Goal: Task Accomplishment & Management: Manage account settings

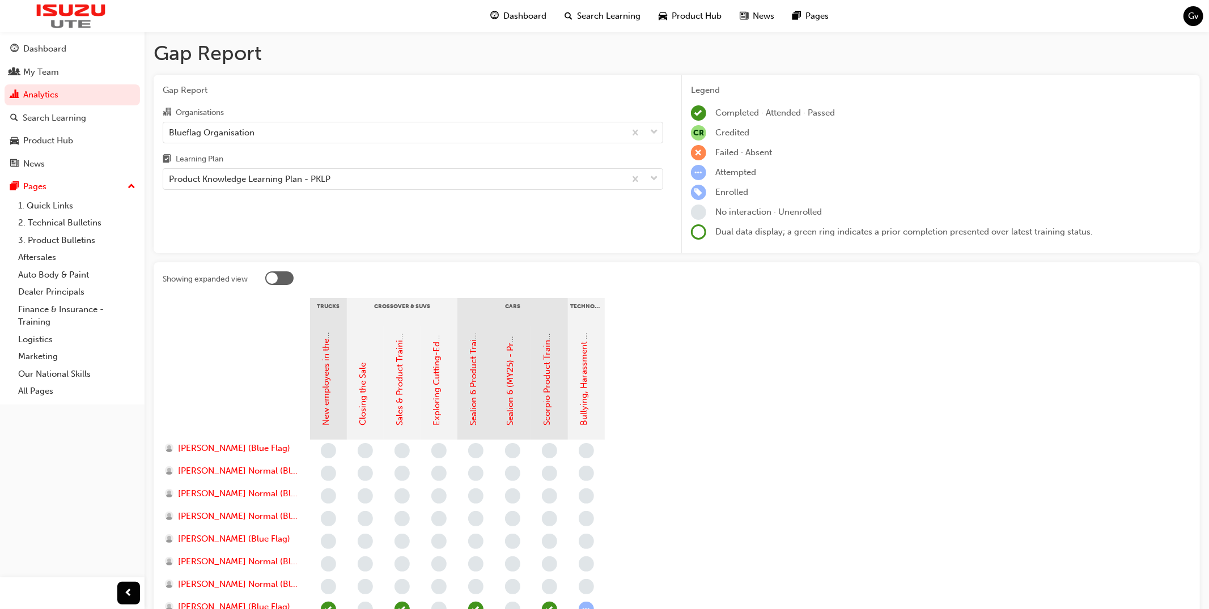
click at [598, 16] on span "Search Learning" at bounding box center [608, 16] width 63 height 13
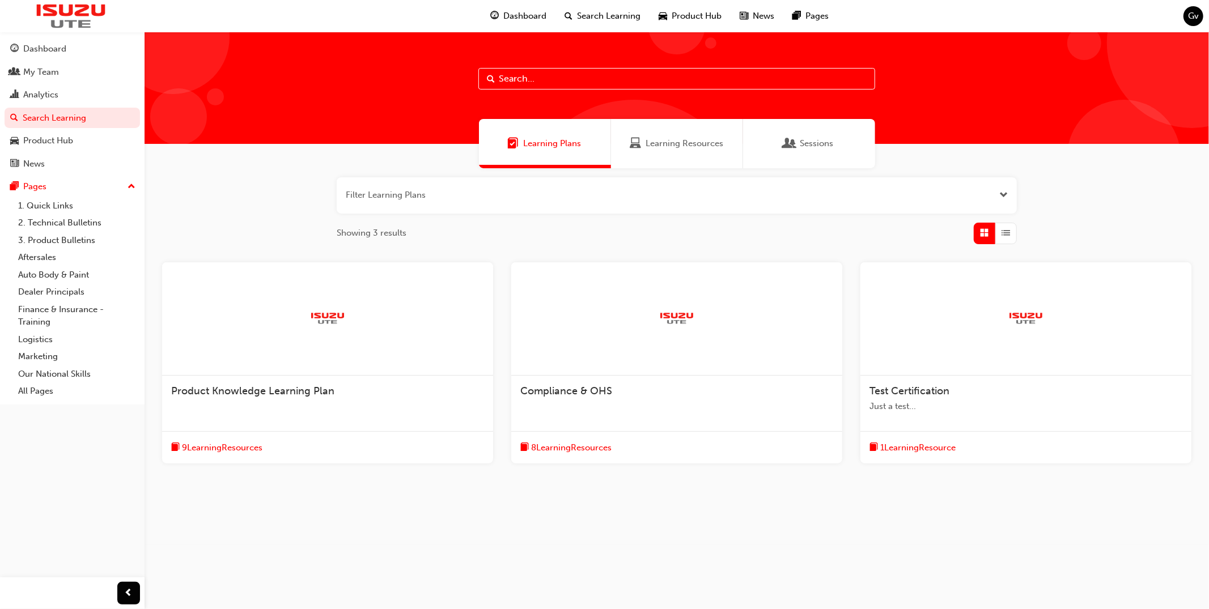
click at [690, 146] on span "Learning Resources" at bounding box center [684, 143] width 78 height 13
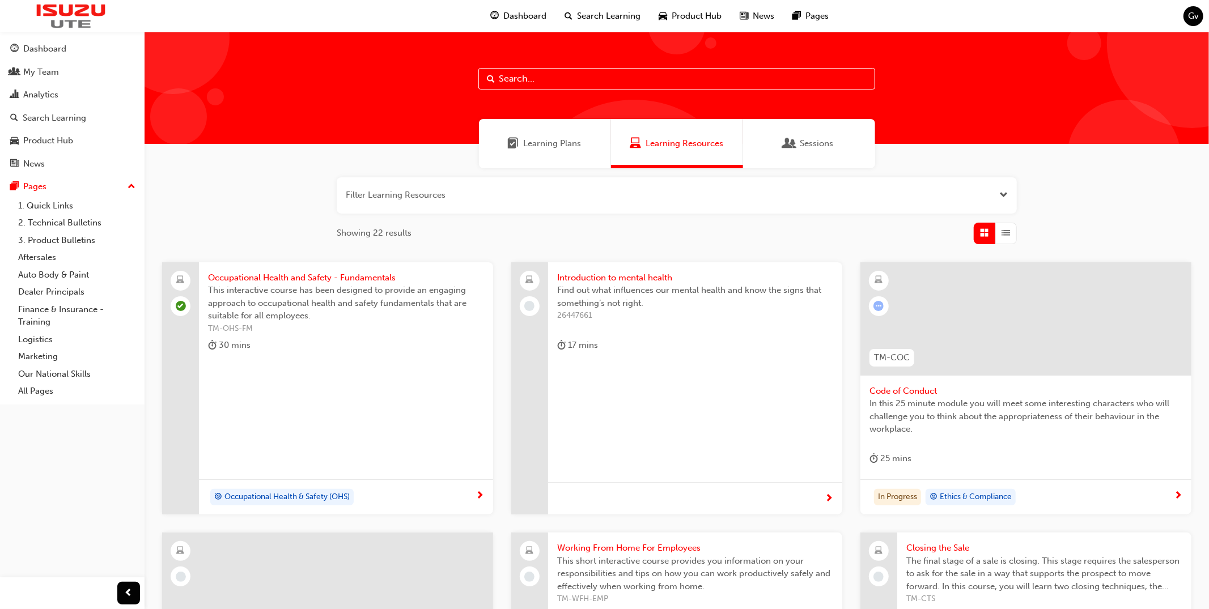
click at [655, 189] on button "button" at bounding box center [677, 195] width 680 height 36
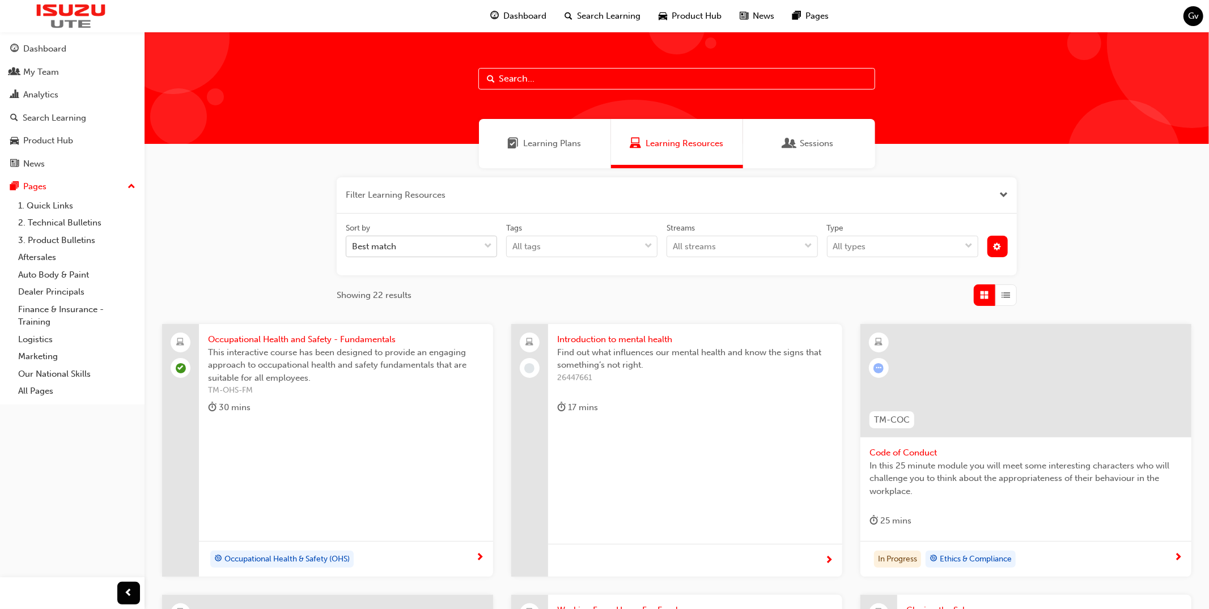
click at [453, 245] on div "Best match" at bounding box center [412, 247] width 133 height 20
click at [353, 245] on input "Sort by Best match" at bounding box center [352, 246] width 1 height 10
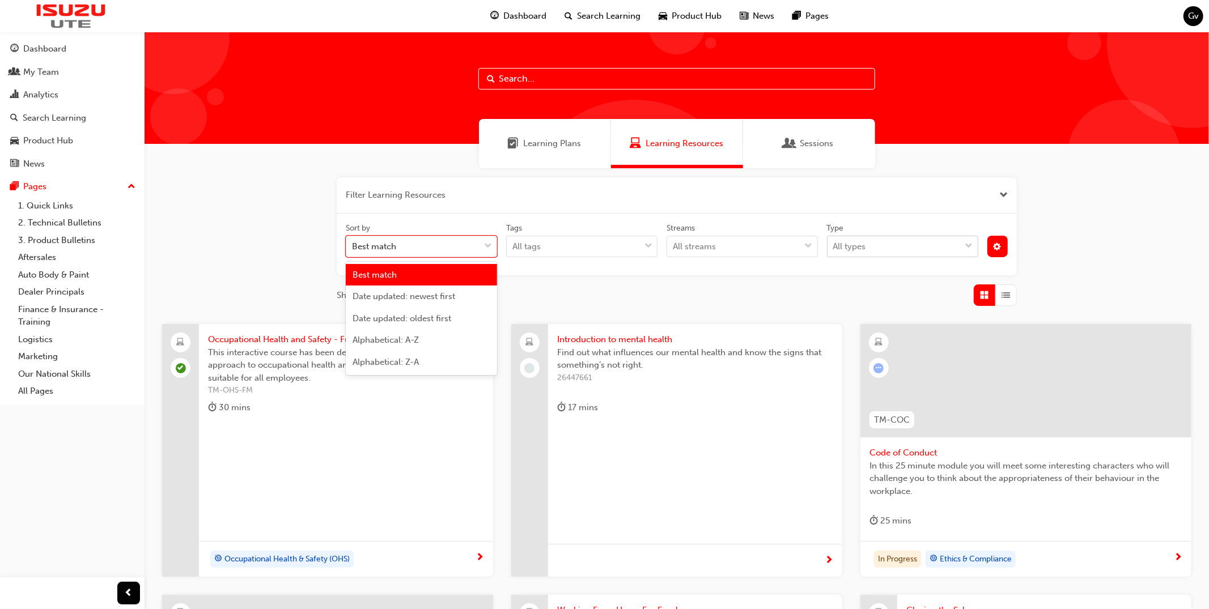
click at [851, 244] on div "All types" at bounding box center [849, 246] width 33 height 13
click at [834, 244] on input "Type All types" at bounding box center [833, 246] width 1 height 10
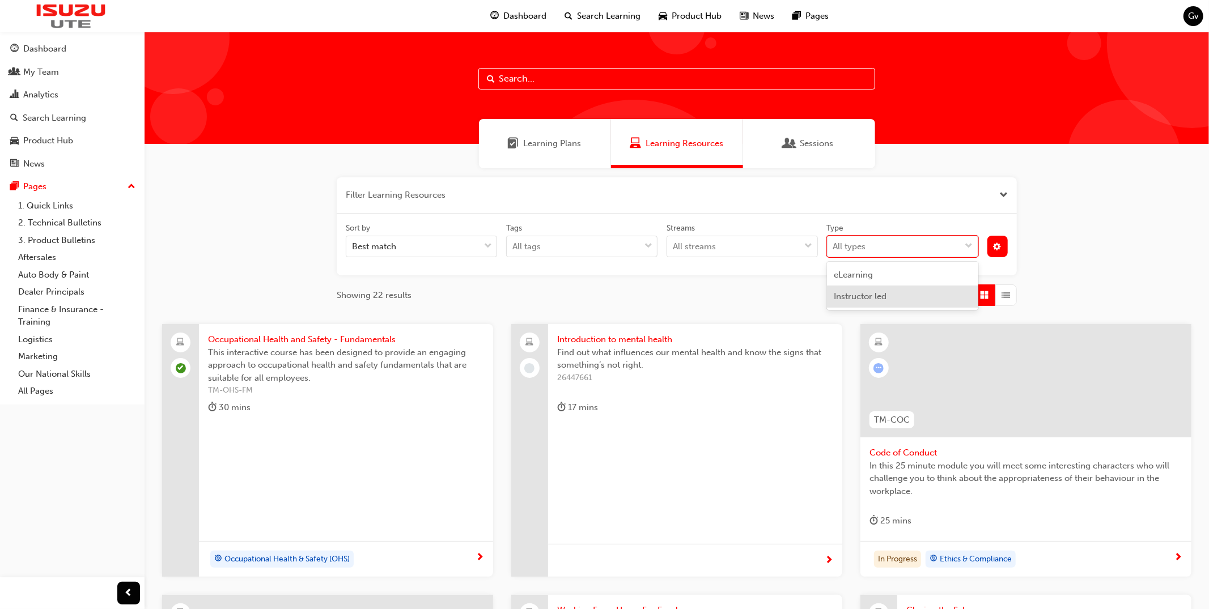
click at [867, 297] on span "Instructor led" at bounding box center [860, 296] width 53 height 10
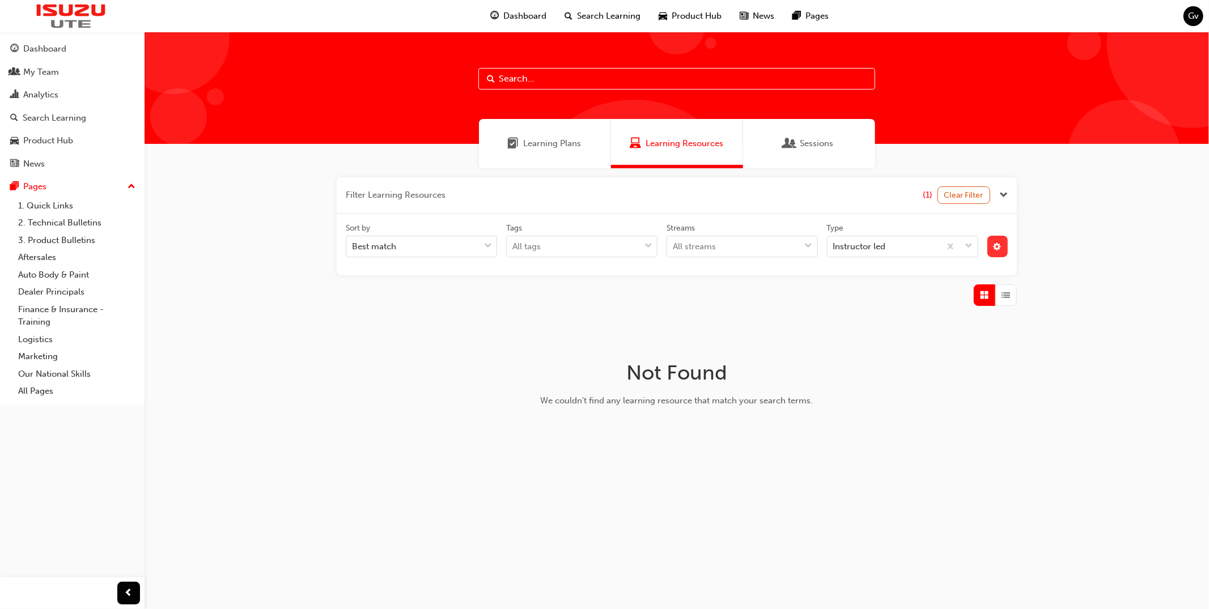
click at [997, 246] on span "cog-icon" at bounding box center [997, 248] width 8 height 10
click at [875, 288] on icon at bounding box center [877, 288] width 8 height 8
click at [886, 288] on input "Status Live" at bounding box center [886, 288] width 1 height 10
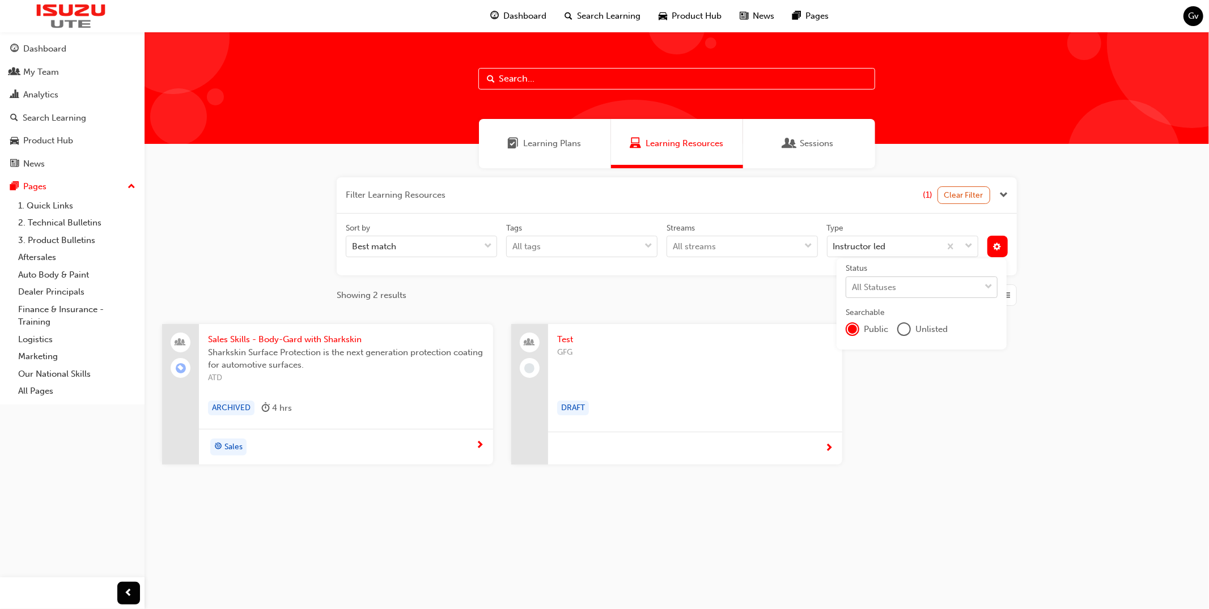
click at [617, 344] on span "Test" at bounding box center [695, 339] width 276 height 13
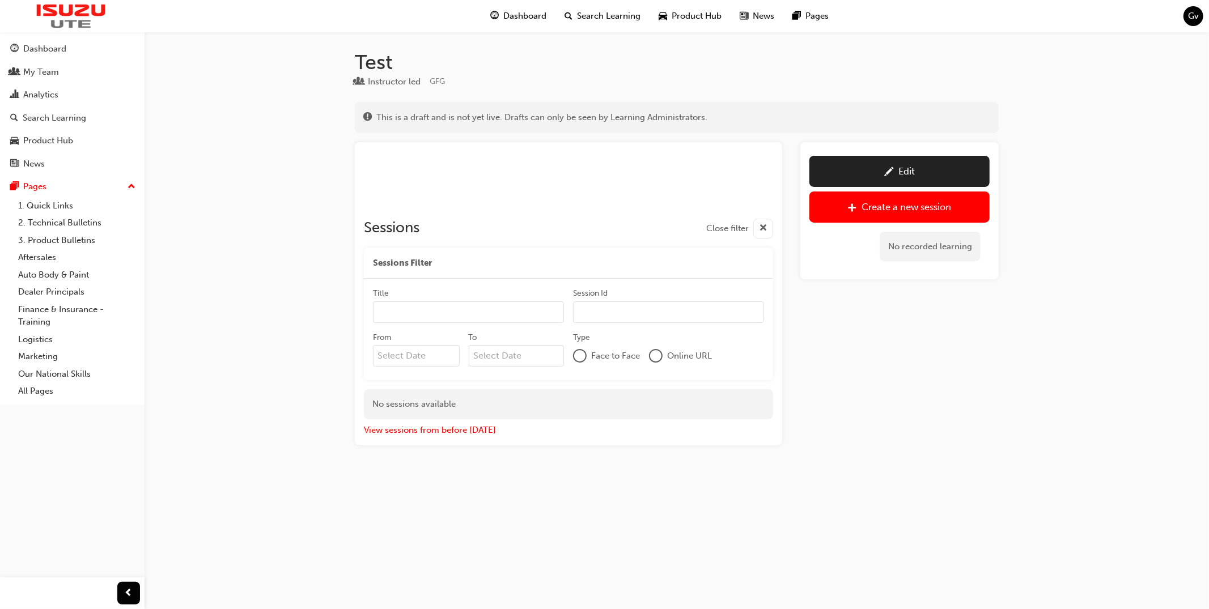
click at [892, 175] on span "pencil-icon" at bounding box center [889, 172] width 10 height 11
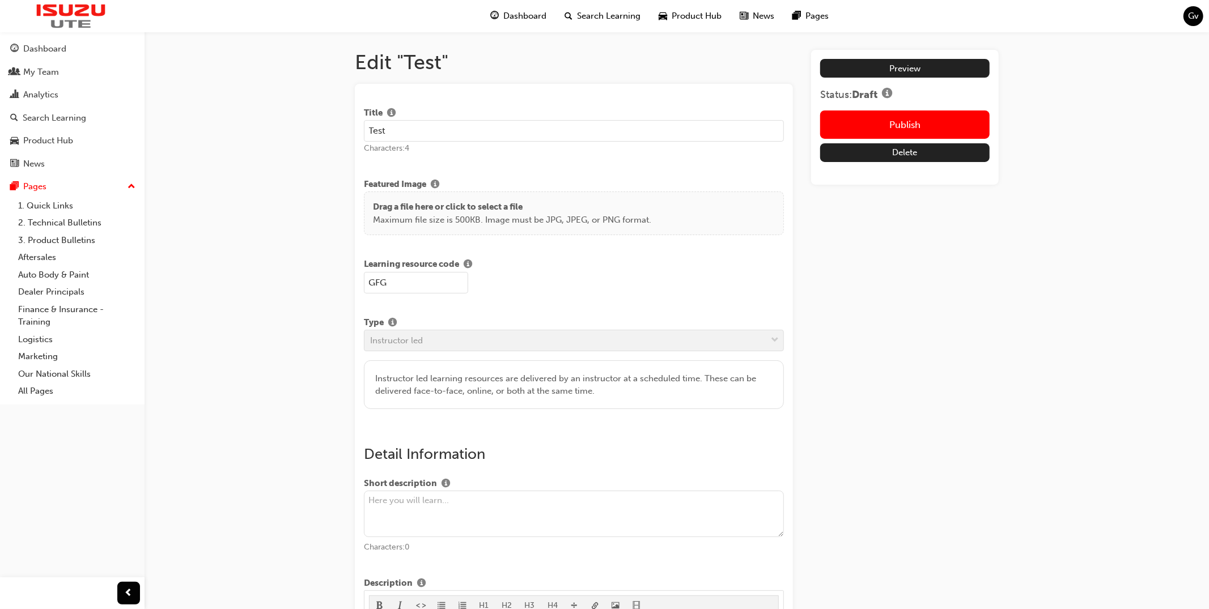
click at [611, 135] on input "Test" at bounding box center [574, 131] width 420 height 22
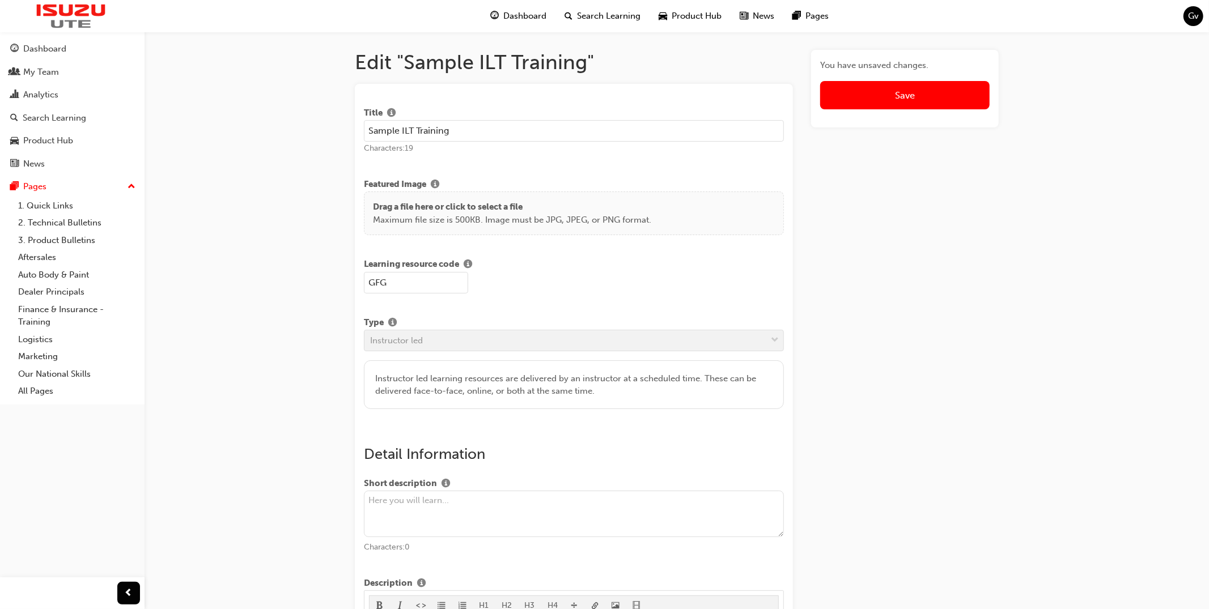
type input "Sample ILT Training"
click at [427, 278] on input "GFG" at bounding box center [416, 283] width 104 height 22
type input "SAMPLE"
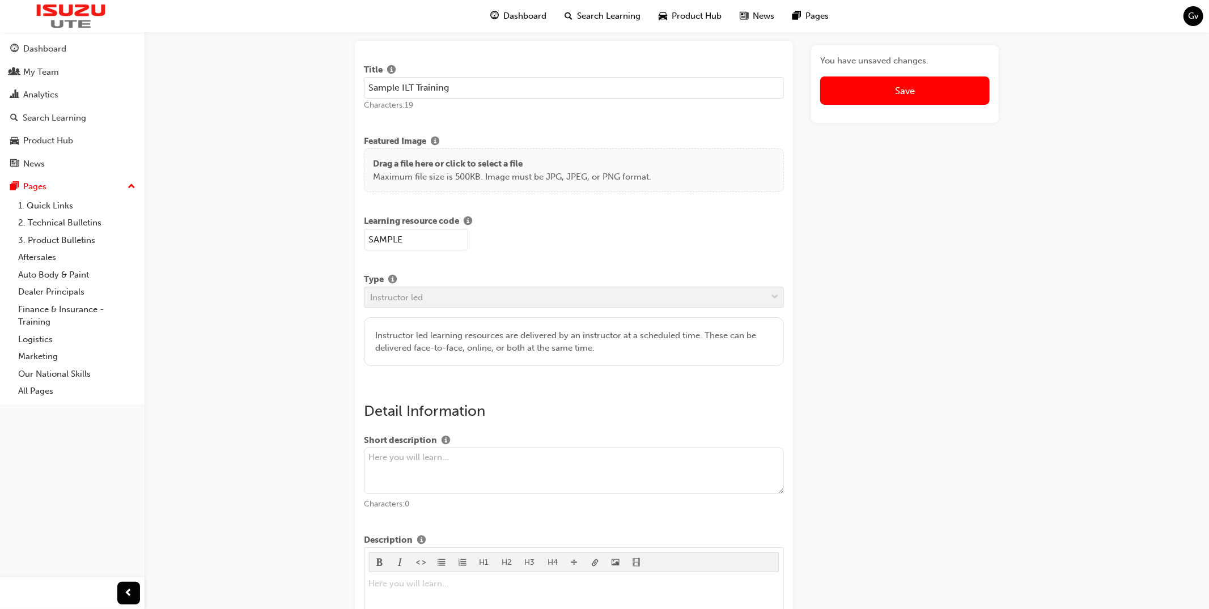
scroll to position [15, 0]
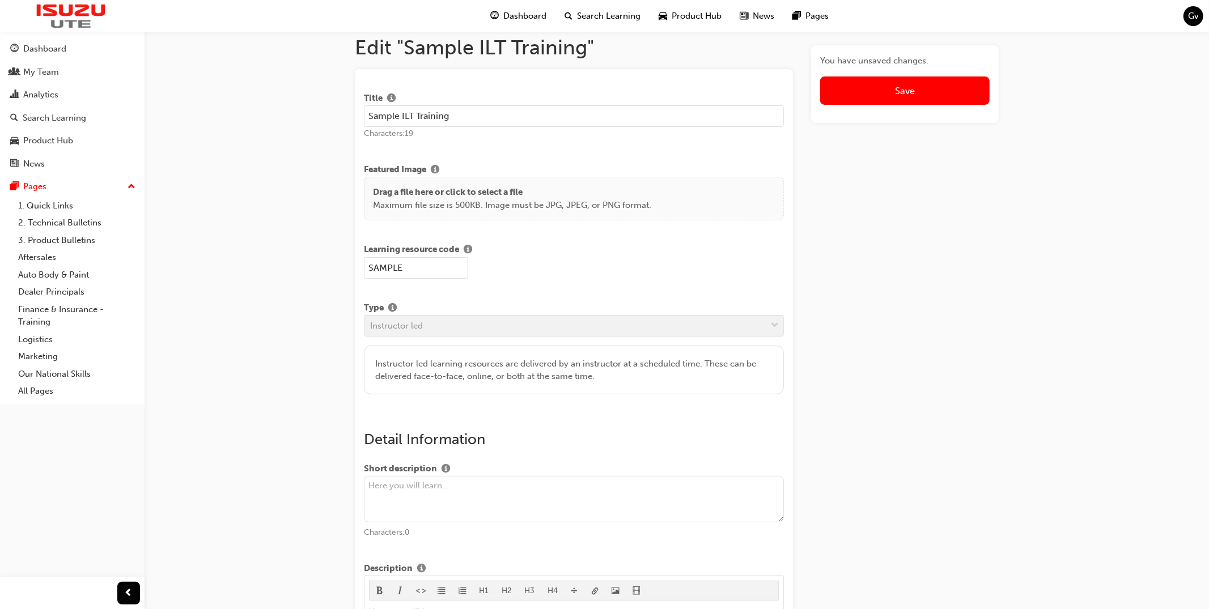
click at [545, 181] on div "Drag a file here or click to select a file Maximum file size is 500KB. Image mu…" at bounding box center [574, 199] width 420 height 44
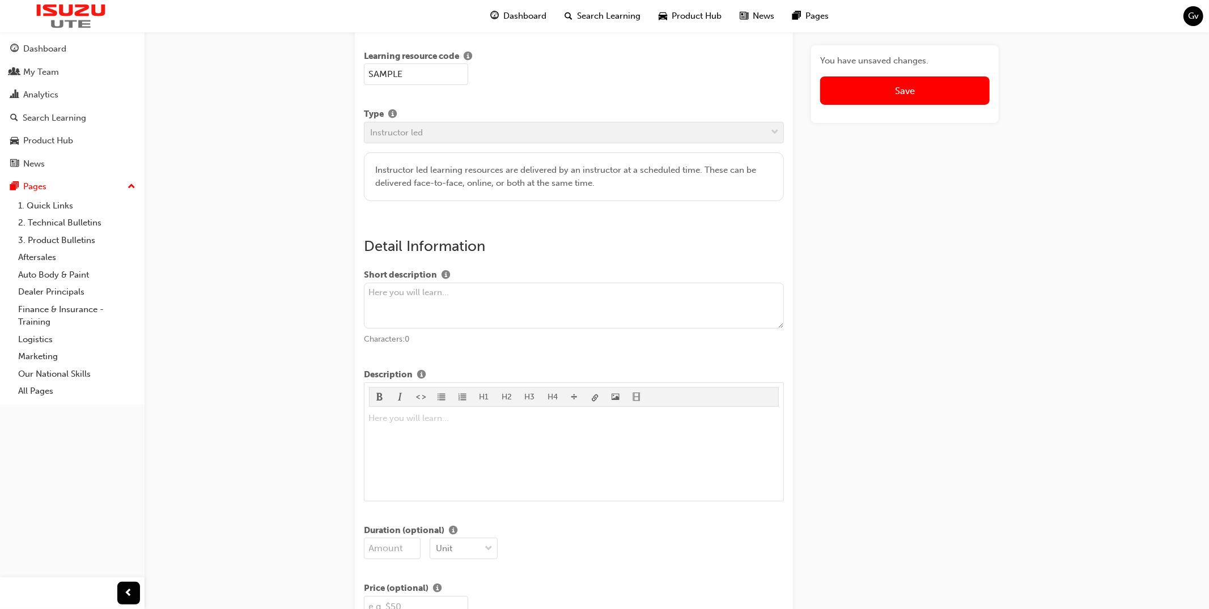
scroll to position [258, 0]
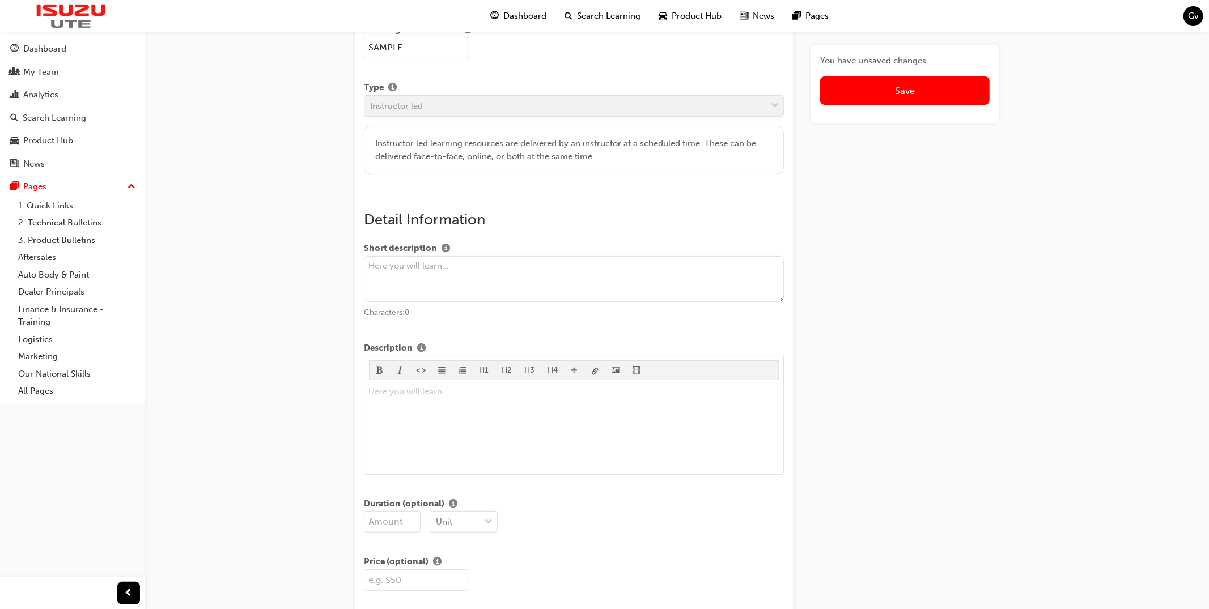
click at [577, 271] on textarea at bounding box center [574, 279] width 420 height 46
type textarea "This is a sample item to show how easy it is to enrol."
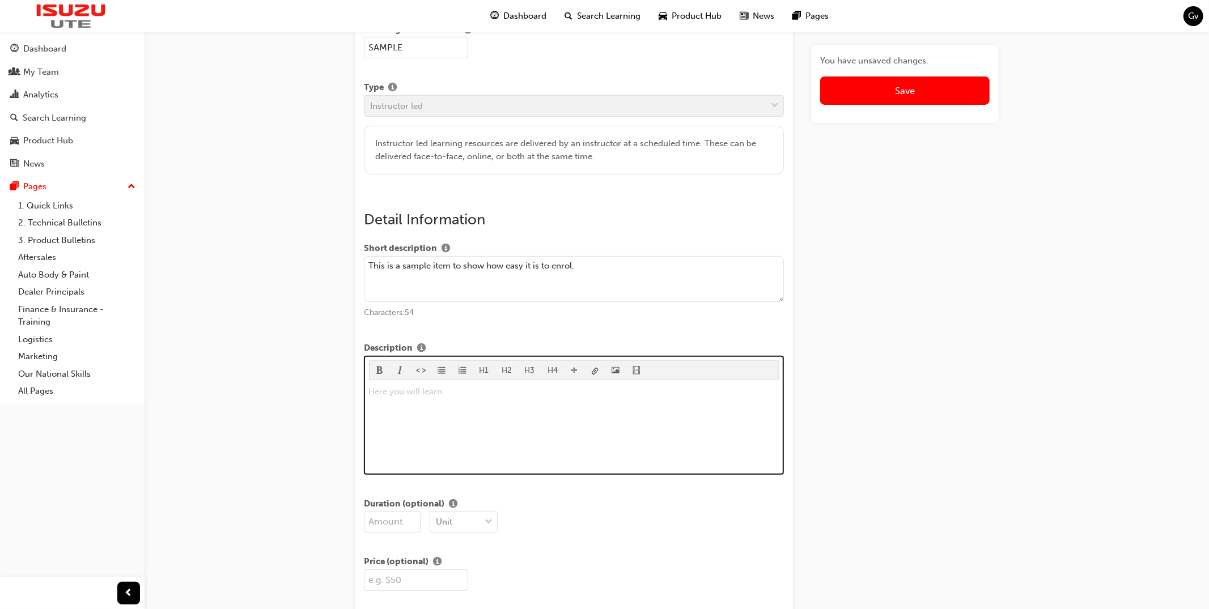
click at [482, 416] on div "Here you will learn... ﻿" at bounding box center [574, 427] width 410 height 85
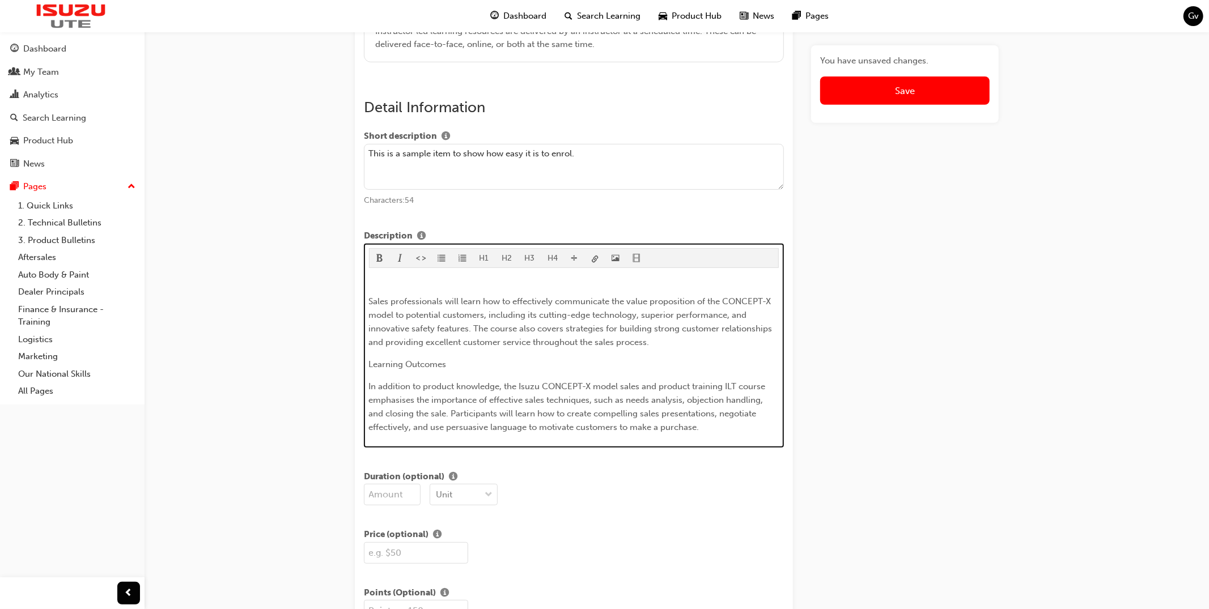
scroll to position [348, 0]
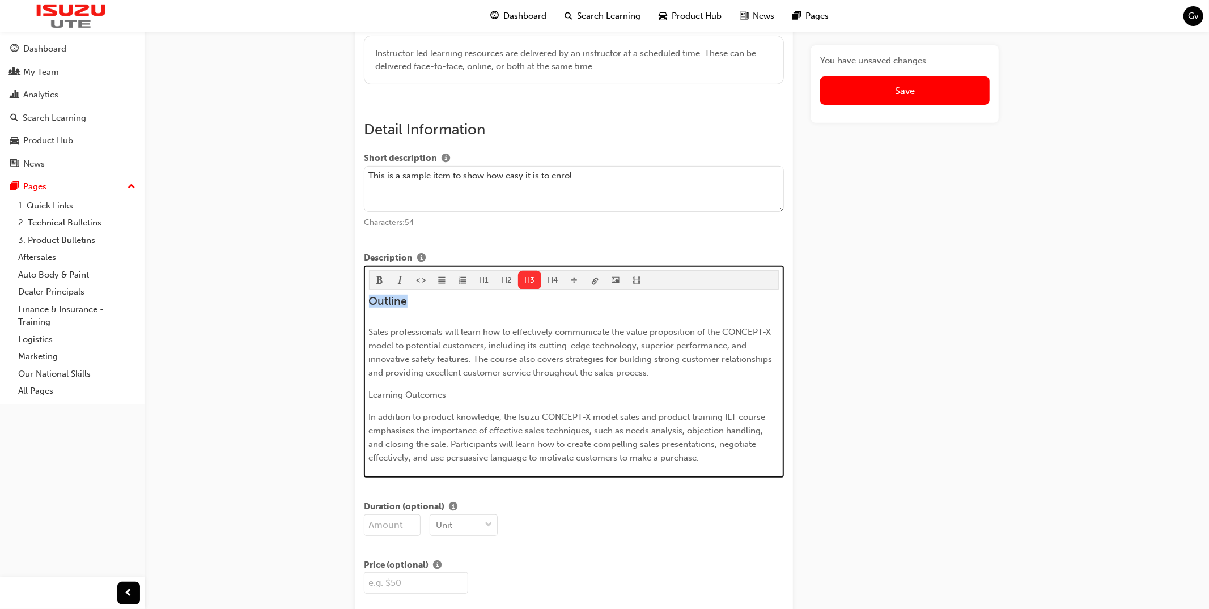
click at [527, 286] on button "H3" at bounding box center [529, 280] width 23 height 19
click at [393, 402] on p "Learning Outcomes" at bounding box center [574, 395] width 410 height 14
click at [524, 285] on button "H3" at bounding box center [529, 280] width 23 height 19
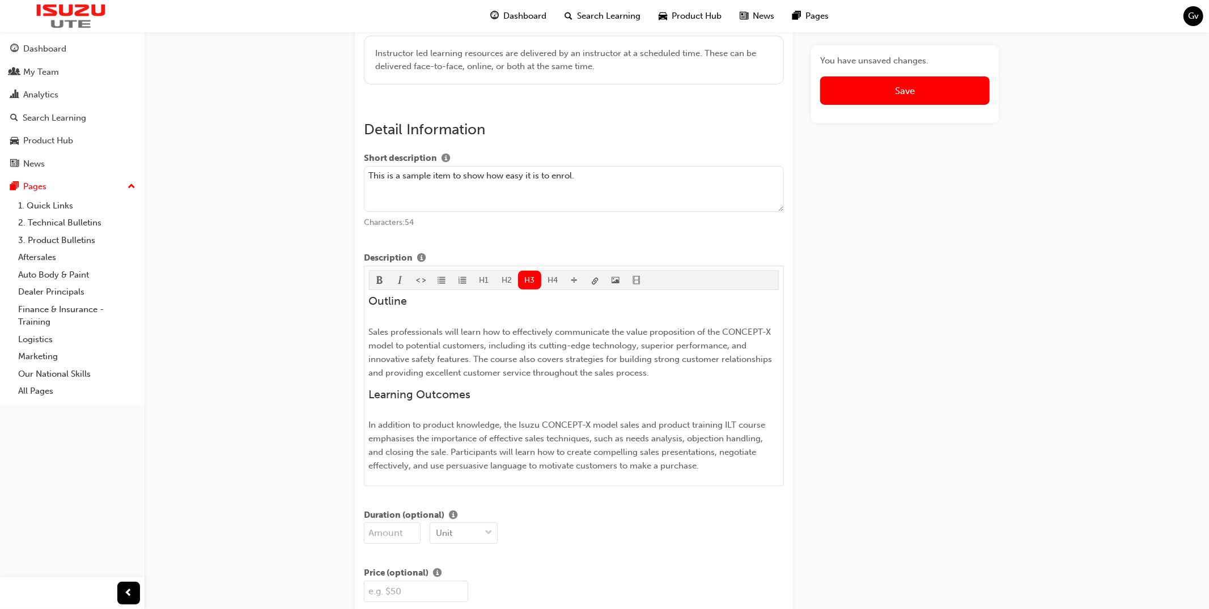
click at [638, 195] on textarea "This is a sample item to show how easy it is to enrol." at bounding box center [574, 189] width 420 height 46
paste textarea "e Isuzu CONCEPT-X model sales and product training ILT course is a comprehensiv…"
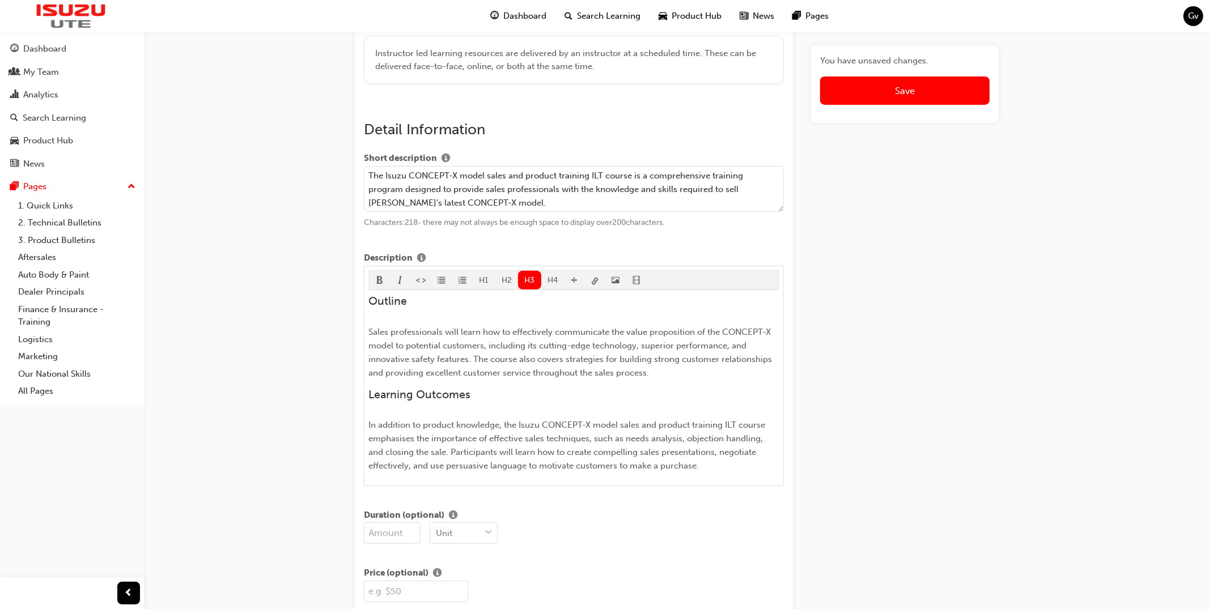
type textarea "The Isuzu CONCEPT-X model sales and product training ILT course is a comprehens…"
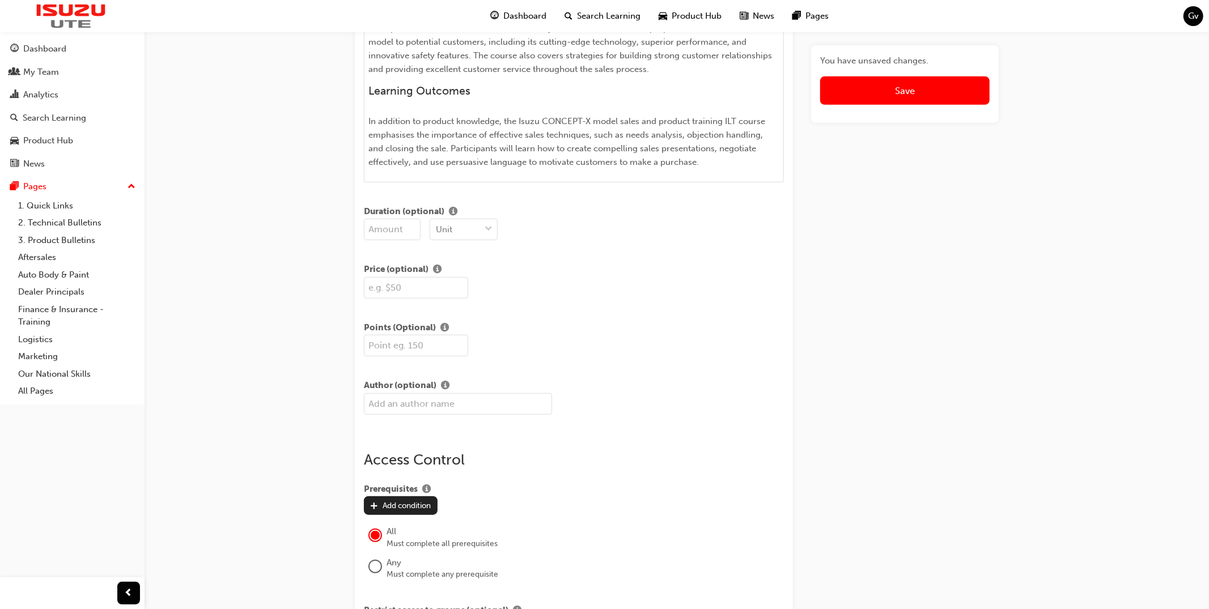
scroll to position [702, 0]
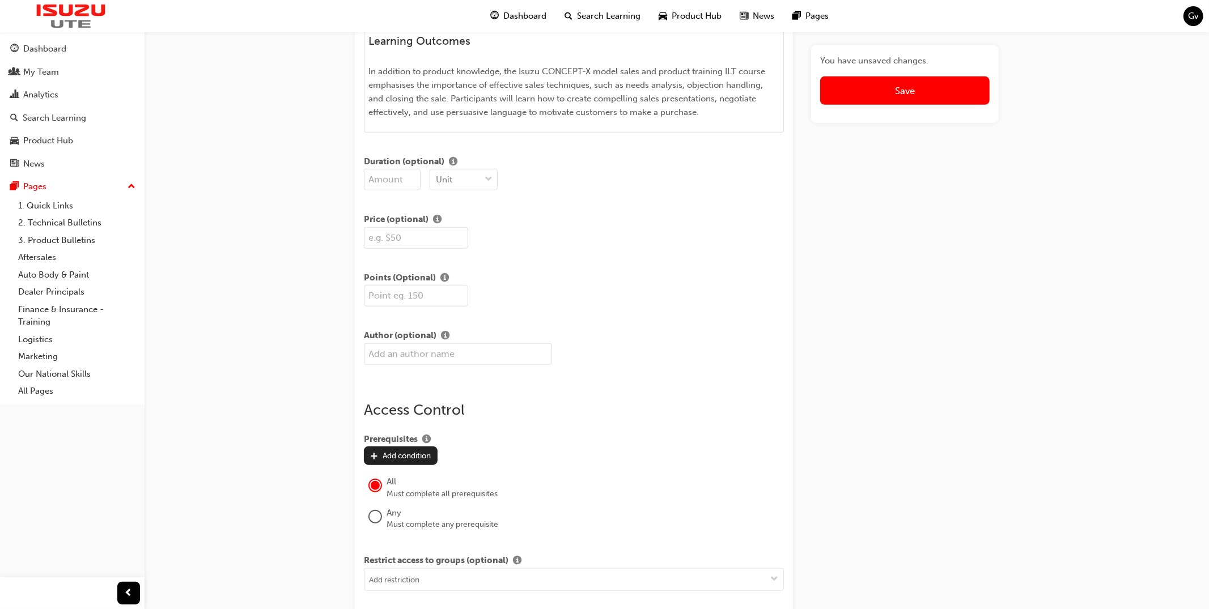
click at [392, 180] on input "number" at bounding box center [392, 180] width 57 height 22
click at [453, 181] on div "Unit" at bounding box center [455, 180] width 50 height 20
click at [393, 183] on input "195" at bounding box center [392, 180] width 57 height 22
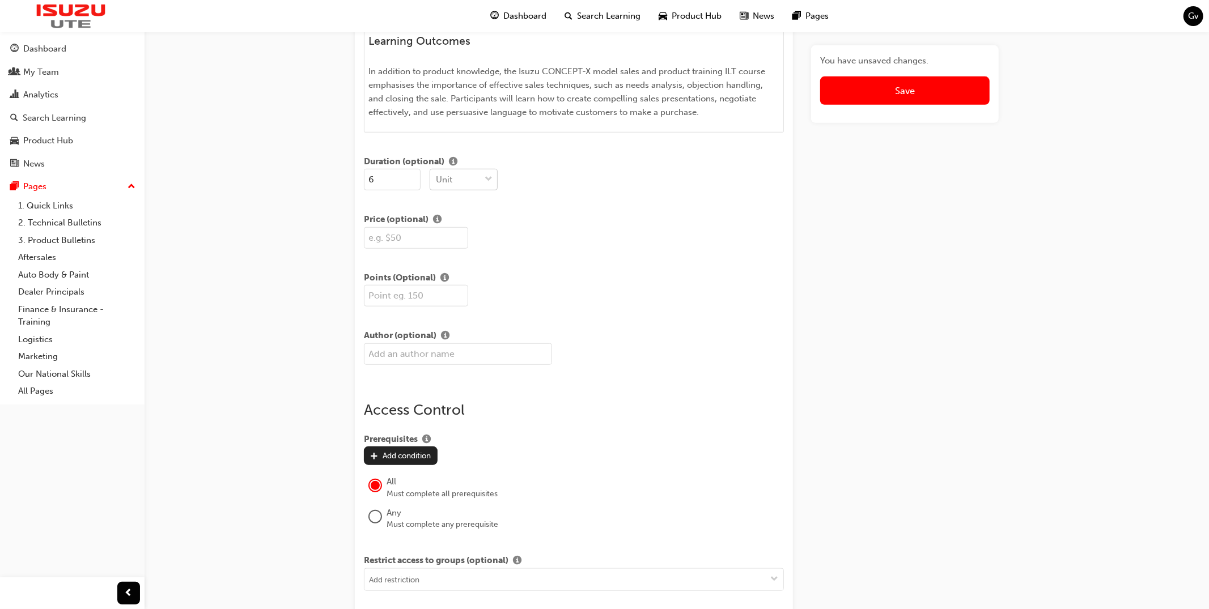
type input "6"
click at [443, 185] on div "Unit" at bounding box center [444, 179] width 16 height 13
click at [452, 231] on div "Hrs" at bounding box center [464, 234] width 68 height 22
click at [411, 240] on input "text" at bounding box center [416, 238] width 104 height 22
type input "$195"
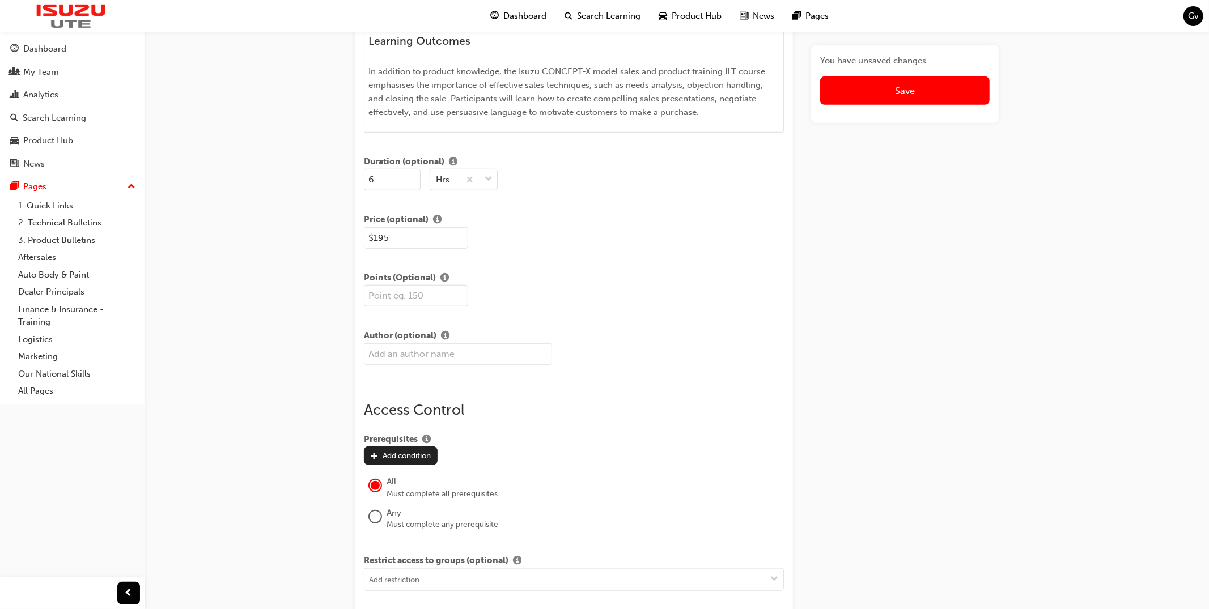
click at [393, 303] on input "number" at bounding box center [416, 296] width 104 height 22
type input "85"
click at [415, 364] on input "text" at bounding box center [458, 354] width 188 height 22
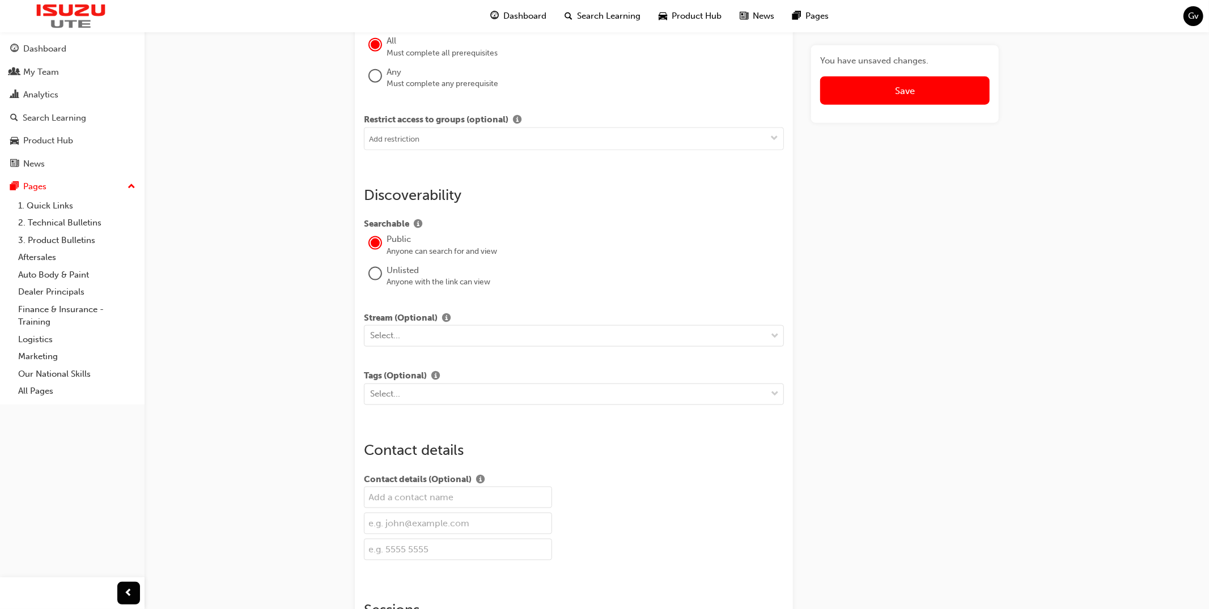
scroll to position [1143, 0]
type input "[PERSON_NAME]"
click at [436, 337] on div "Select..." at bounding box center [565, 336] width 402 height 20
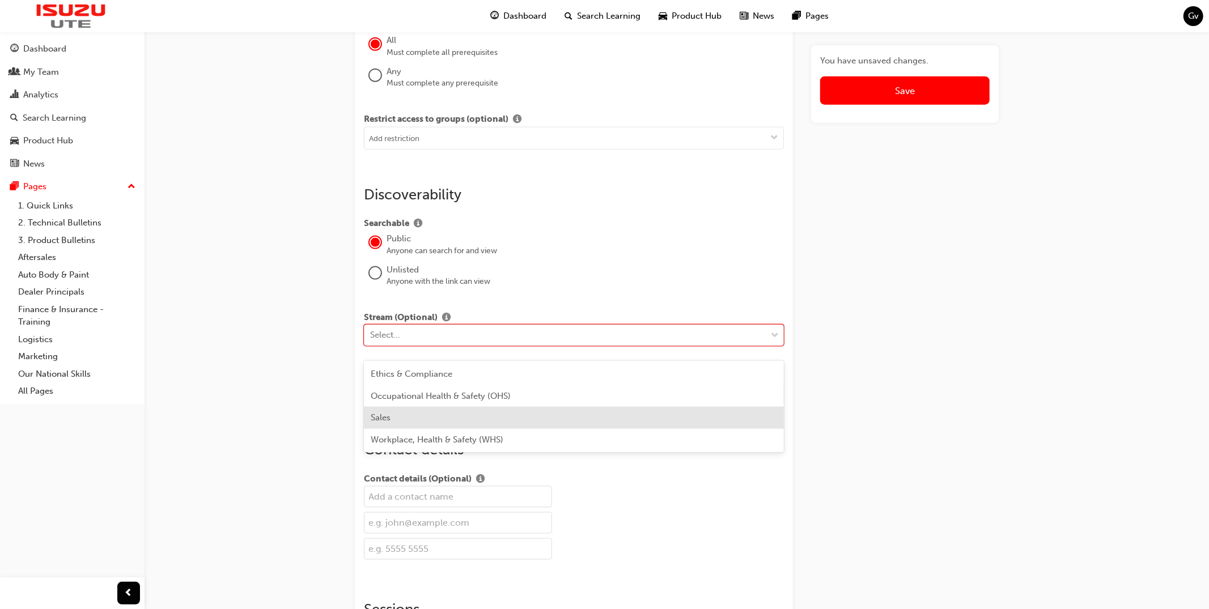
click at [482, 420] on div "Sales" at bounding box center [574, 418] width 420 height 22
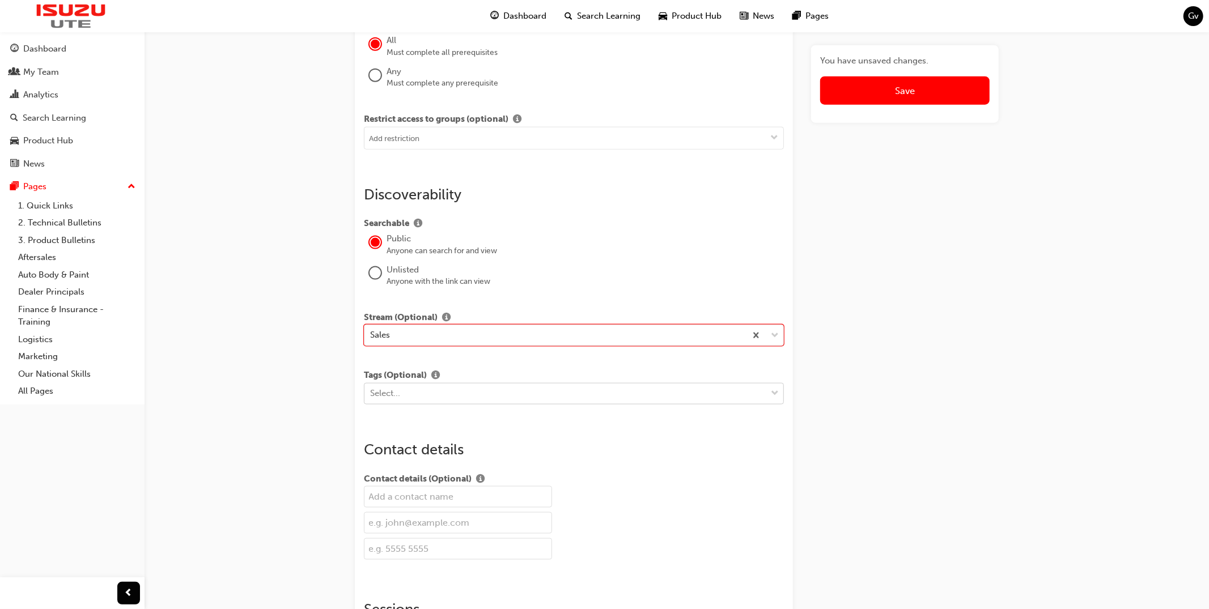
click at [479, 400] on div "Select..." at bounding box center [565, 394] width 402 height 20
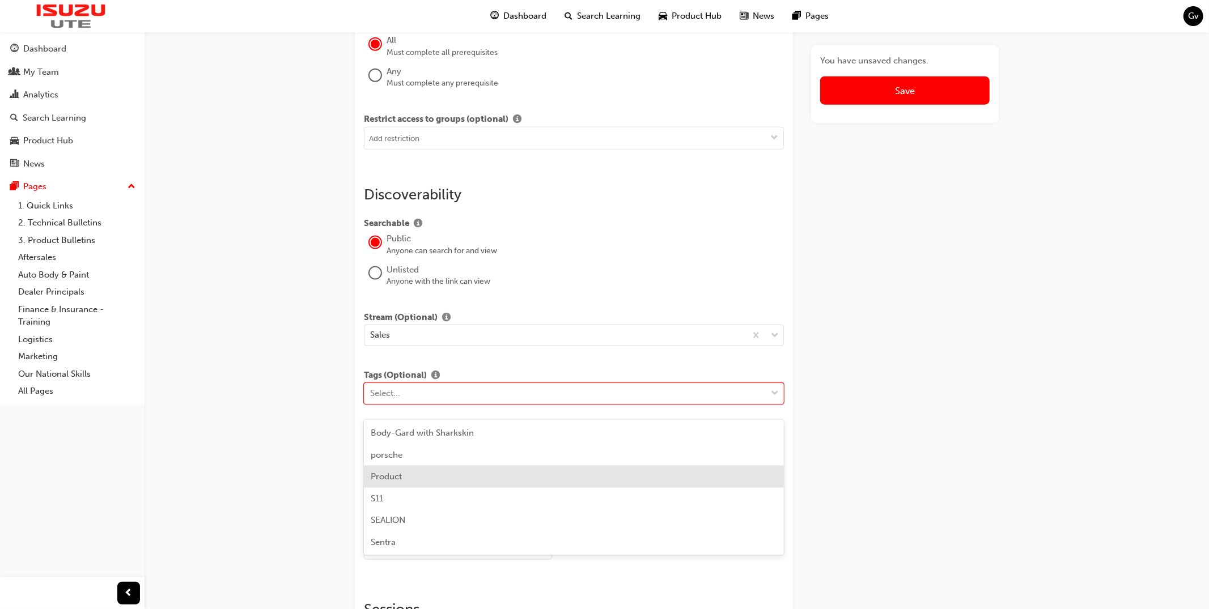
click at [390, 482] on div "Product" at bounding box center [574, 477] width 420 height 22
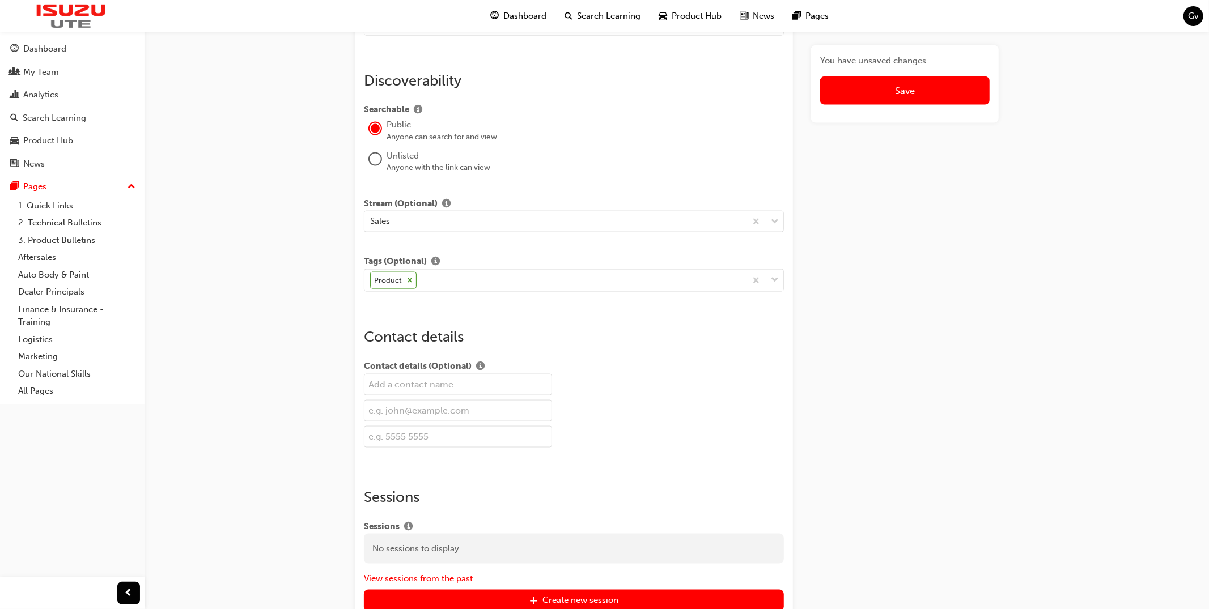
scroll to position [1295, 0]
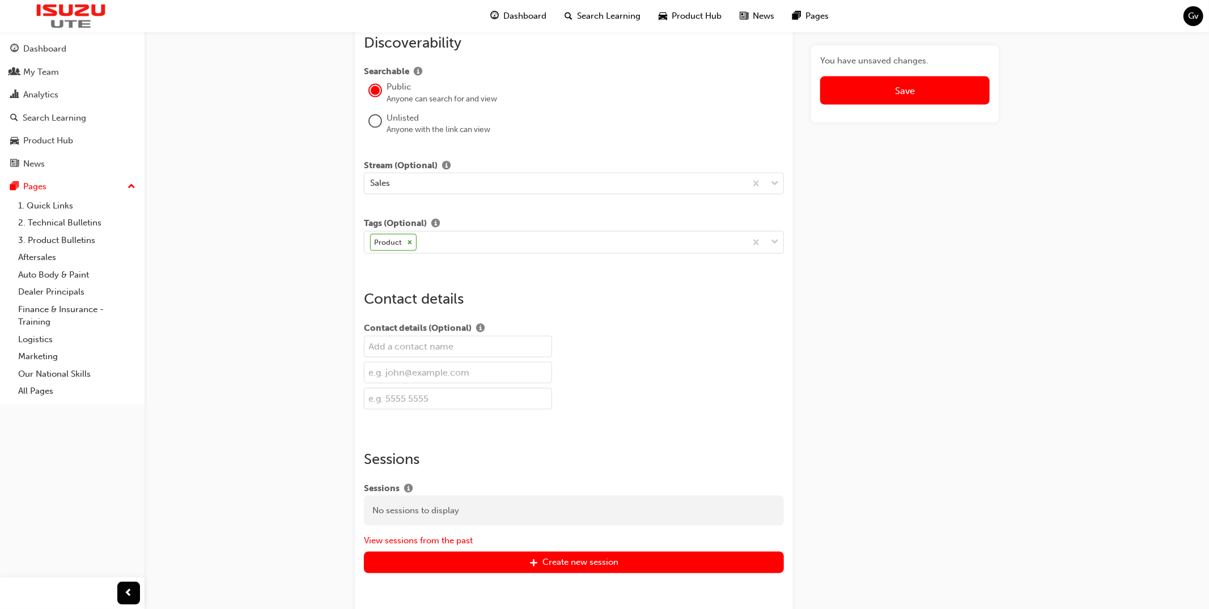
click at [403, 357] on input "text" at bounding box center [458, 347] width 188 height 22
type input "[PERSON_NAME]"
paste input "[PERSON_NAME][EMAIL_ADDRESS][PERSON_NAME][DOMAIN_NAME]"
type input "[PERSON_NAME][EMAIL_ADDRESS][PERSON_NAME][DOMAIN_NAME]"
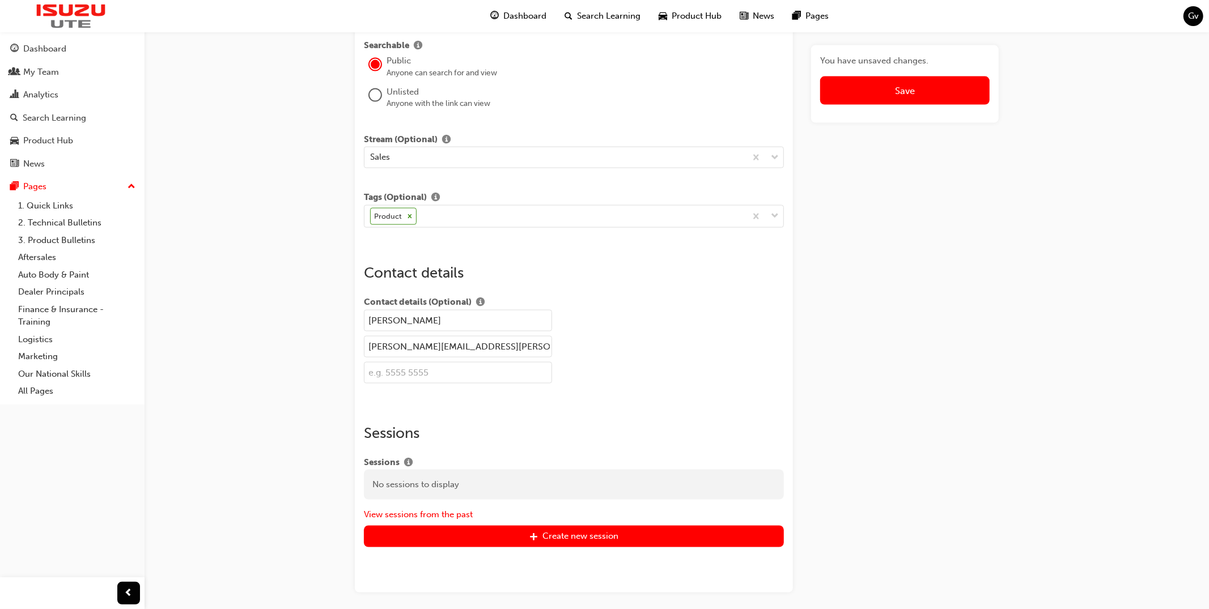
scroll to position [1322, 0]
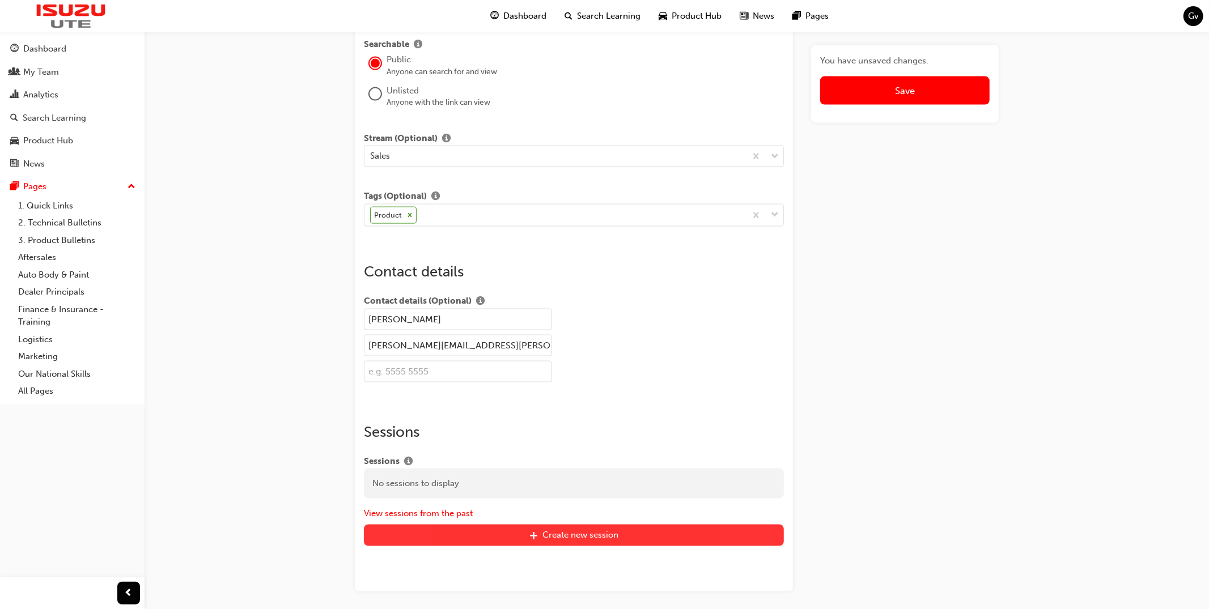
click at [568, 541] on div "Create new session" at bounding box center [580, 535] width 76 height 10
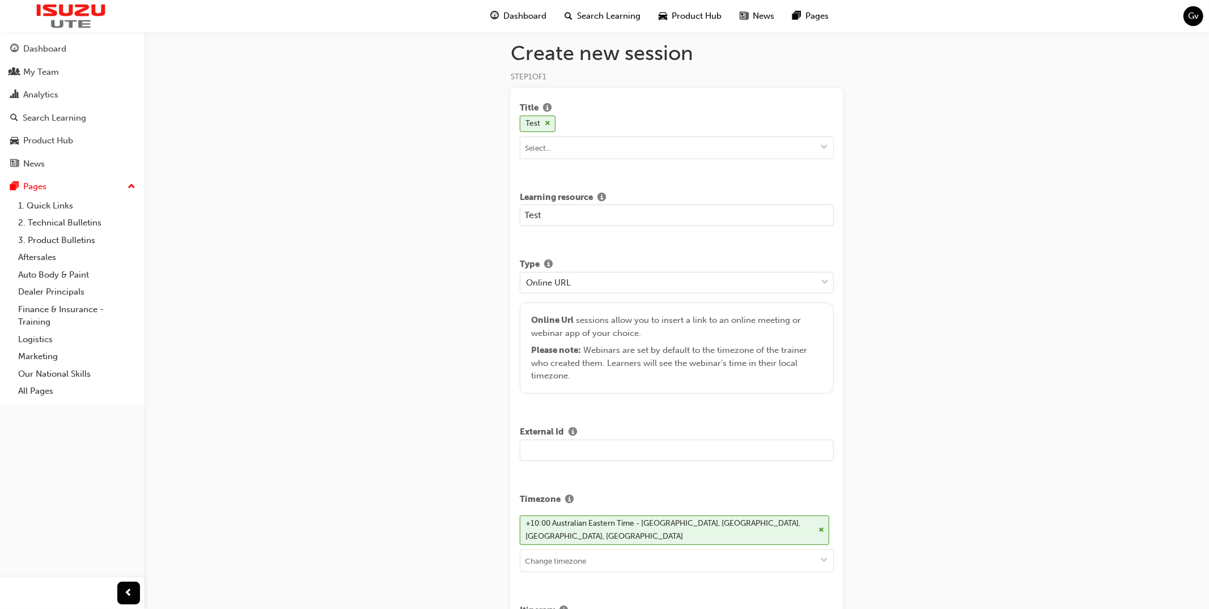
scroll to position [8, 0]
click at [562, 224] on input "Test" at bounding box center [677, 217] width 314 height 22
type input "TEST-ILT"
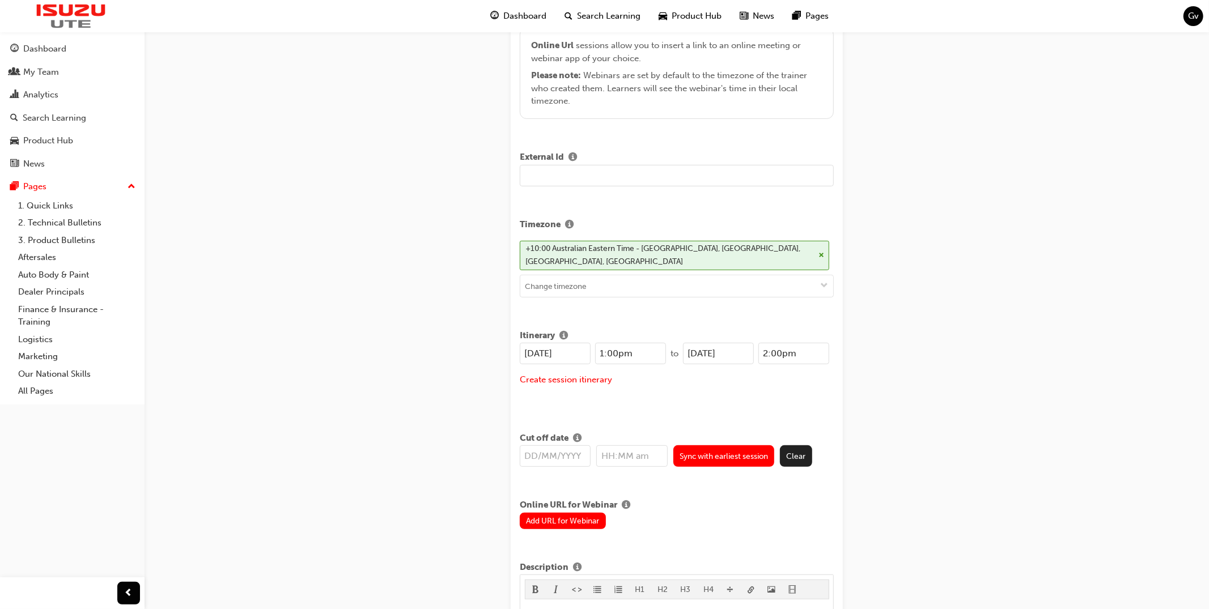
scroll to position [286, 0]
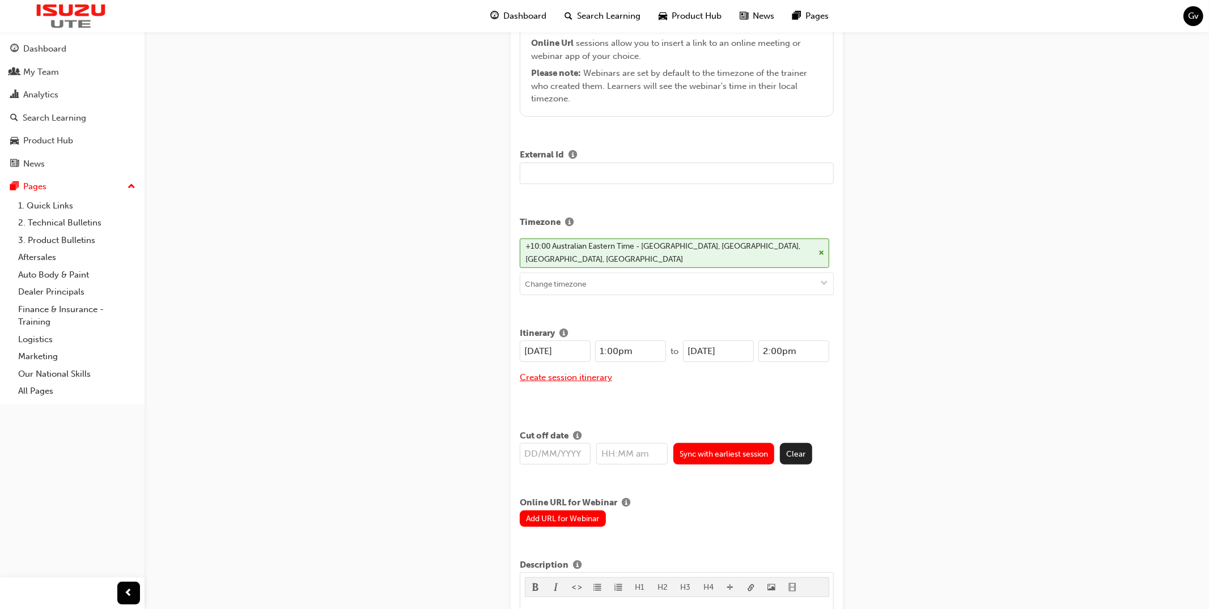
click at [559, 371] on button "Create session itinerary" at bounding box center [566, 377] width 92 height 13
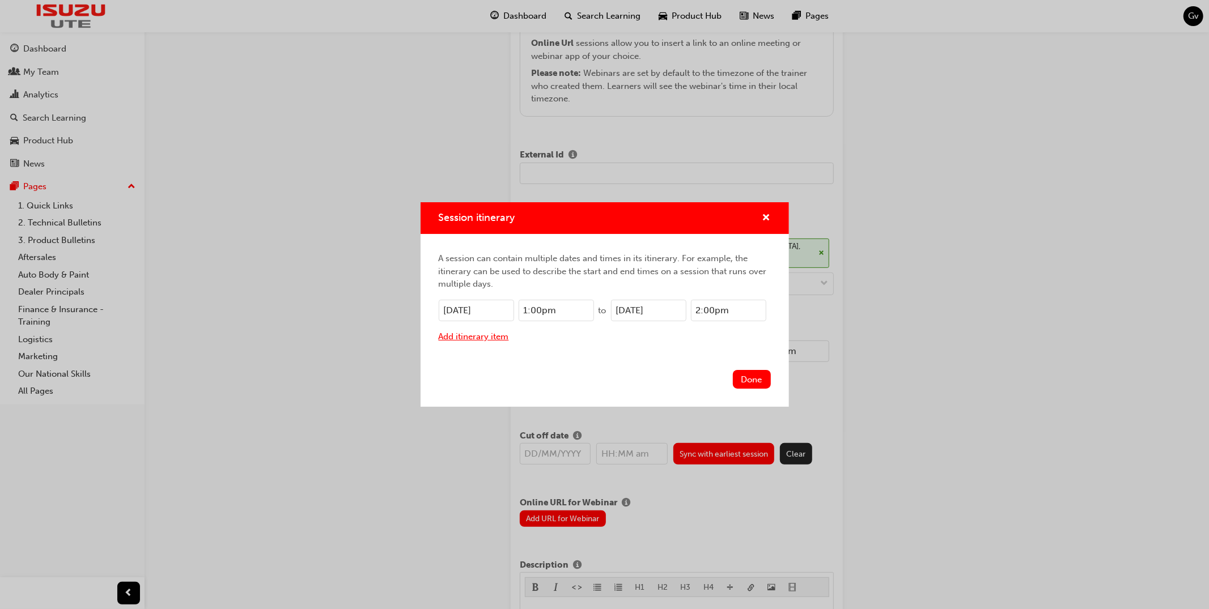
click at [465, 333] on button "Add itinerary item" at bounding box center [474, 336] width 70 height 13
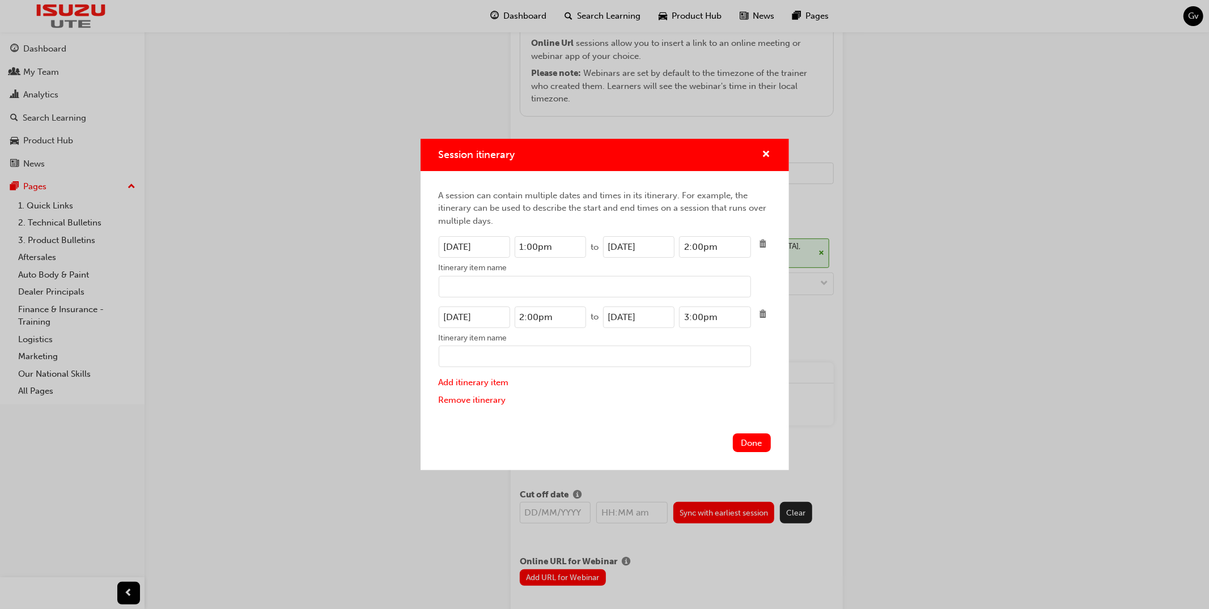
click at [484, 287] on input "Itinerary item name" at bounding box center [595, 287] width 312 height 22
type input "Welcome"
click at [490, 358] on input "Itinerary item name" at bounding box center [595, 357] width 312 height 22
type input "Lunch"
click at [459, 385] on button "Add itinerary item" at bounding box center [474, 382] width 70 height 13
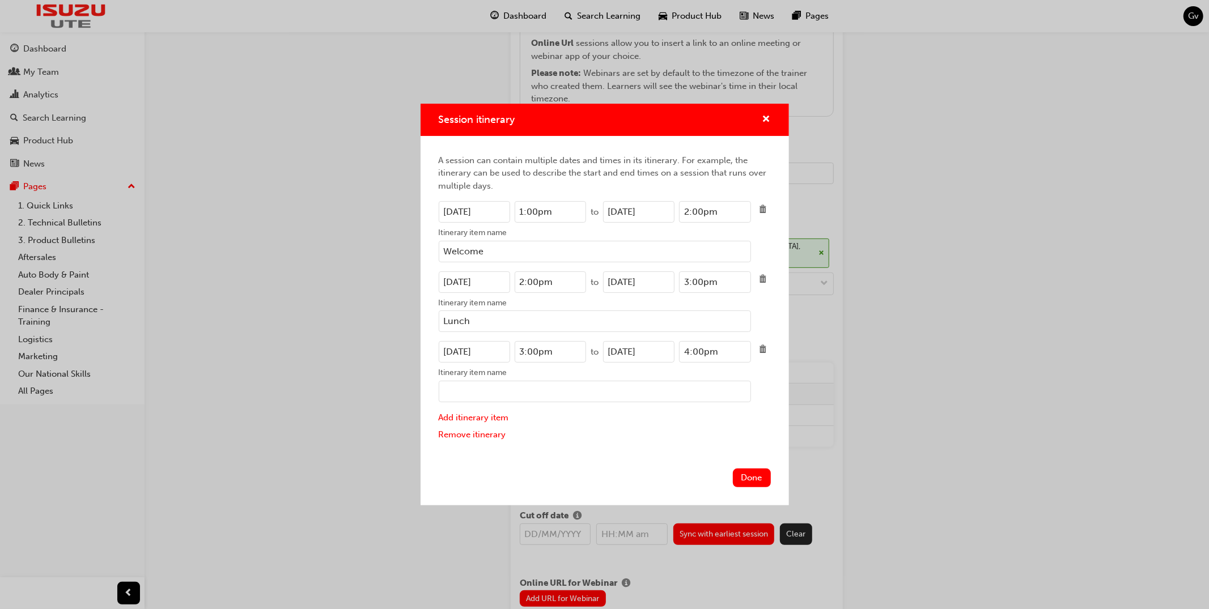
click at [500, 390] on input "Itinerary item name" at bounding box center [595, 392] width 312 height 22
type input "Farewell"
click at [750, 472] on button "Done" at bounding box center [752, 478] width 38 height 19
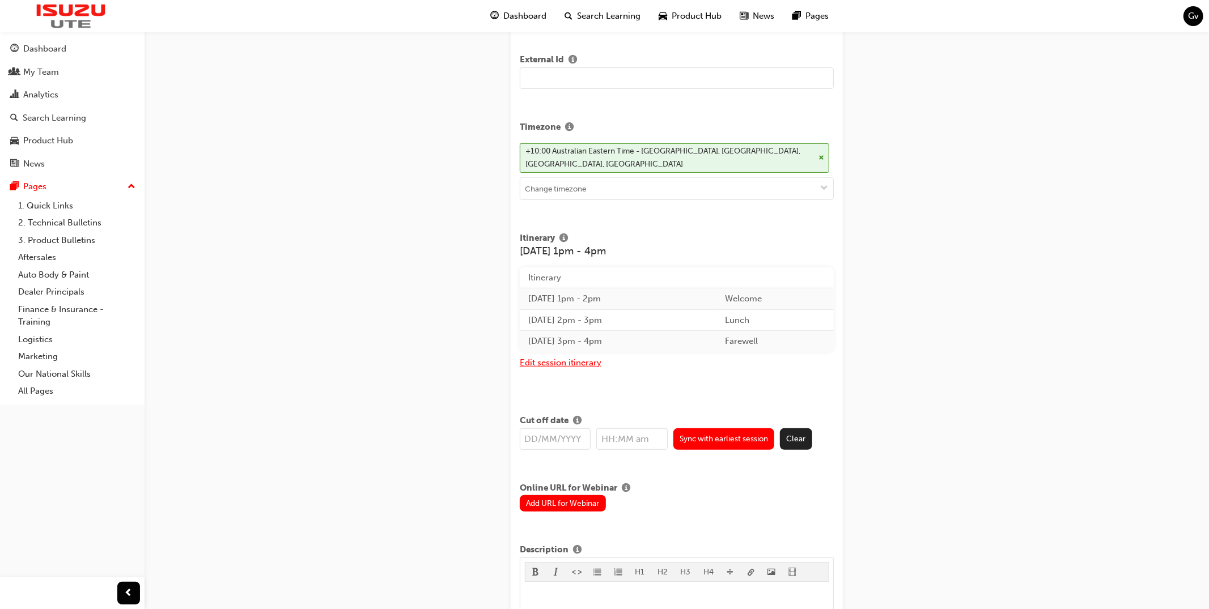
scroll to position [429, 0]
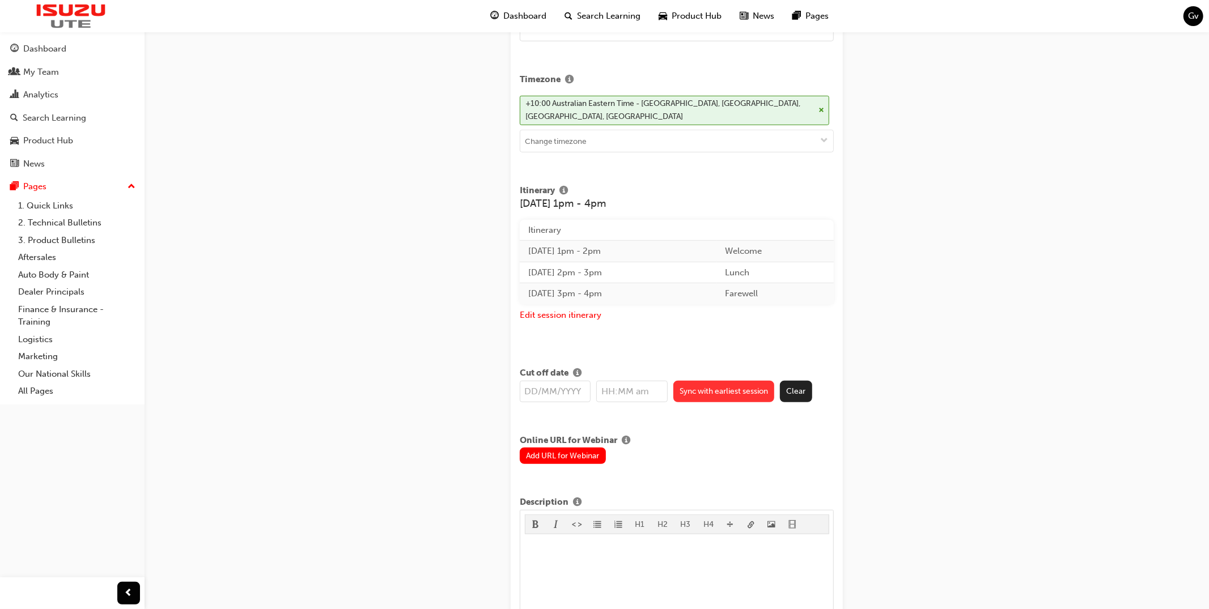
click at [721, 381] on button "Sync with earliest session" at bounding box center [723, 392] width 101 height 22
type input "[DATE]"
type input "1:00pm"
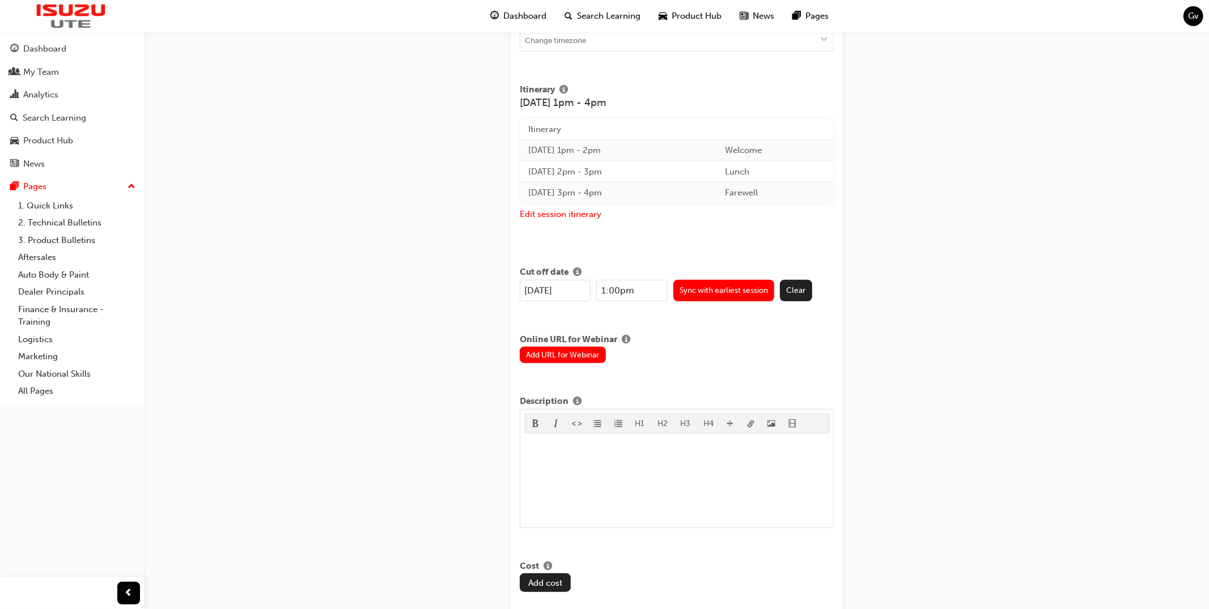
scroll to position [557, 0]
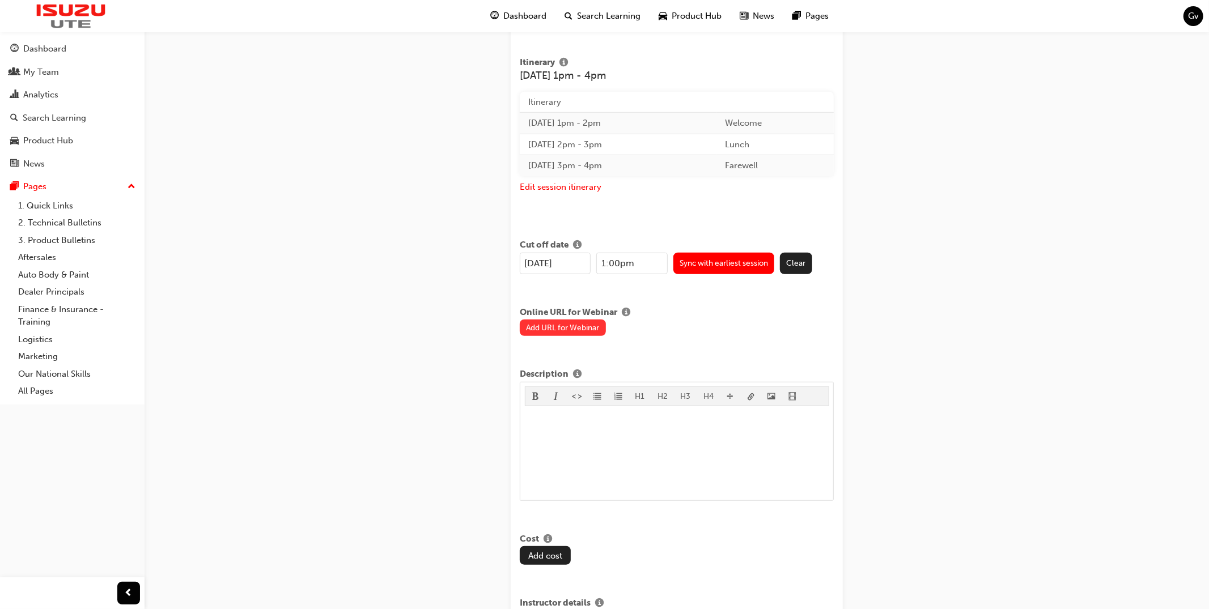
click at [592, 325] on button "Add URL for Webinar" at bounding box center [563, 328] width 86 height 16
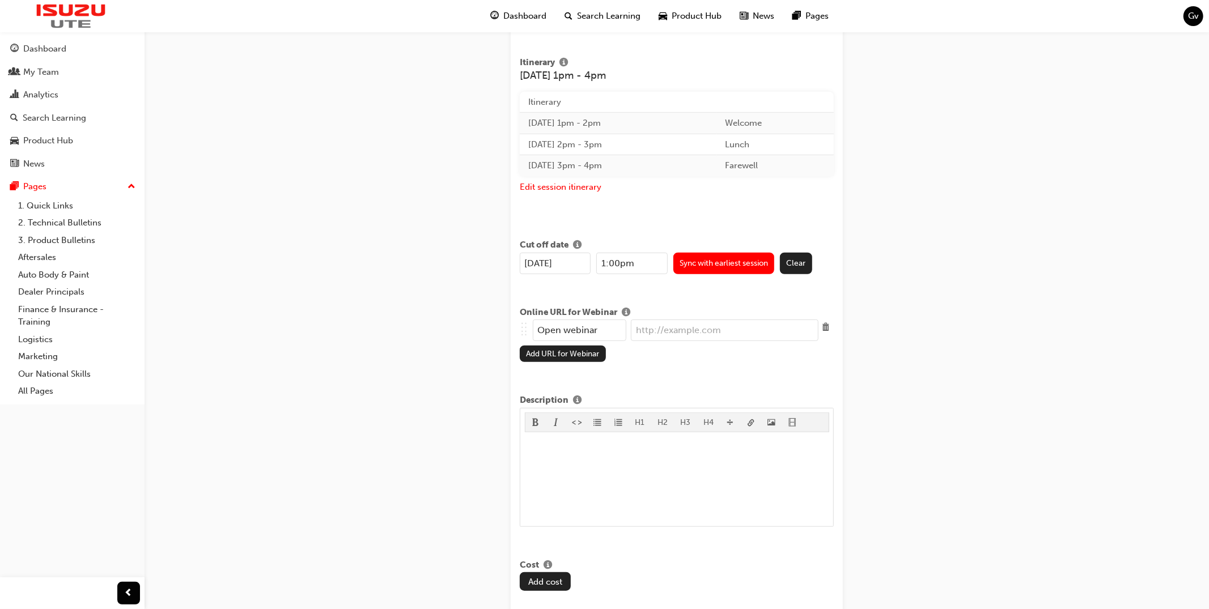
click at [728, 322] on input "url" at bounding box center [725, 331] width 188 height 22
paste input "TRAK Comparison Session [DATE] · 2:00 – 3:30pm Time zone: [GEOGRAPHIC_DATA]/[GE…"
type input "TRAK Comparison Session [DATE] · 2:00 – 3:30pm Time zone: [GEOGRAPHIC_DATA]/[GE…"
click at [598, 324] on input "Open webinar" at bounding box center [579, 331] width 93 height 22
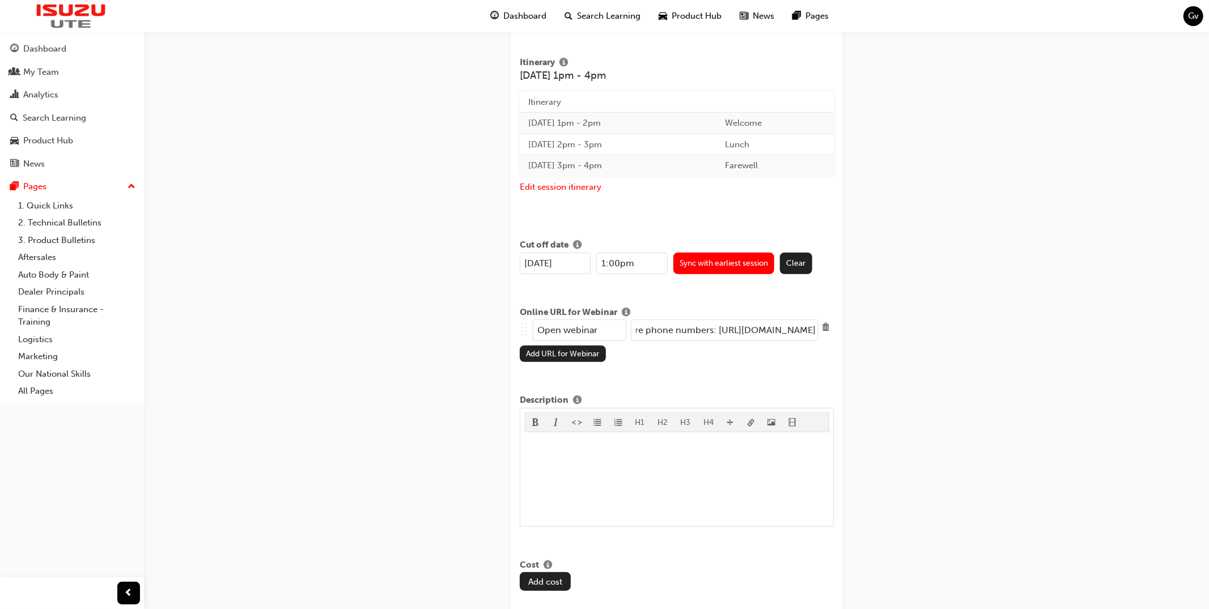
scroll to position [0, 0]
type input "Join Google Meet"
click at [473, 353] on div "Create new session STEP 1 OF 1 Title Test Learning resource TEST-ILT Type Onlin…" at bounding box center [604, 354] width 1209 height 1822
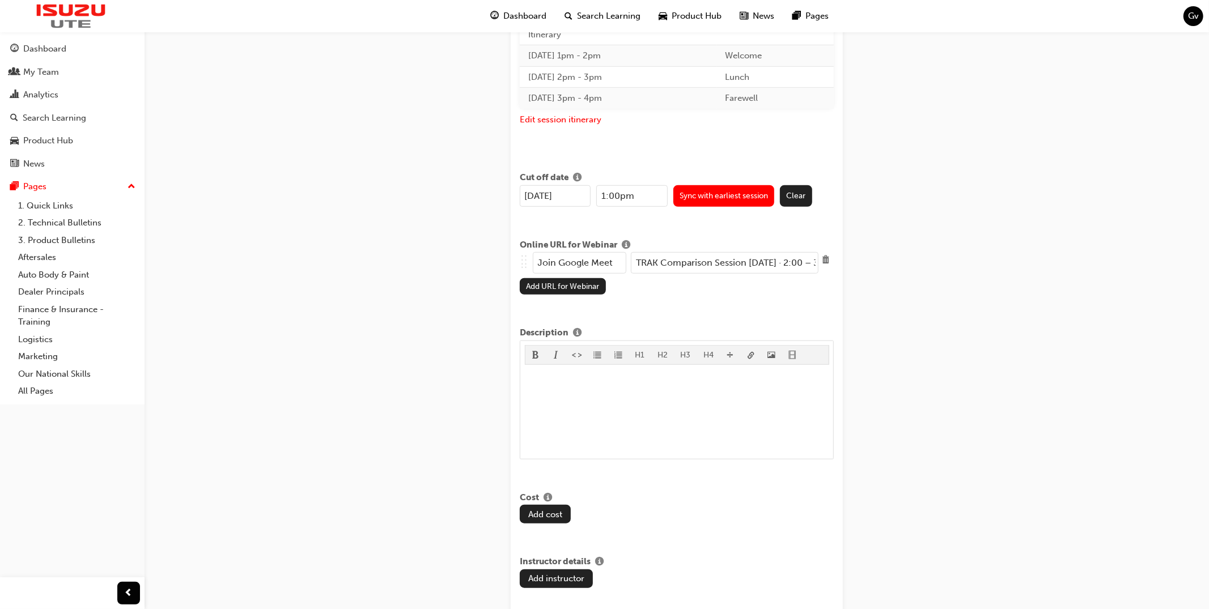
scroll to position [651, 0]
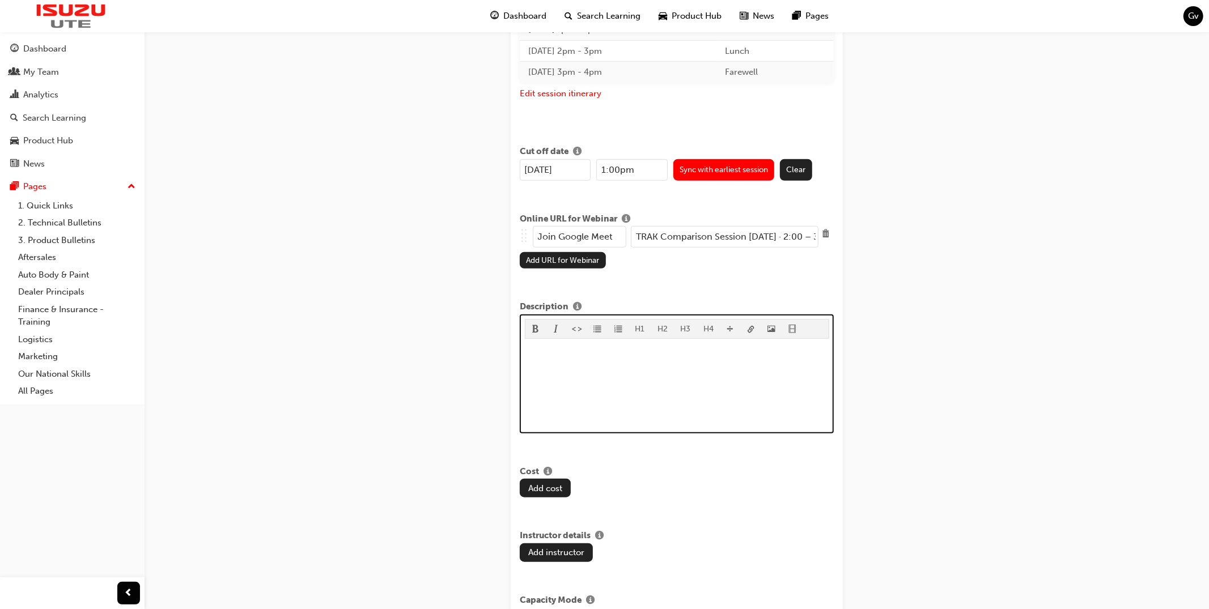
click at [603, 368] on div "﻿" at bounding box center [677, 385] width 304 height 85
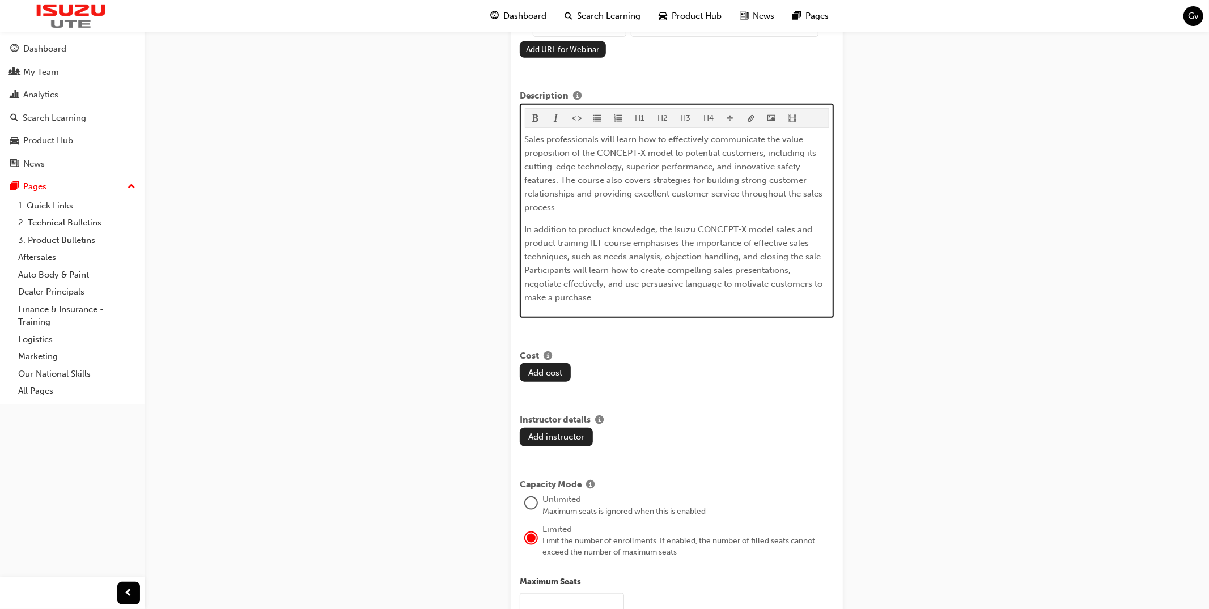
scroll to position [868, 0]
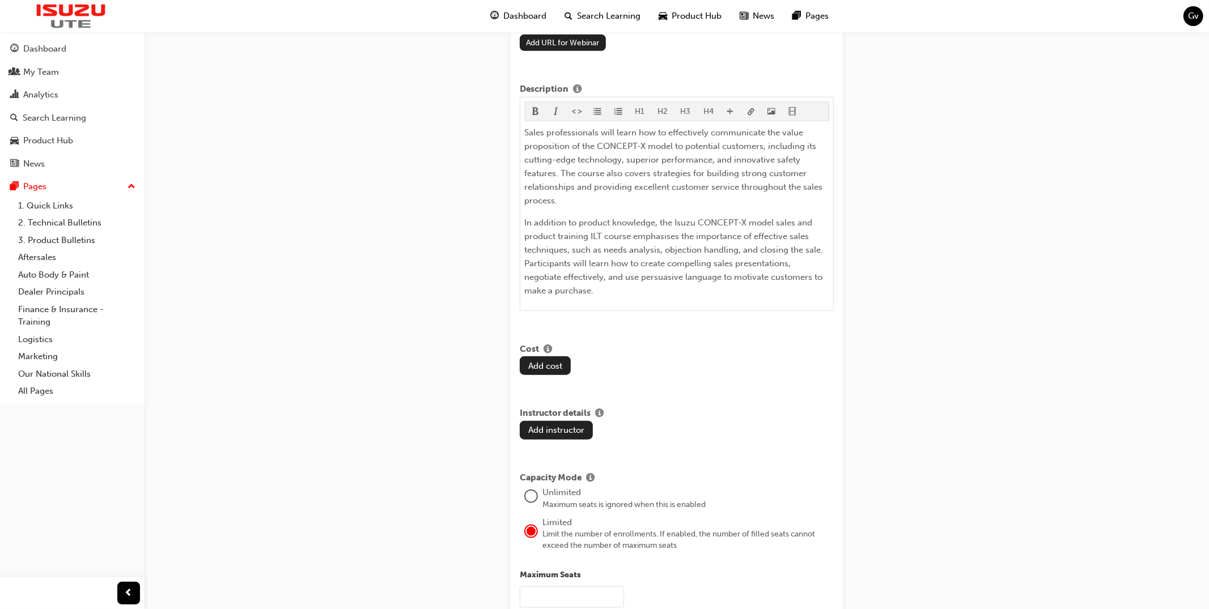
click at [554, 359] on button "Add cost" at bounding box center [545, 365] width 51 height 19
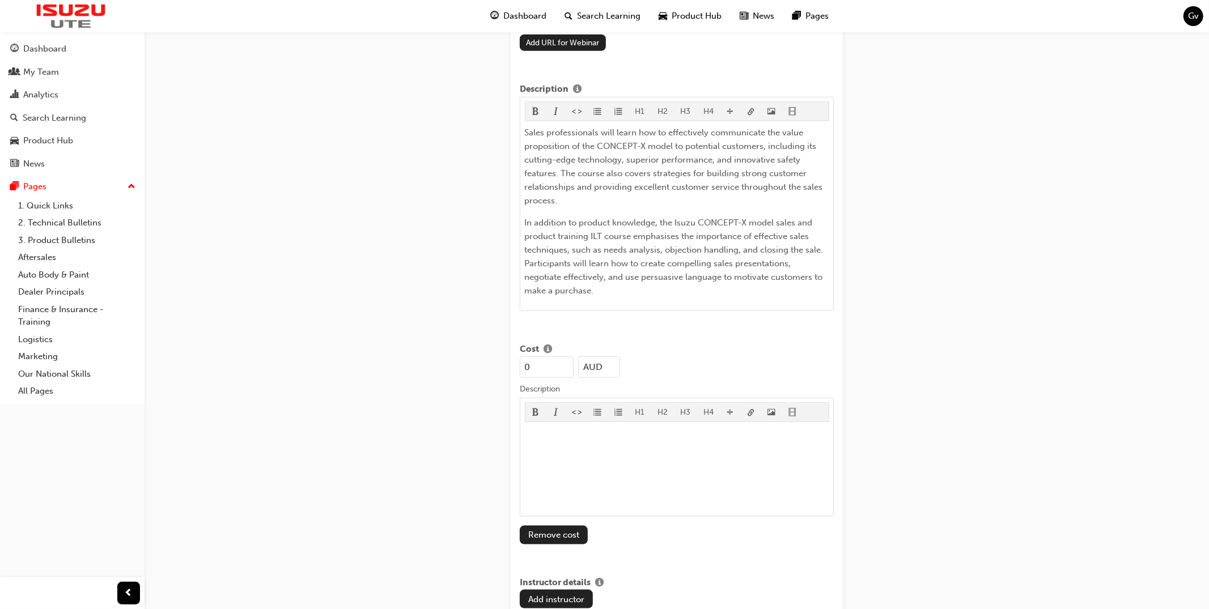
click at [554, 359] on input "0" at bounding box center [547, 367] width 54 height 22
type input "195"
click at [471, 362] on div "Create new session STEP 1 OF 1 Title Test Learning resource TEST-ILT Type Onlin…" at bounding box center [604, 175] width 1209 height 2087
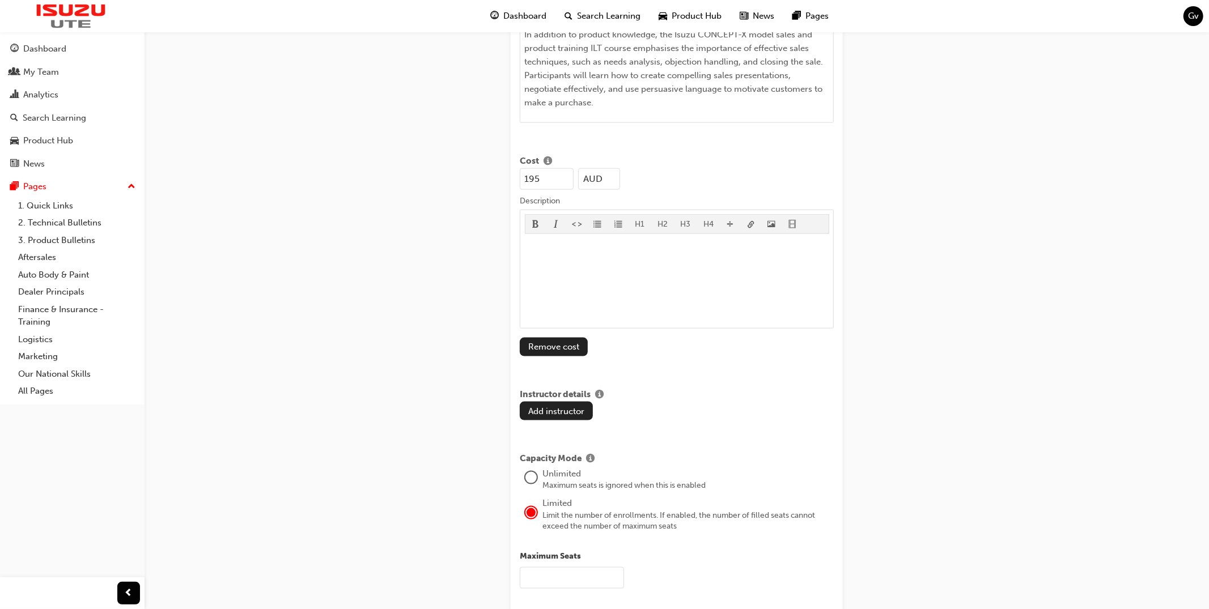
scroll to position [1077, 0]
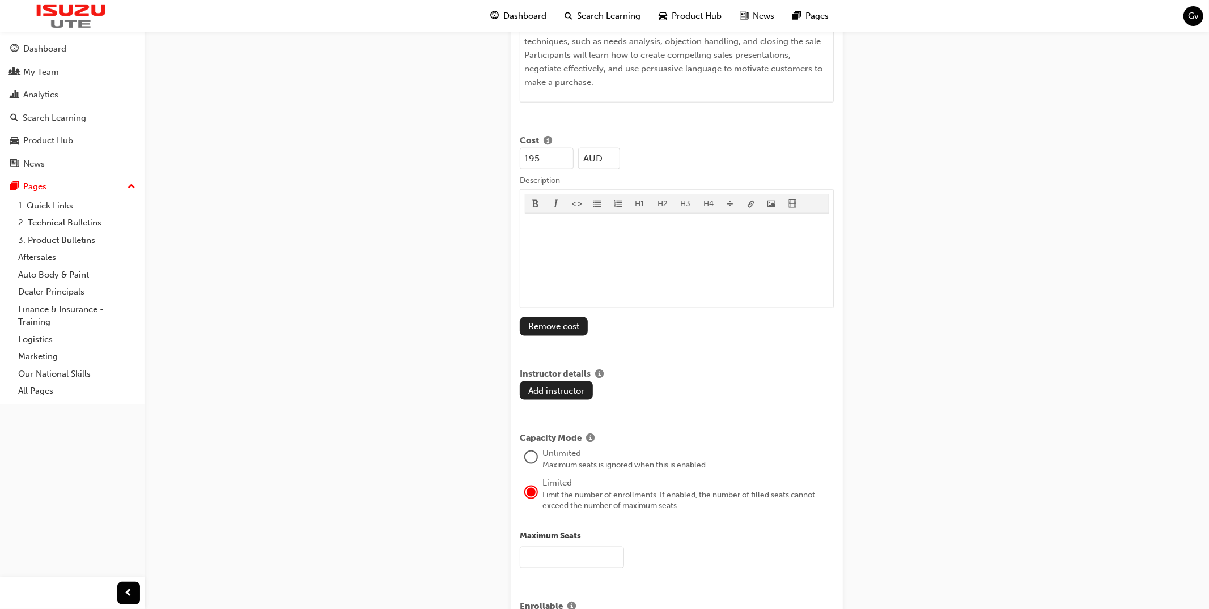
click at [553, 389] on button "Add instructor" at bounding box center [556, 390] width 73 height 19
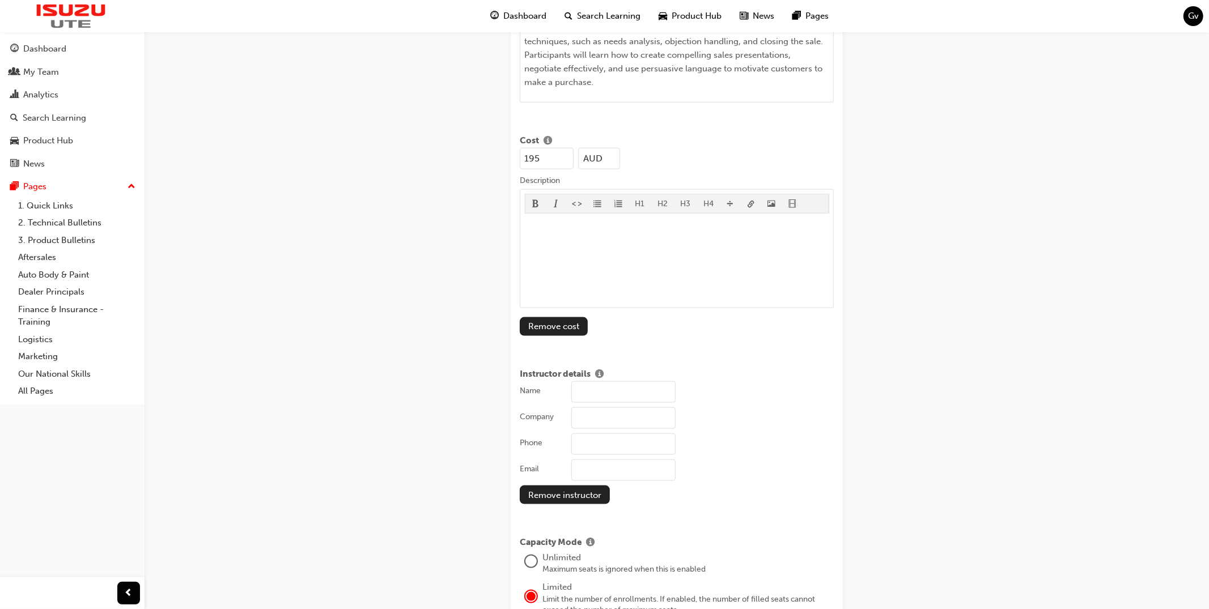
click at [600, 390] on input "Name" at bounding box center [623, 392] width 104 height 22
type input "[PERSON_NAME]"
type input "IUA"
click at [600, 439] on input "[PHONE_NUMBER]" at bounding box center [623, 444] width 104 height 22
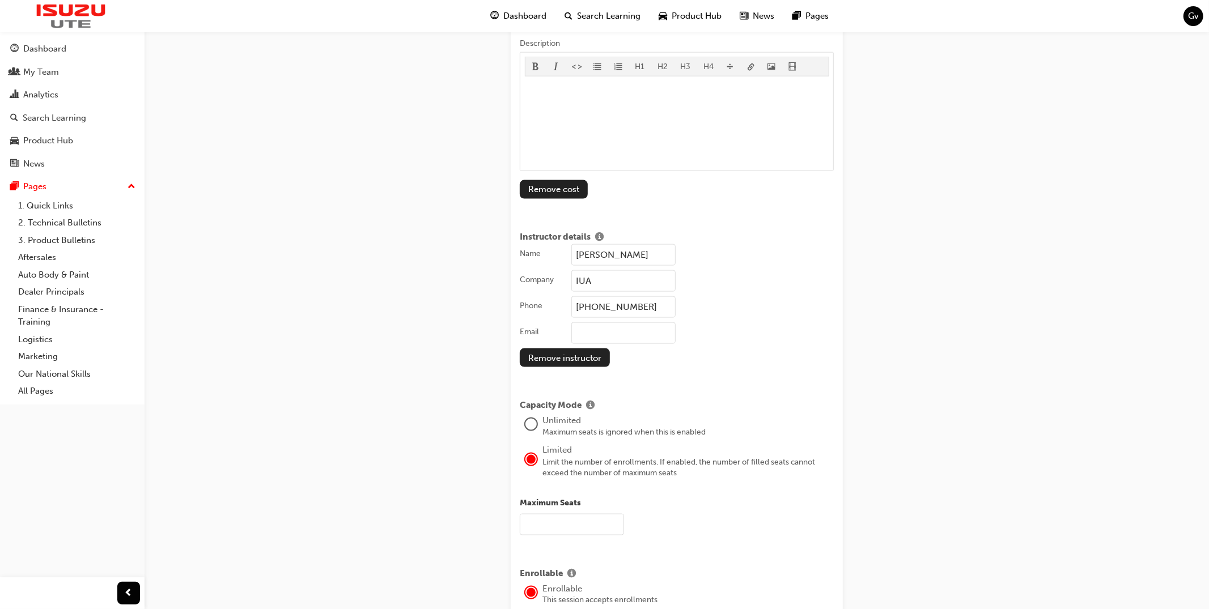
scroll to position [1214, 0]
type input "[PHONE_NUMBER]"
click at [549, 513] on input "text" at bounding box center [572, 524] width 104 height 22
type input "4"
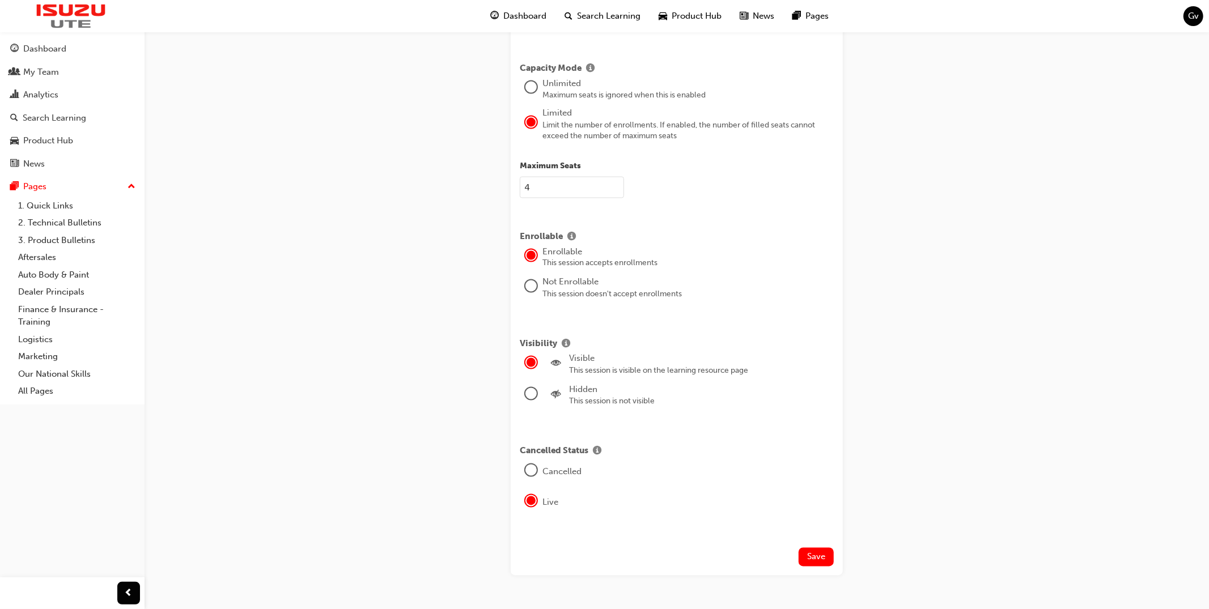
scroll to position [1582, 0]
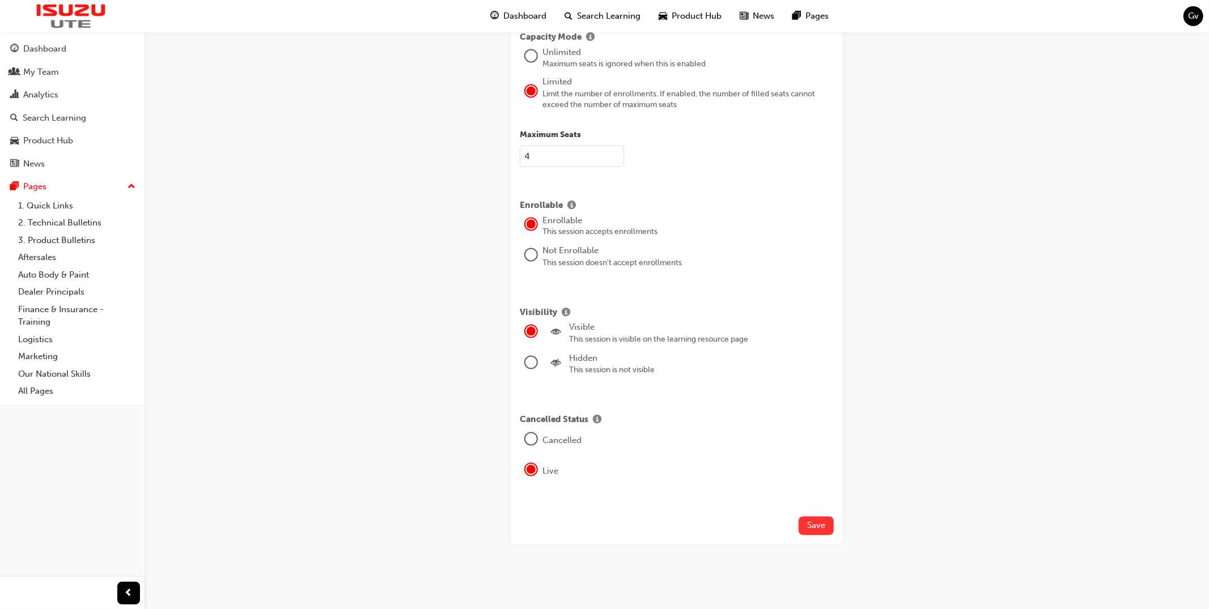
click at [815, 525] on span "Save" at bounding box center [816, 526] width 18 height 10
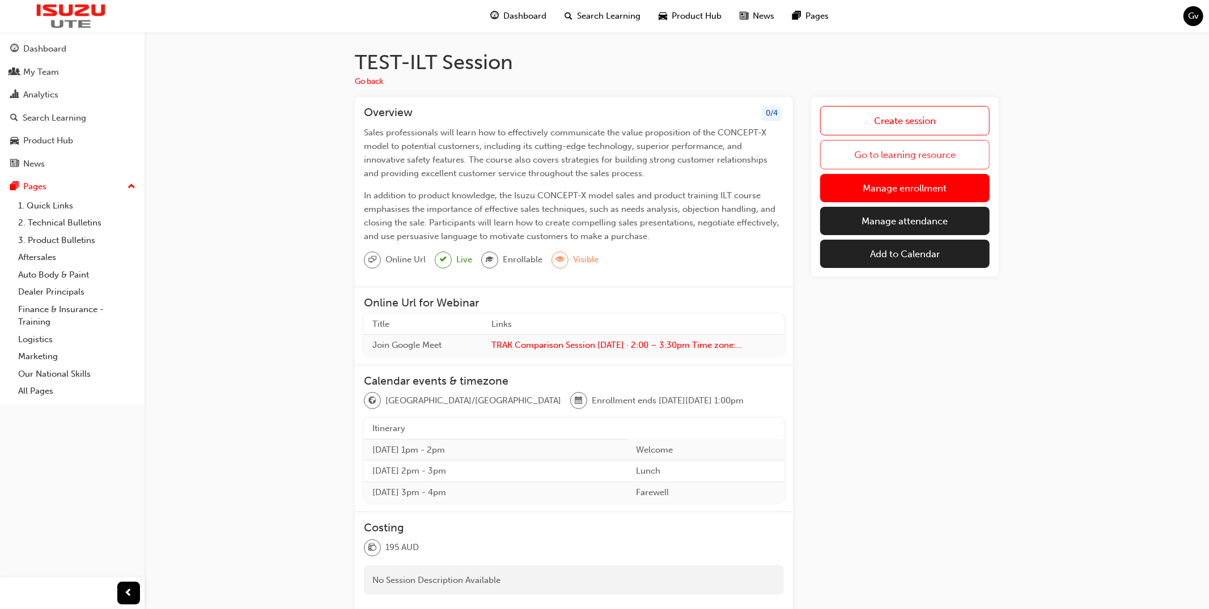
click at [909, 153] on link "Go to learning resource" at bounding box center [904, 154] width 169 height 29
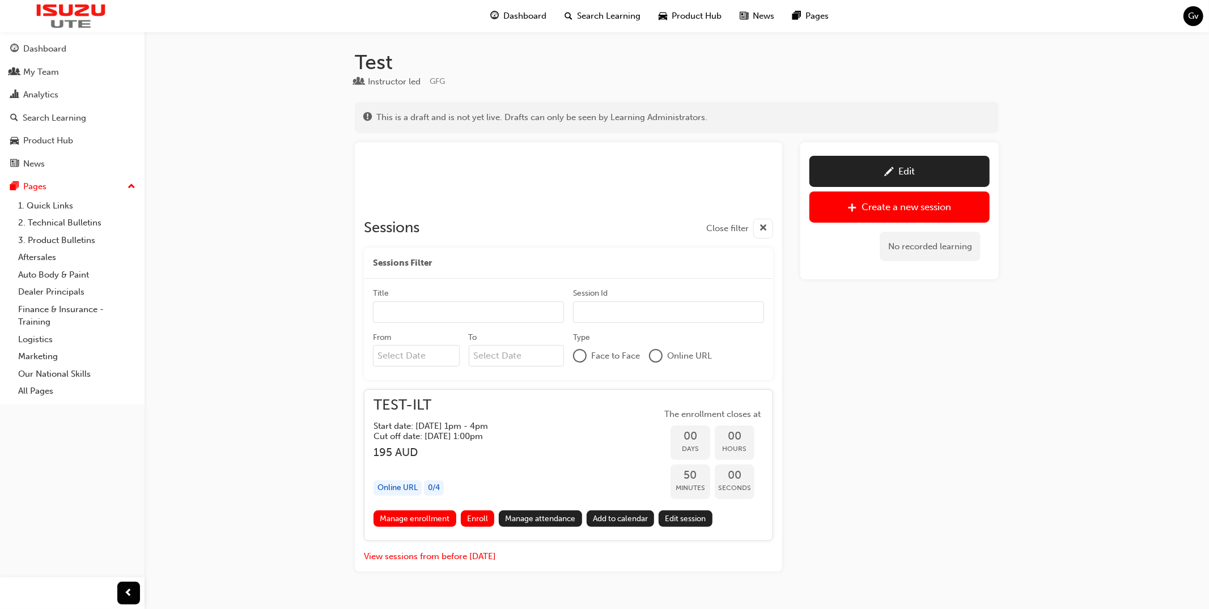
click at [461, 112] on span "This is a draft and is not yet live. Drafts can only be seen by Learning Admini…" at bounding box center [541, 117] width 331 height 13
click at [831, 166] on div "Edit" at bounding box center [899, 171] width 163 height 14
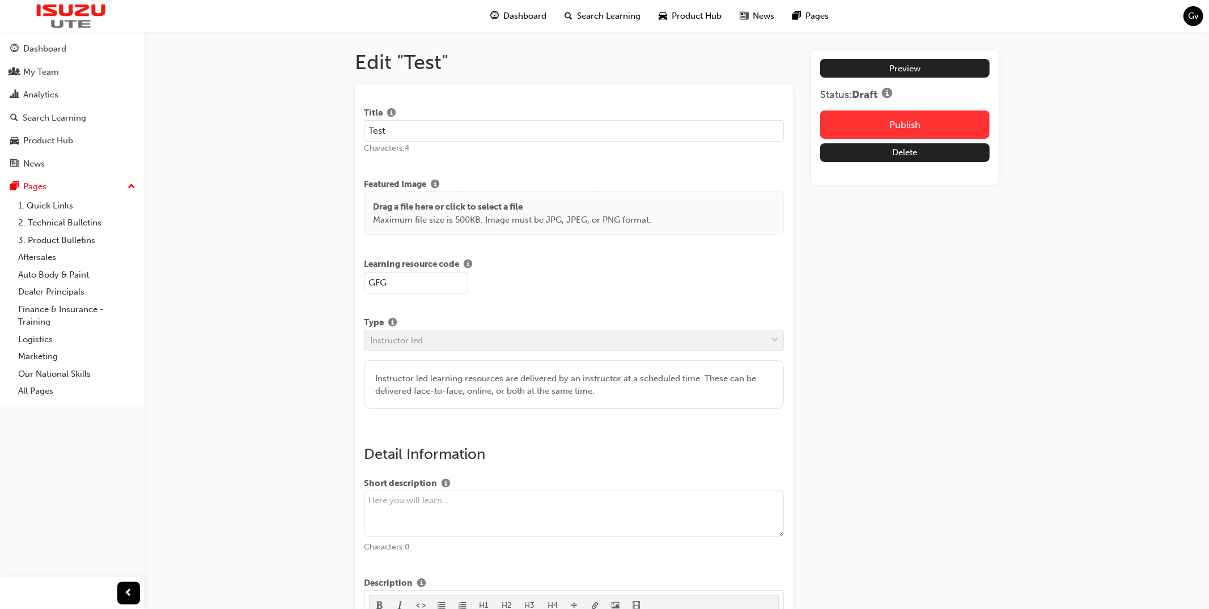
click at [858, 119] on button "Publish" at bounding box center [904, 124] width 169 height 28
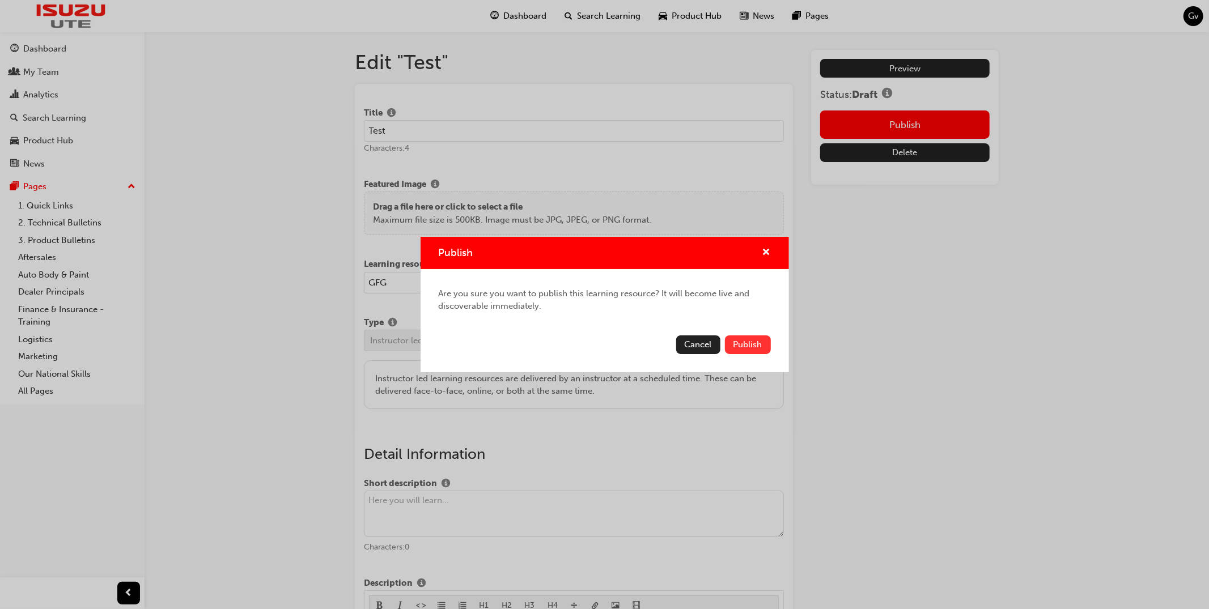
click at [737, 349] on span "Publish" at bounding box center [747, 344] width 29 height 10
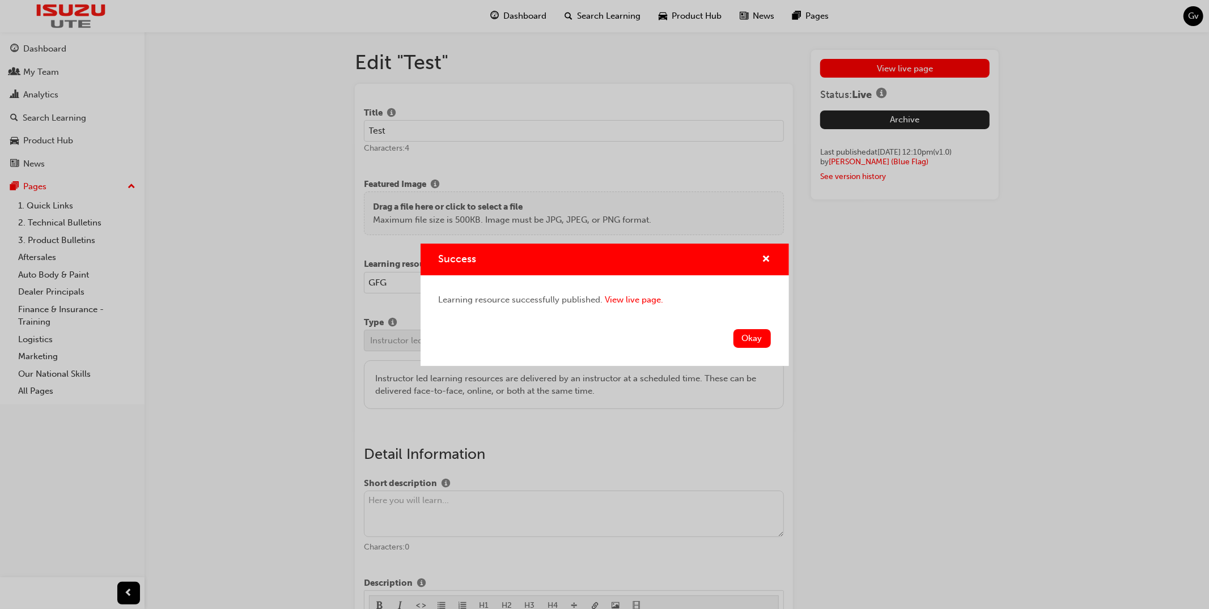
click at [743, 342] on button "Okay" at bounding box center [751, 338] width 37 height 19
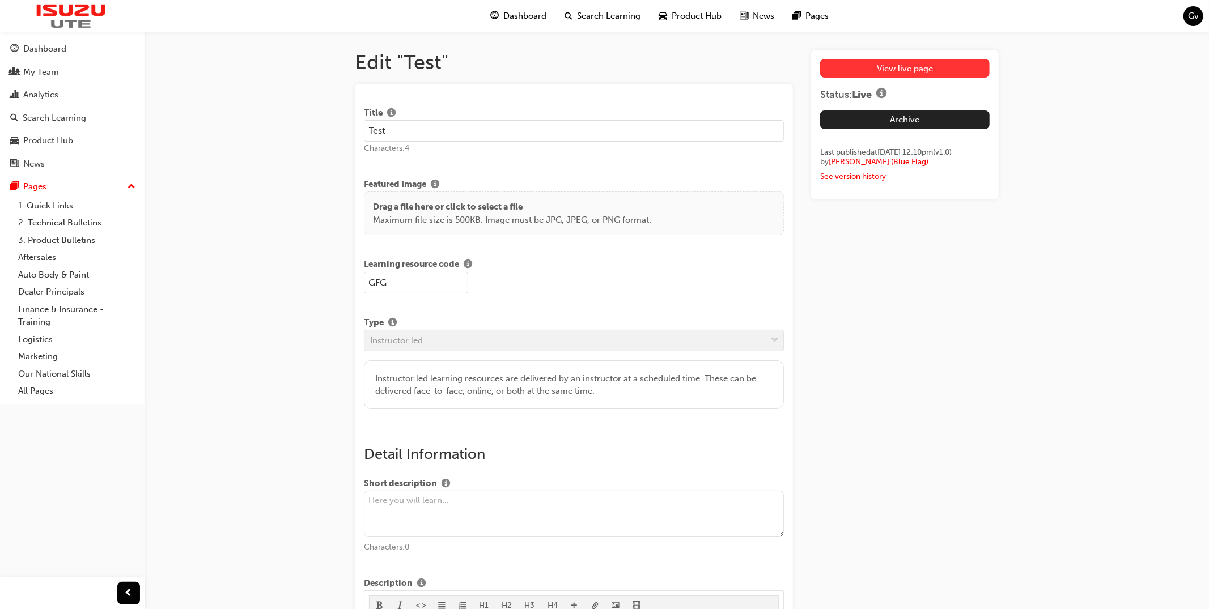
click at [892, 74] on link "View live page" at bounding box center [904, 68] width 169 height 19
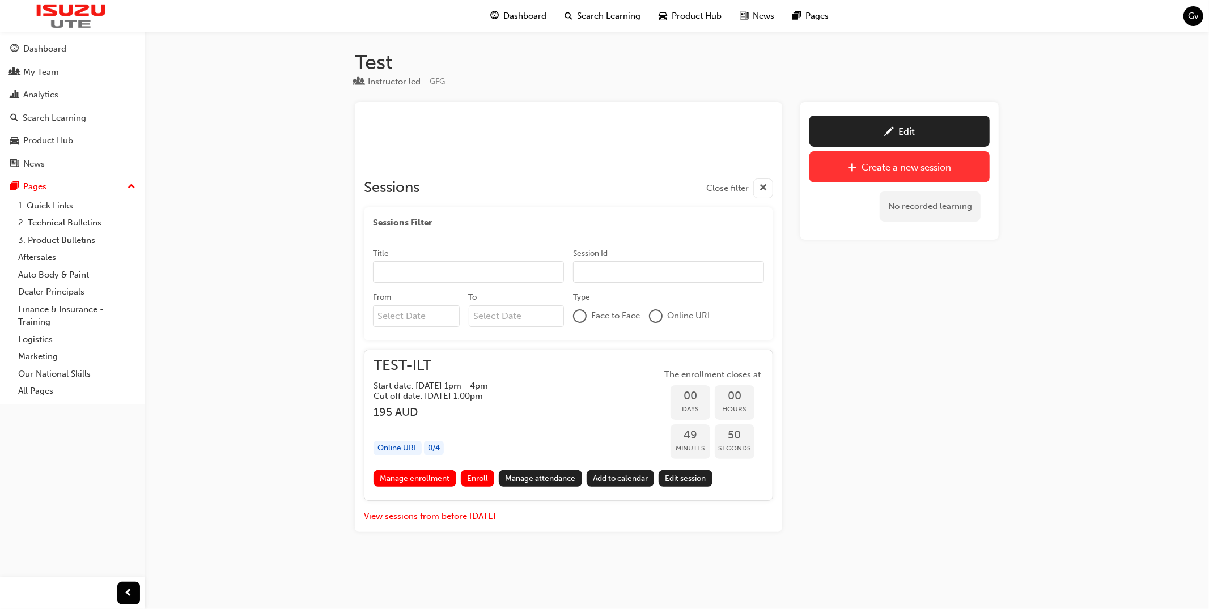
click at [907, 172] on div "Create a new session" at bounding box center [907, 166] width 90 height 11
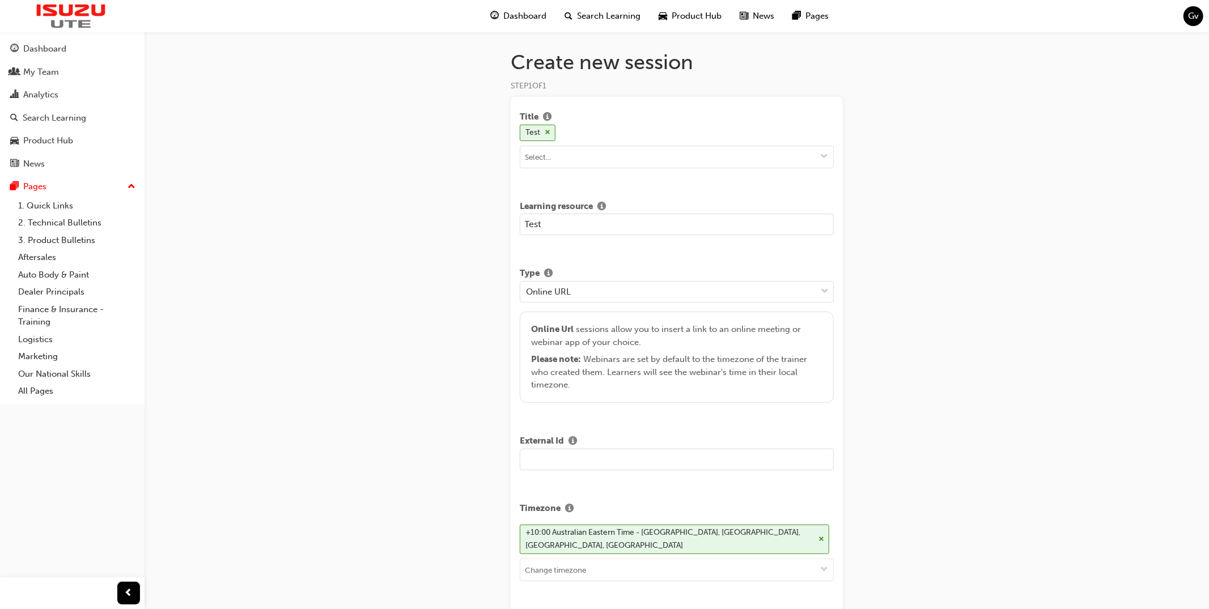
click at [594, 15] on span "Search Learning" at bounding box center [608, 16] width 63 height 13
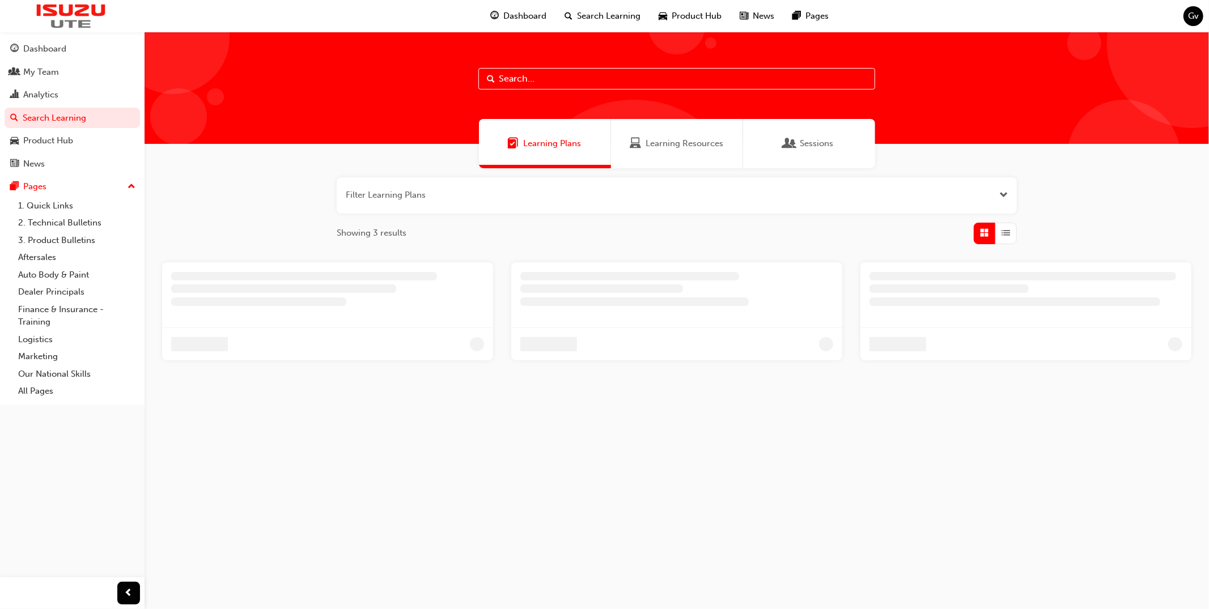
click at [659, 146] on span "Learning Resources" at bounding box center [684, 143] width 78 height 13
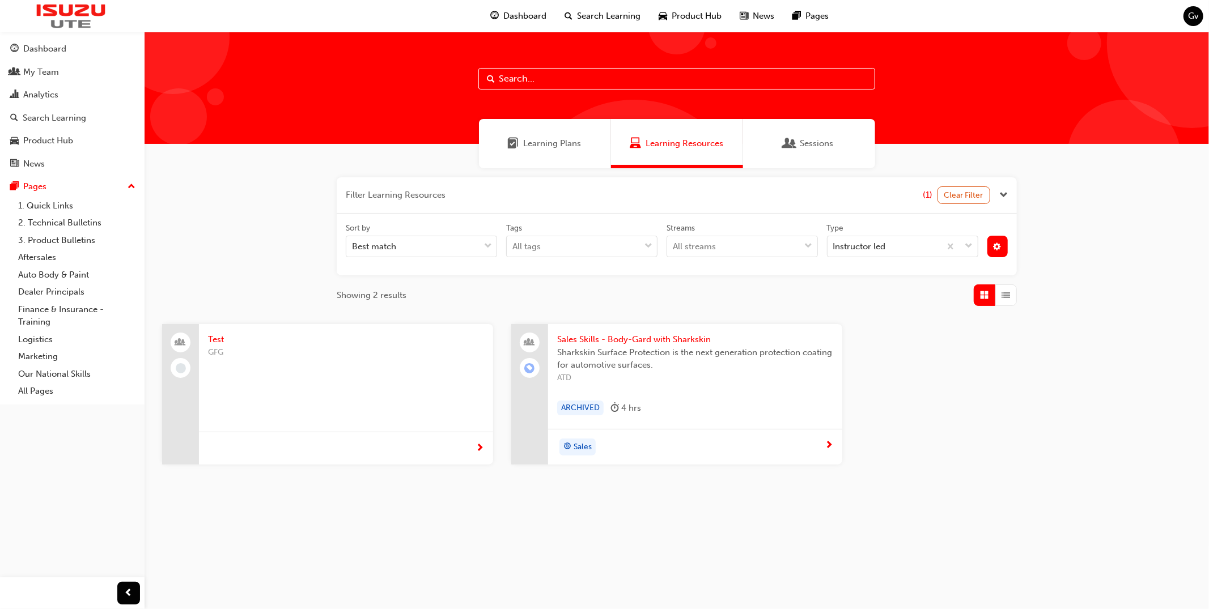
click at [222, 339] on span "Test" at bounding box center [346, 339] width 276 height 13
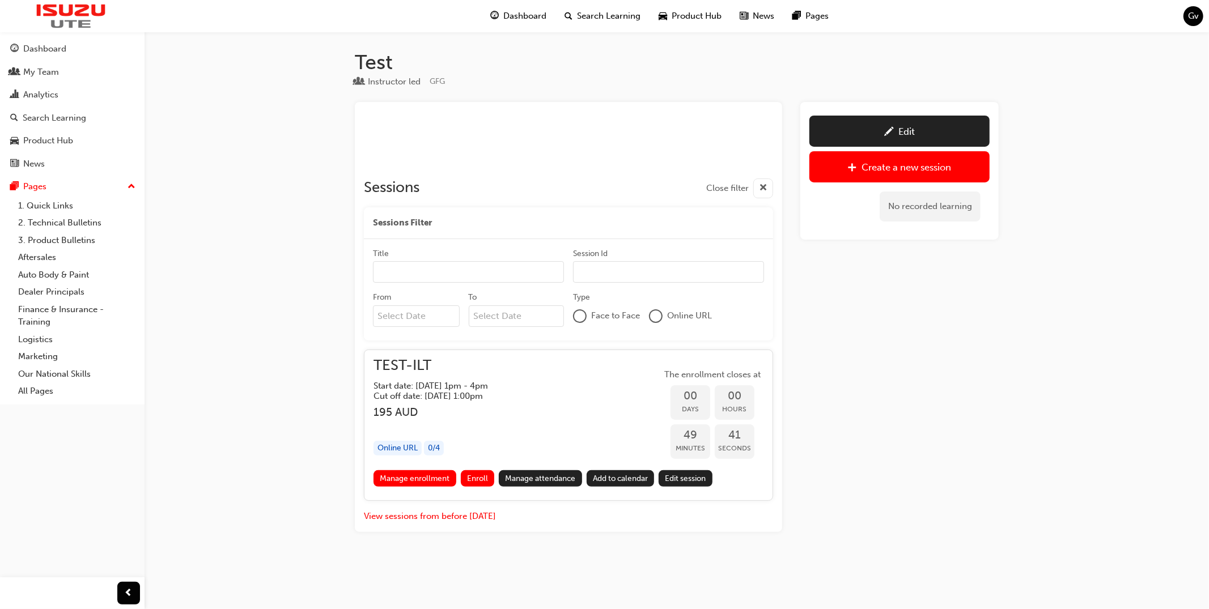
click at [912, 128] on div "Edit" at bounding box center [906, 131] width 16 height 11
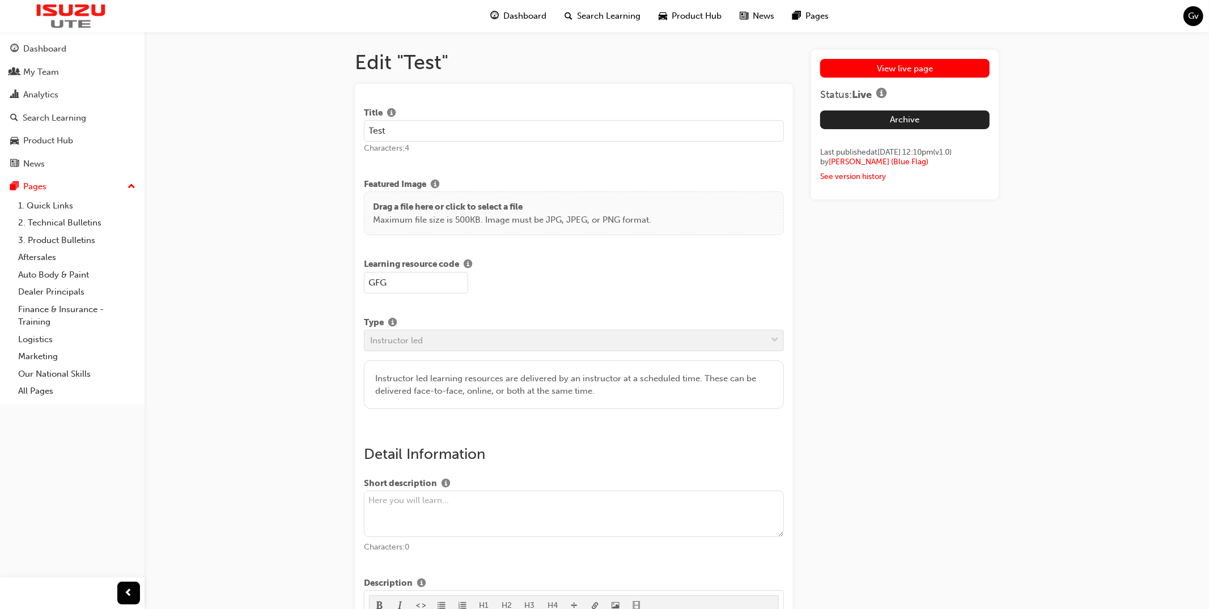
click at [518, 130] on input "Test" at bounding box center [574, 131] width 420 height 22
paste input "Isuzu Concept X New Model Sales and Product Training"
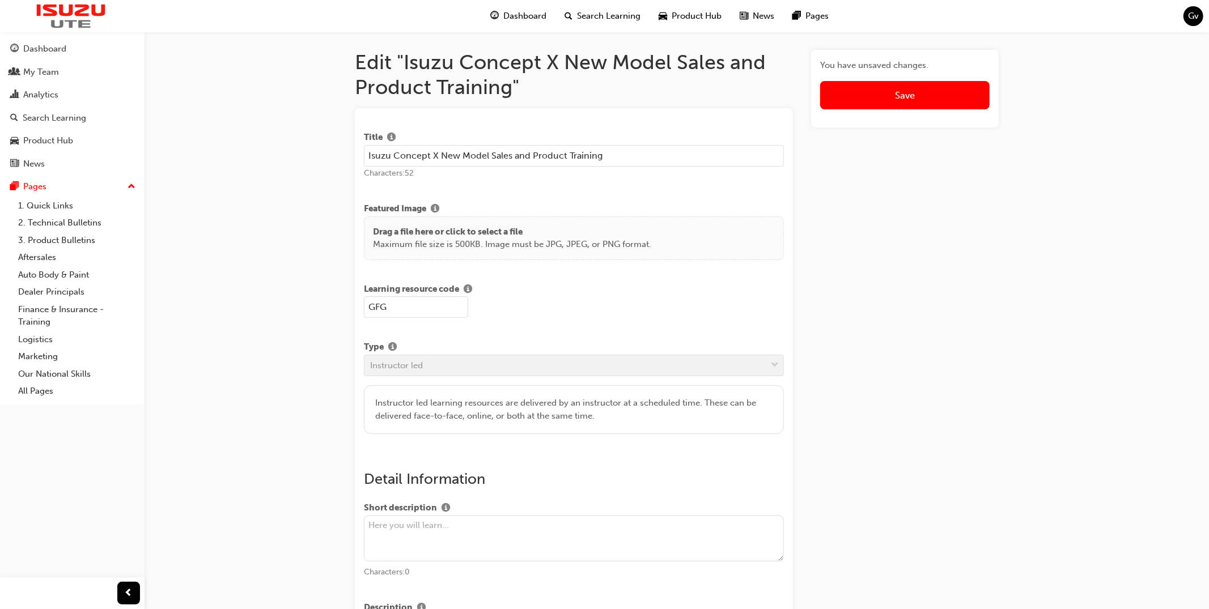
type input "Isuzu Concept X New Model Sales and Product Training"
click at [409, 308] on input "GFG" at bounding box center [416, 307] width 104 height 22
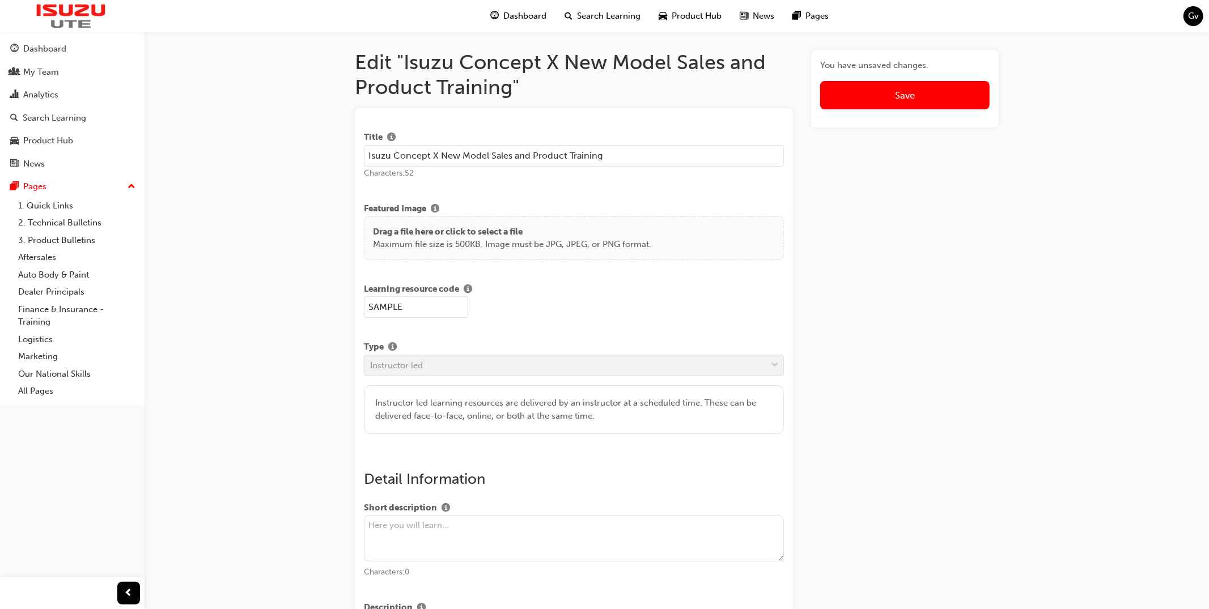
type input "SAMPLE"
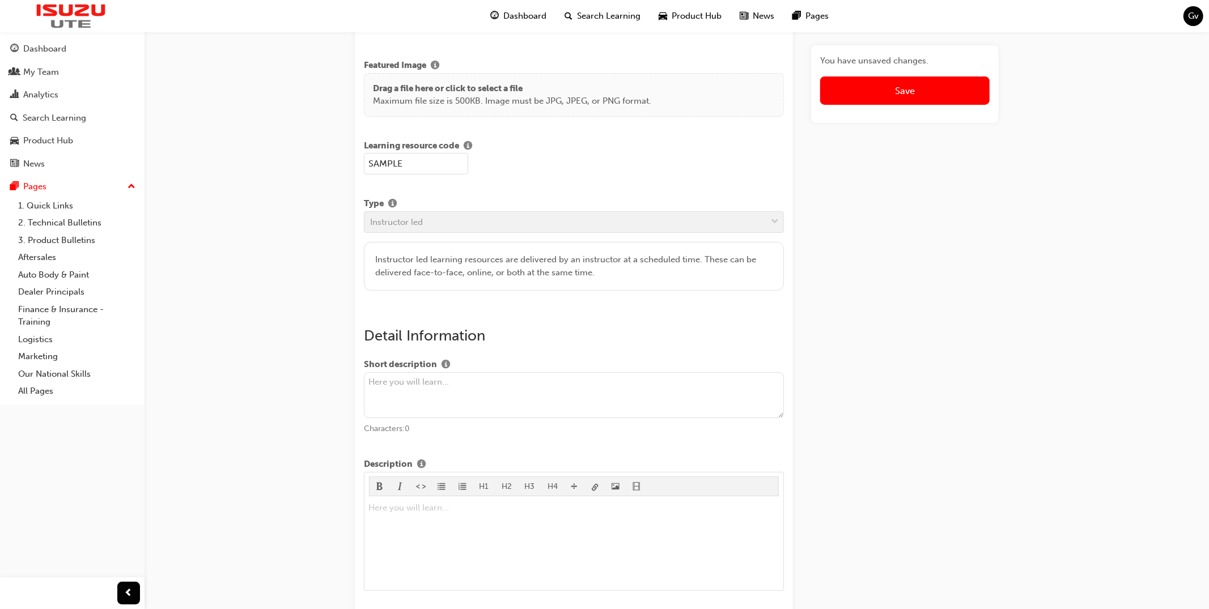
scroll to position [235, 0]
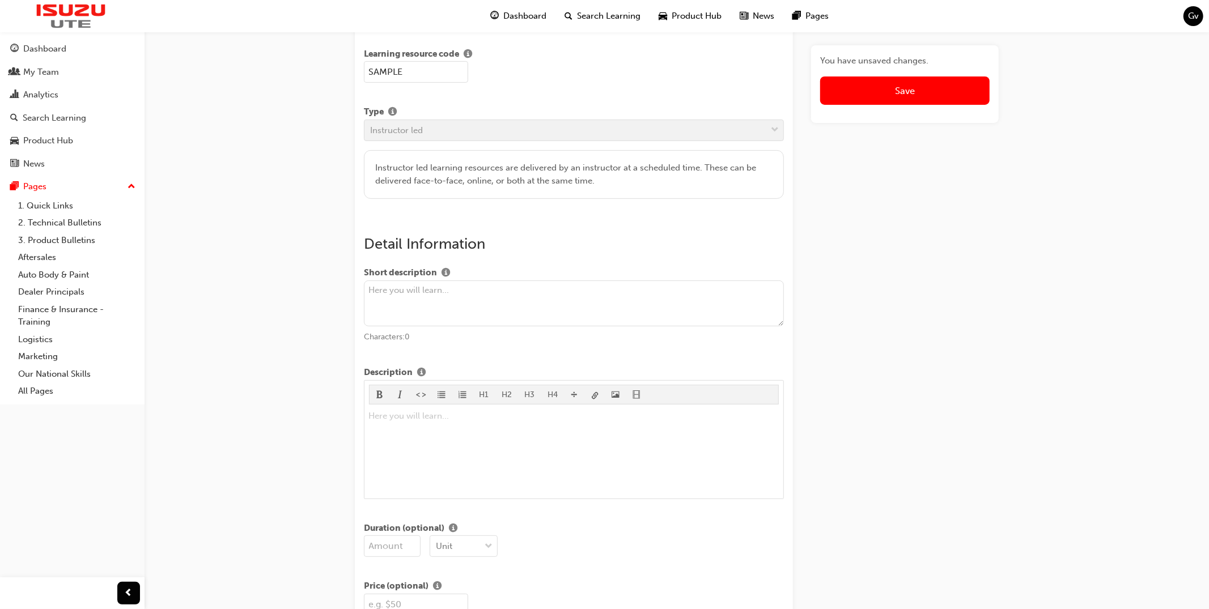
click at [490, 298] on textarea at bounding box center [574, 303] width 420 height 46
paste textarea "The Isuzu CONCEPT-X model sales and product training ILT course is a comprehens…"
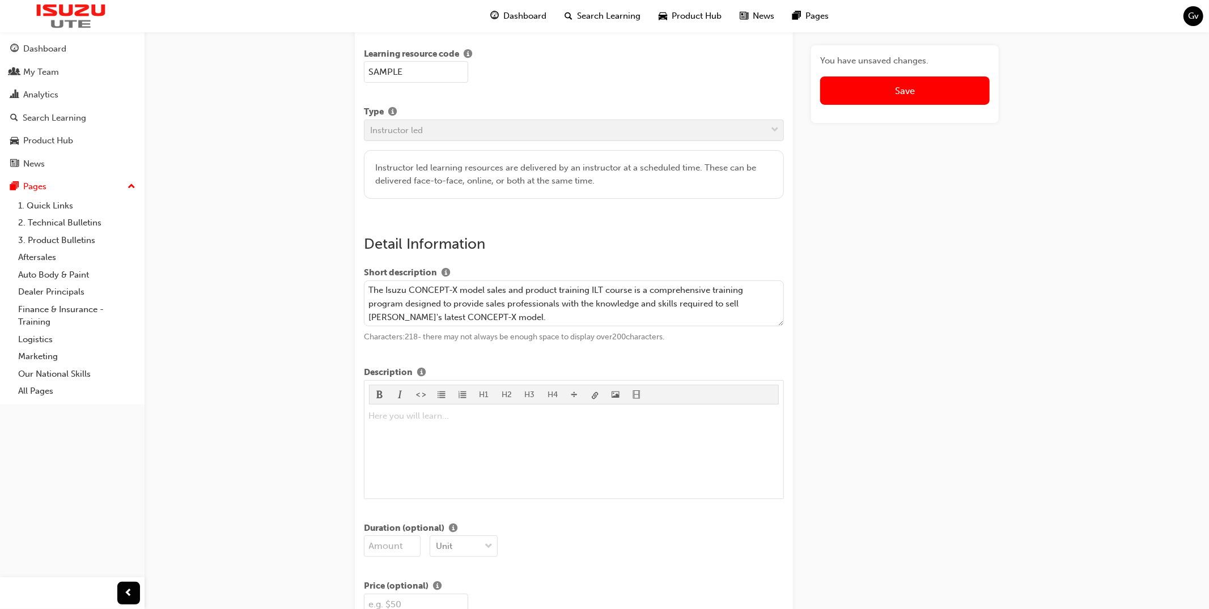
type textarea "The Isuzu CONCEPT-X model sales and product training ILT course is a comprehens…"
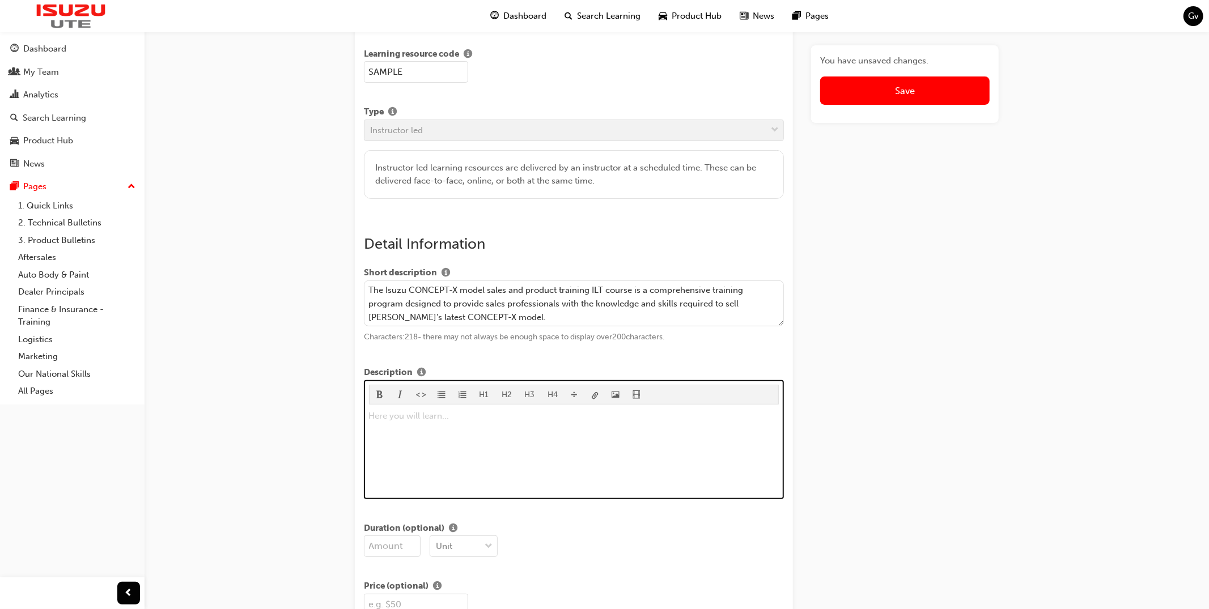
click at [543, 431] on div "Here you will learn... ﻿" at bounding box center [574, 451] width 410 height 85
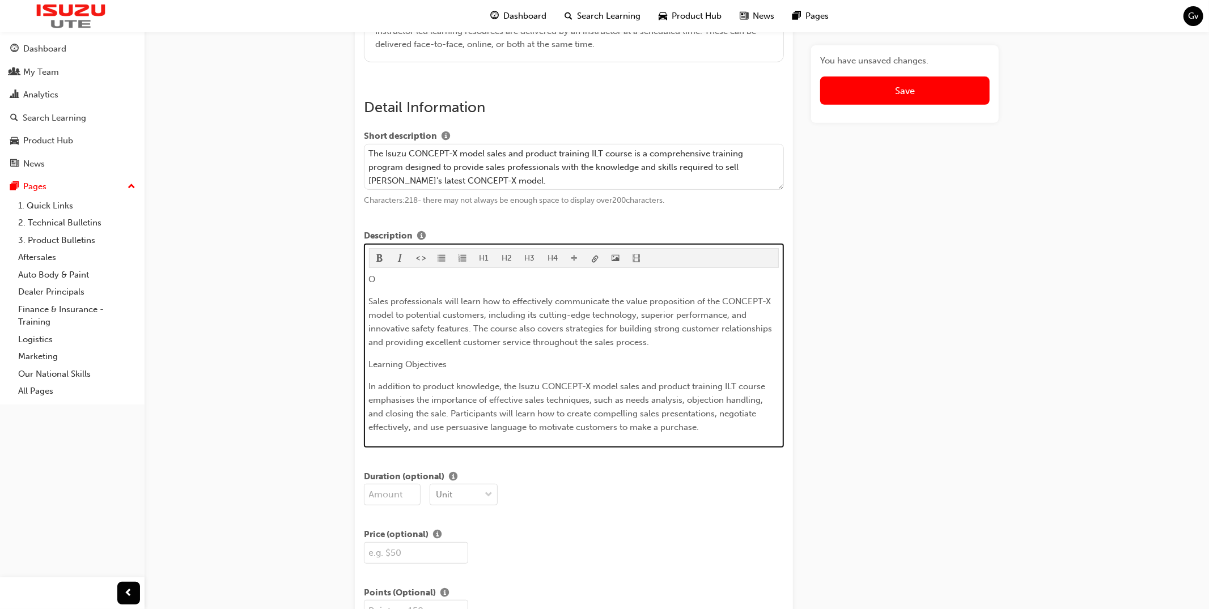
scroll to position [350, 0]
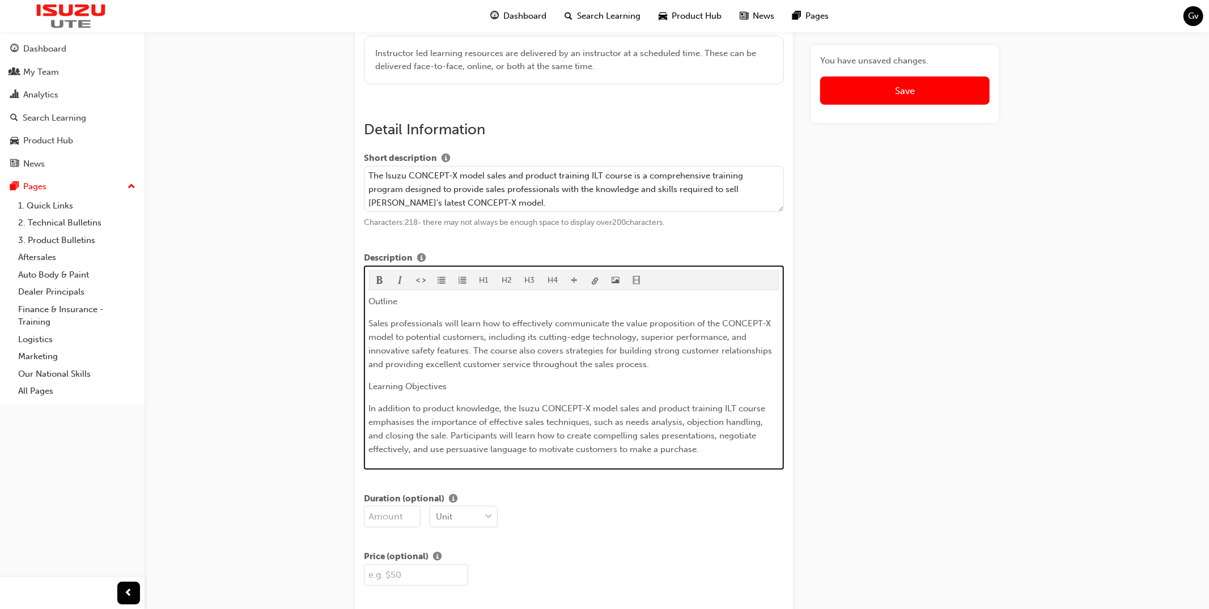
click at [532, 283] on button "H3" at bounding box center [529, 280] width 23 height 19
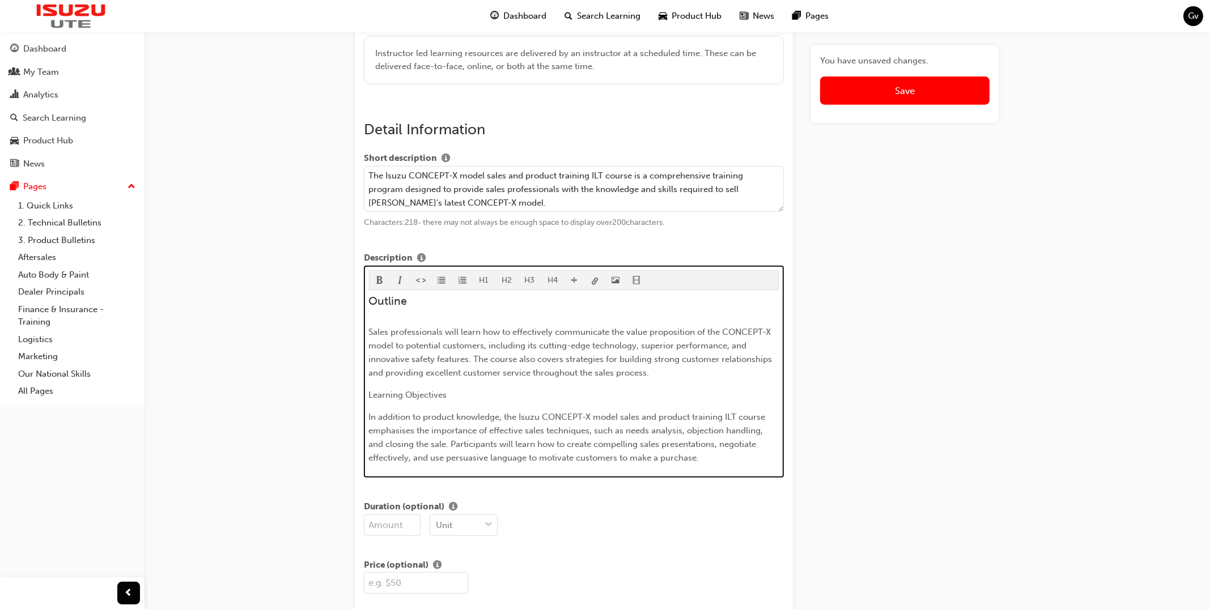
click at [504, 397] on p "Learning Objectives" at bounding box center [574, 395] width 410 height 14
click at [524, 284] on button "H3" at bounding box center [529, 280] width 23 height 19
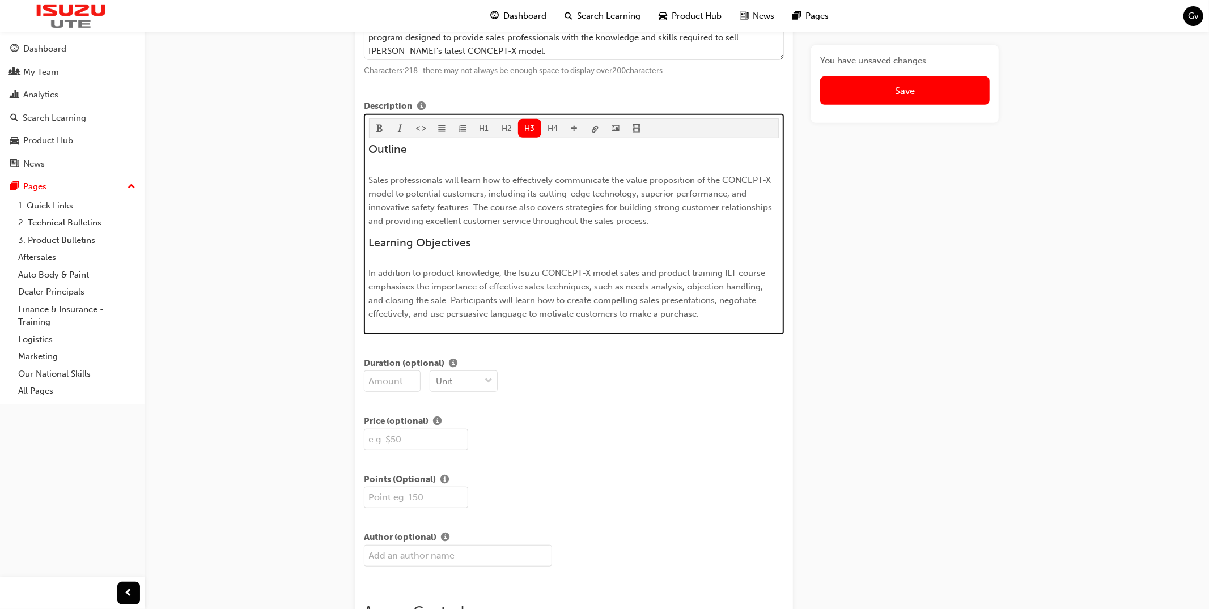
scroll to position [529, 0]
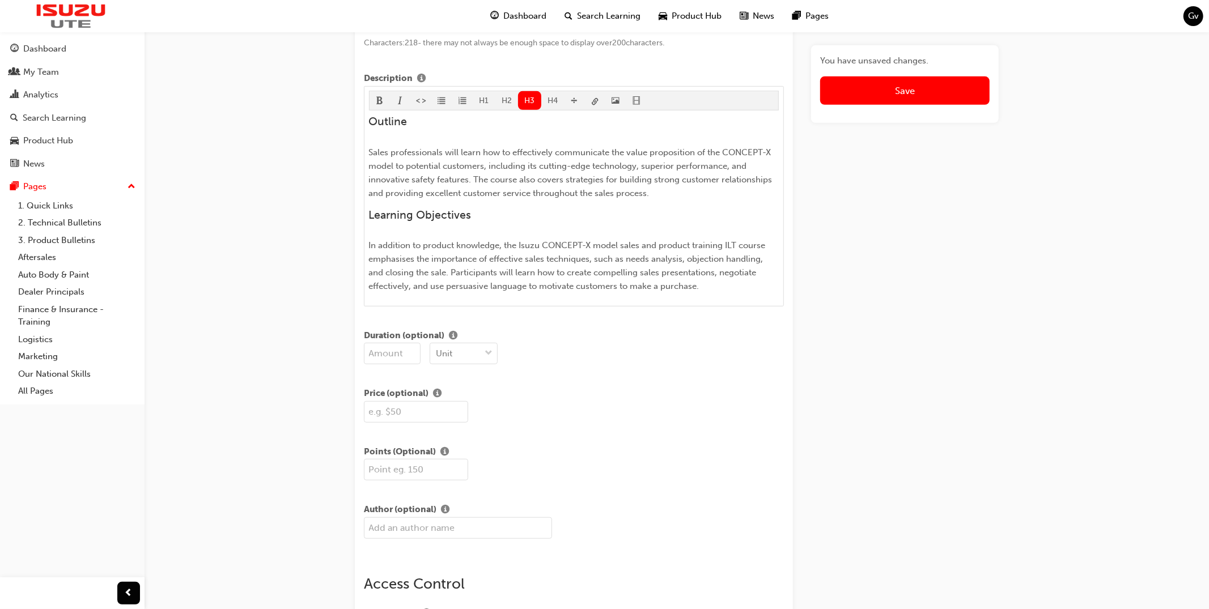
click at [382, 353] on input "number" at bounding box center [392, 354] width 57 height 22
type input "6"
click at [466, 362] on div "Unit" at bounding box center [455, 354] width 50 height 20
click at [461, 410] on div "Hrs" at bounding box center [464, 408] width 68 height 22
click at [406, 416] on input "text" at bounding box center [416, 412] width 104 height 22
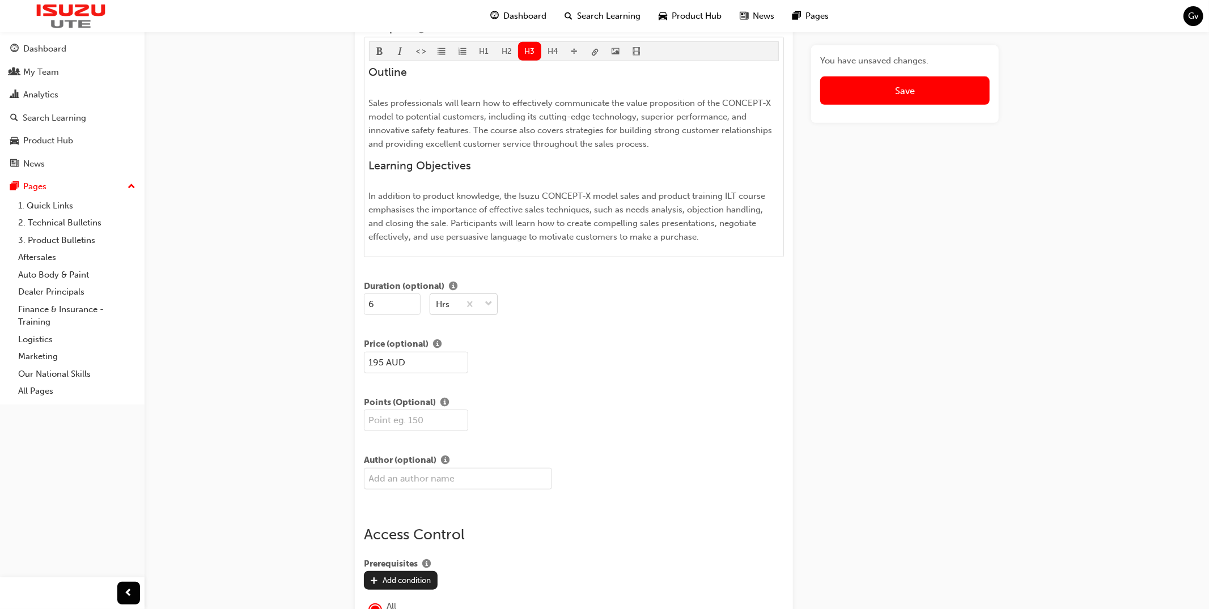
scroll to position [592, 0]
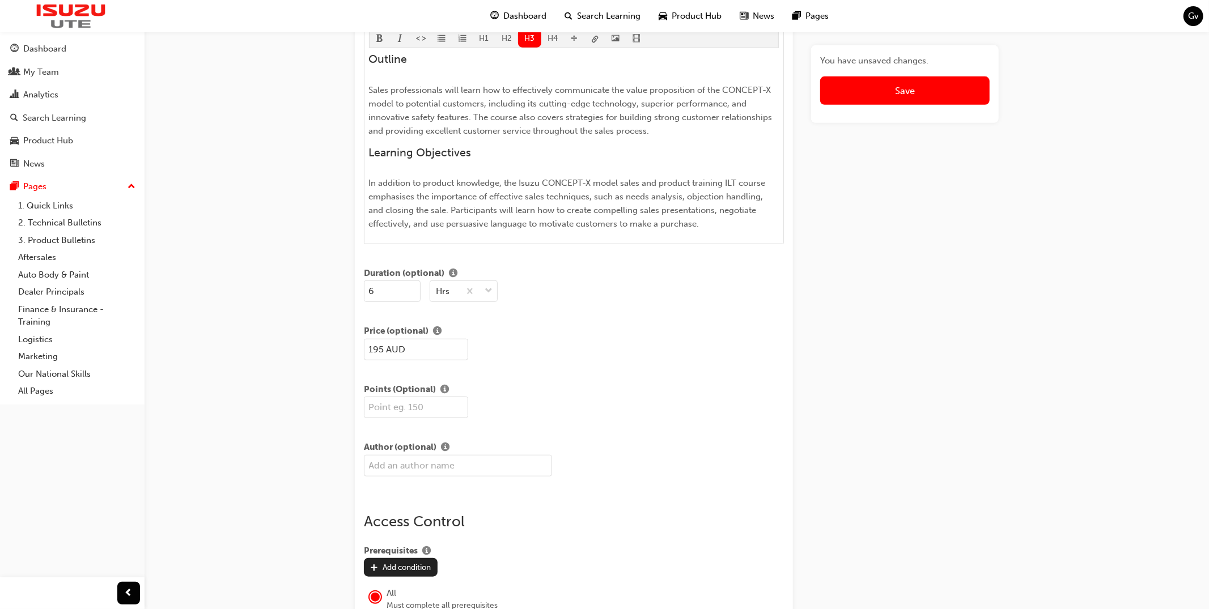
type input "195 AUD"
click at [413, 415] on input "number" at bounding box center [416, 408] width 104 height 22
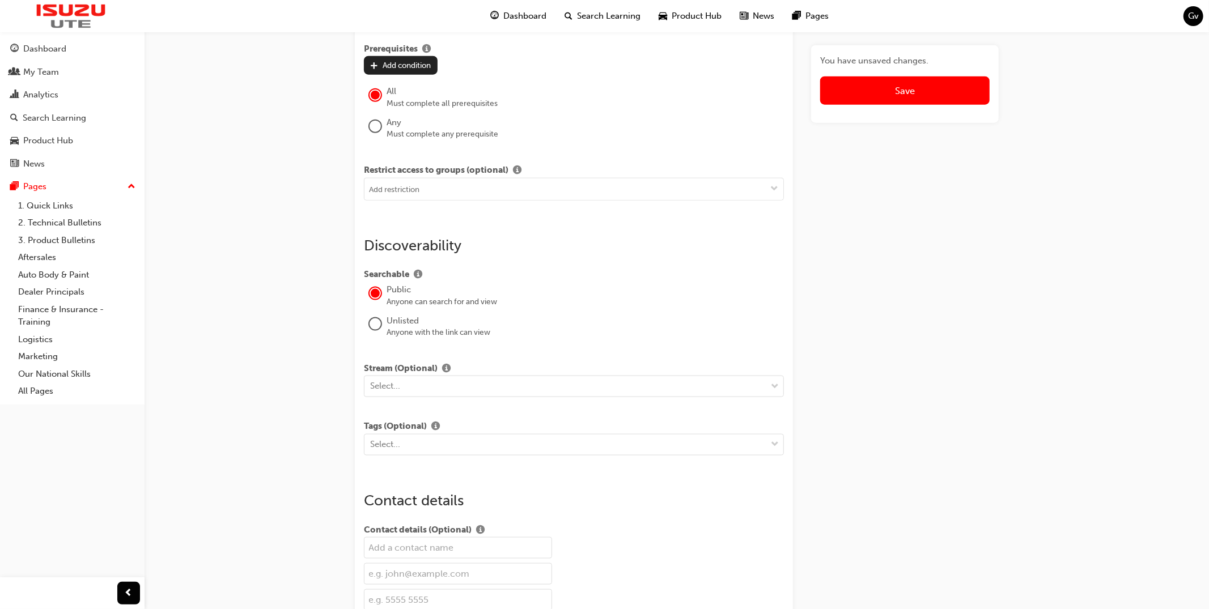
scroll to position [1115, 0]
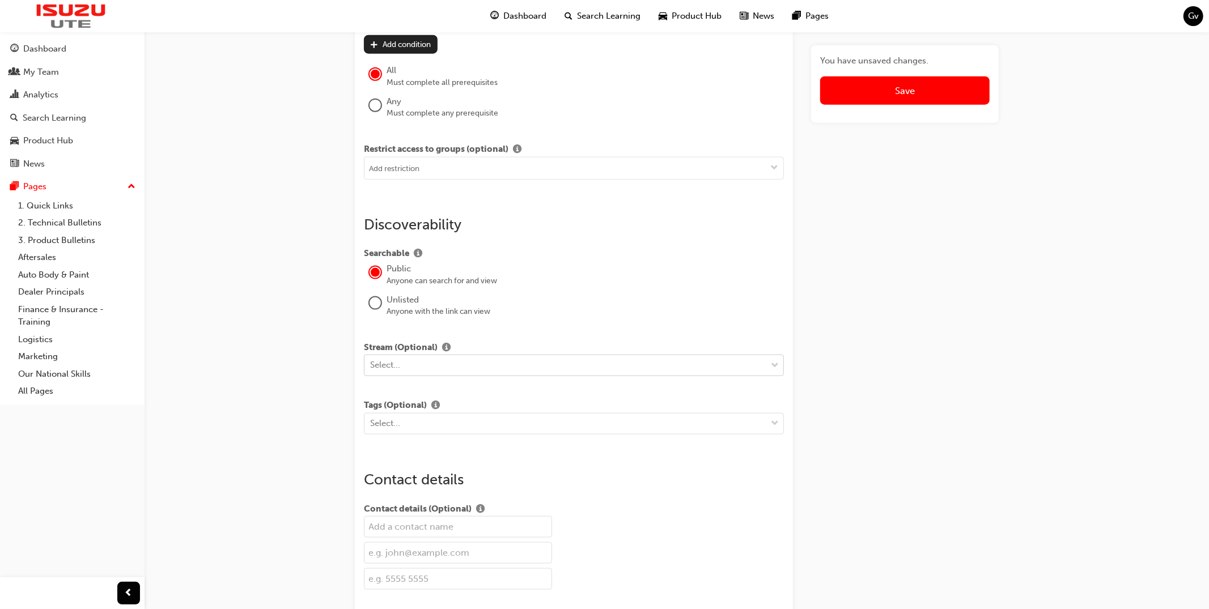
type input "85"
click at [423, 376] on div "Select..." at bounding box center [565, 366] width 402 height 20
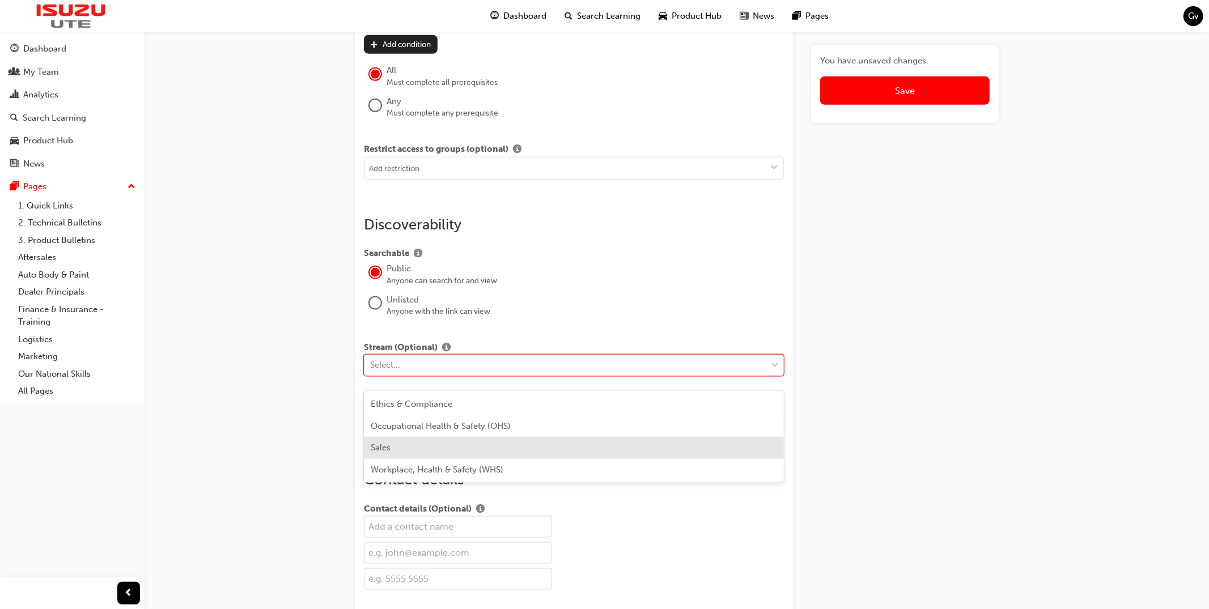
click at [428, 440] on div "Sales" at bounding box center [574, 448] width 420 height 22
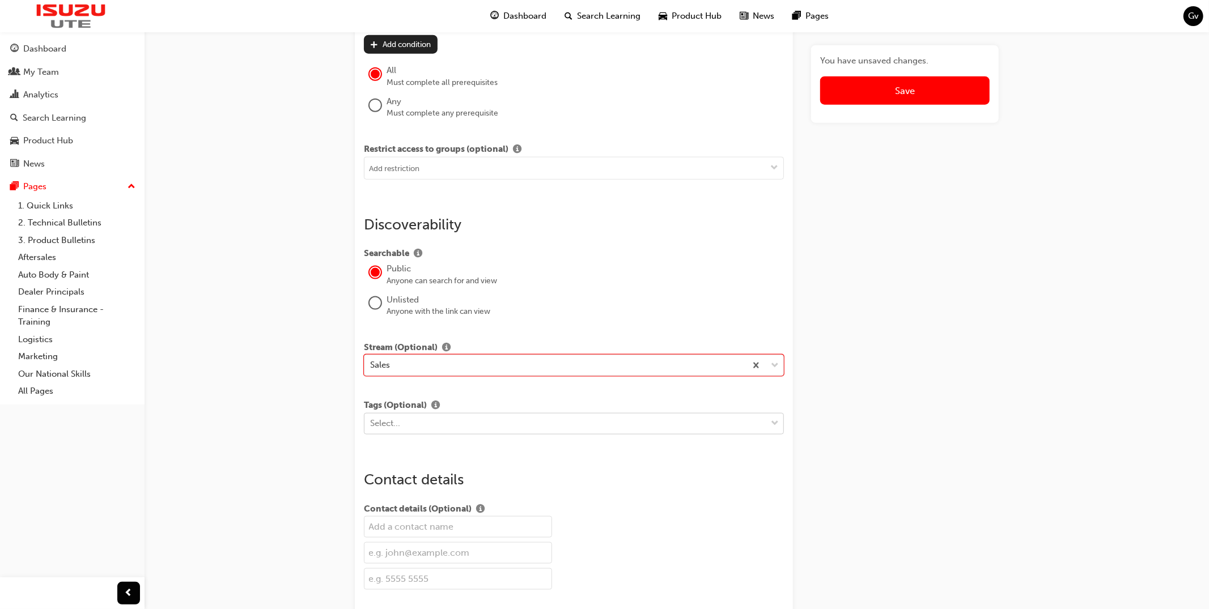
click at [432, 434] on div "Select..." at bounding box center [565, 424] width 402 height 20
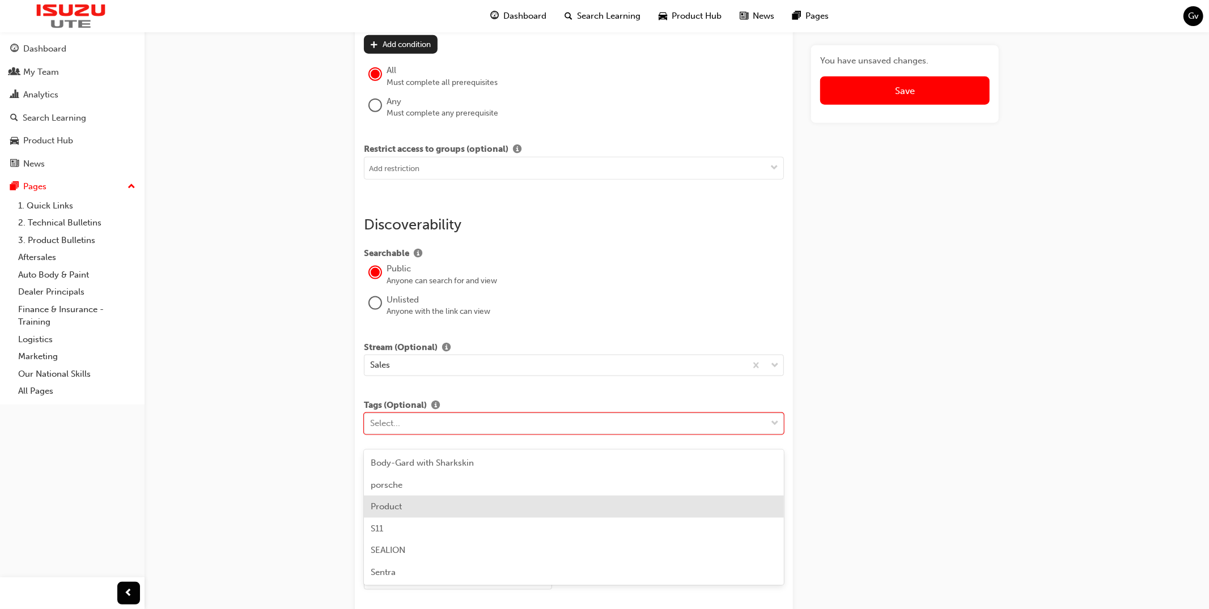
click at [439, 505] on div "Product" at bounding box center [574, 507] width 420 height 22
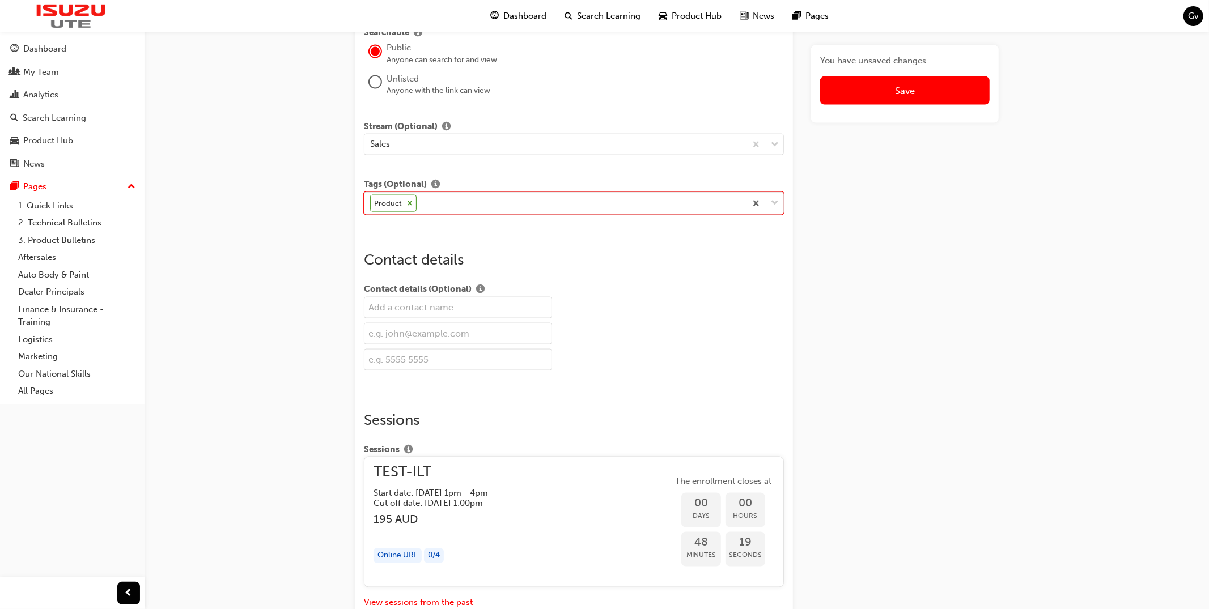
scroll to position [1361, 0]
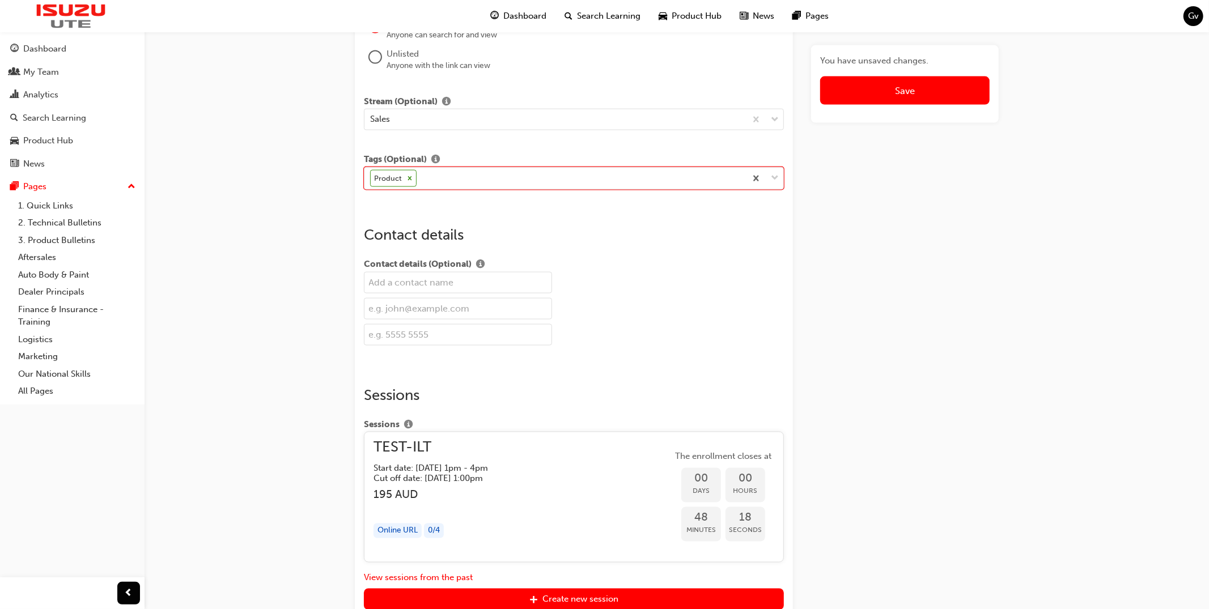
click at [416, 294] on input "text" at bounding box center [458, 283] width 188 height 22
type input "[PERSON_NAME]"
click at [469, 317] on input "text" at bounding box center [458, 309] width 188 height 22
paste input "[PERSON_NAME][EMAIL_ADDRESS][PERSON_NAME][DOMAIN_NAME]"
type input "[PERSON_NAME][EMAIL_ADDRESS][PERSON_NAME][DOMAIN_NAME]"
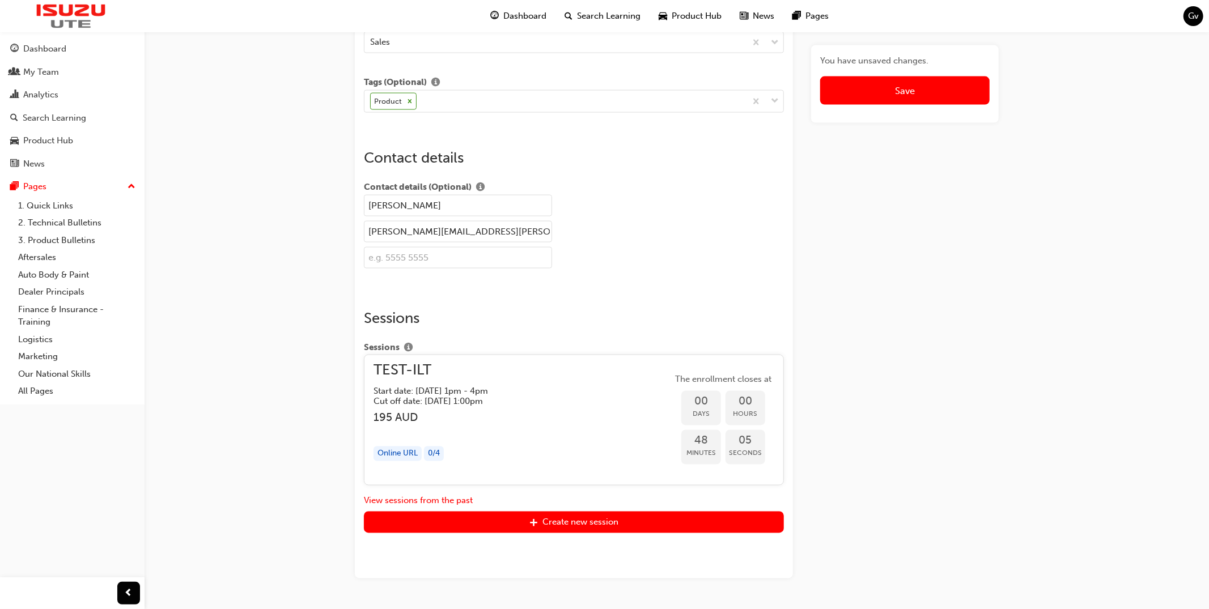
scroll to position [1483, 0]
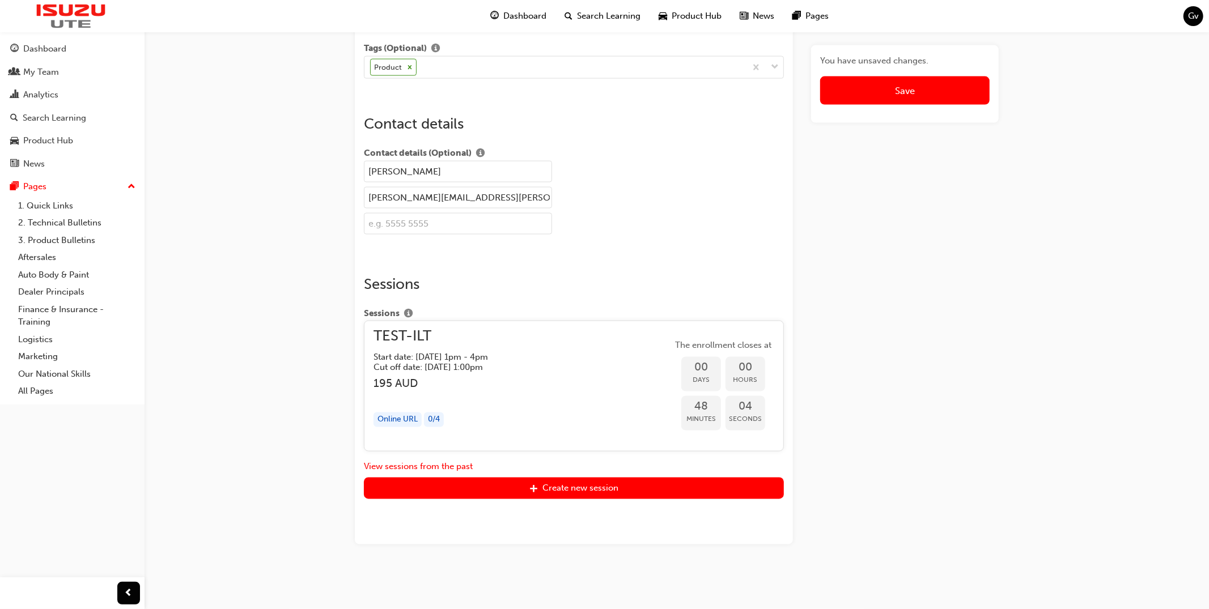
click at [883, 108] on div "You have unsaved changes. Save" at bounding box center [904, 83] width 178 height 59
click at [887, 98] on button "Save" at bounding box center [904, 90] width 169 height 28
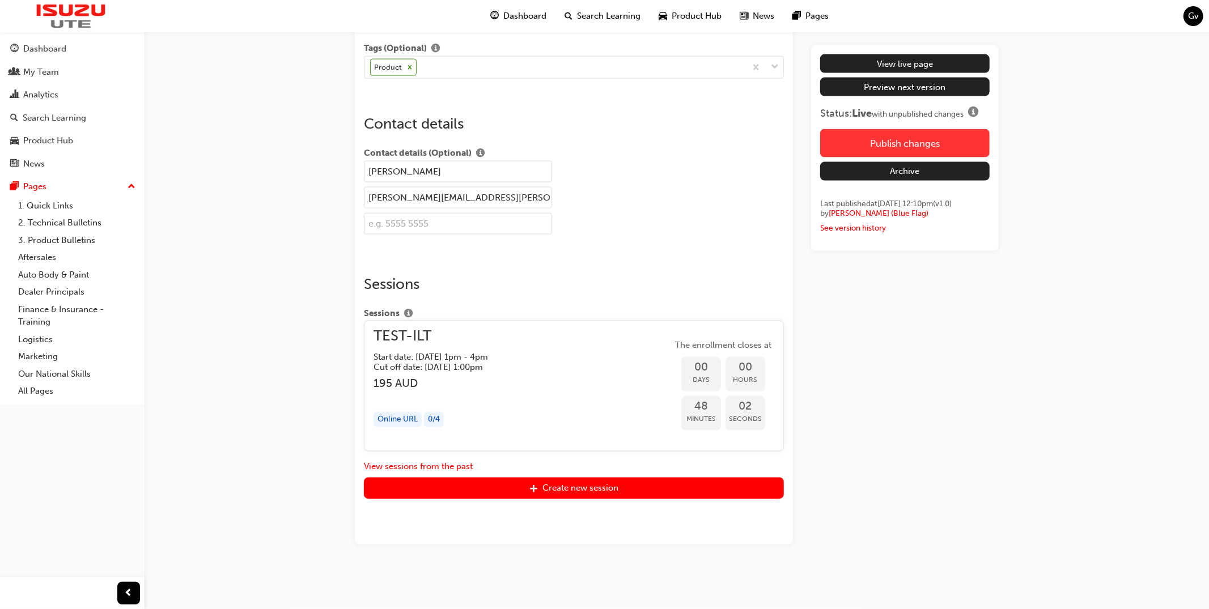
click at [888, 137] on button "Publish changes" at bounding box center [904, 143] width 169 height 28
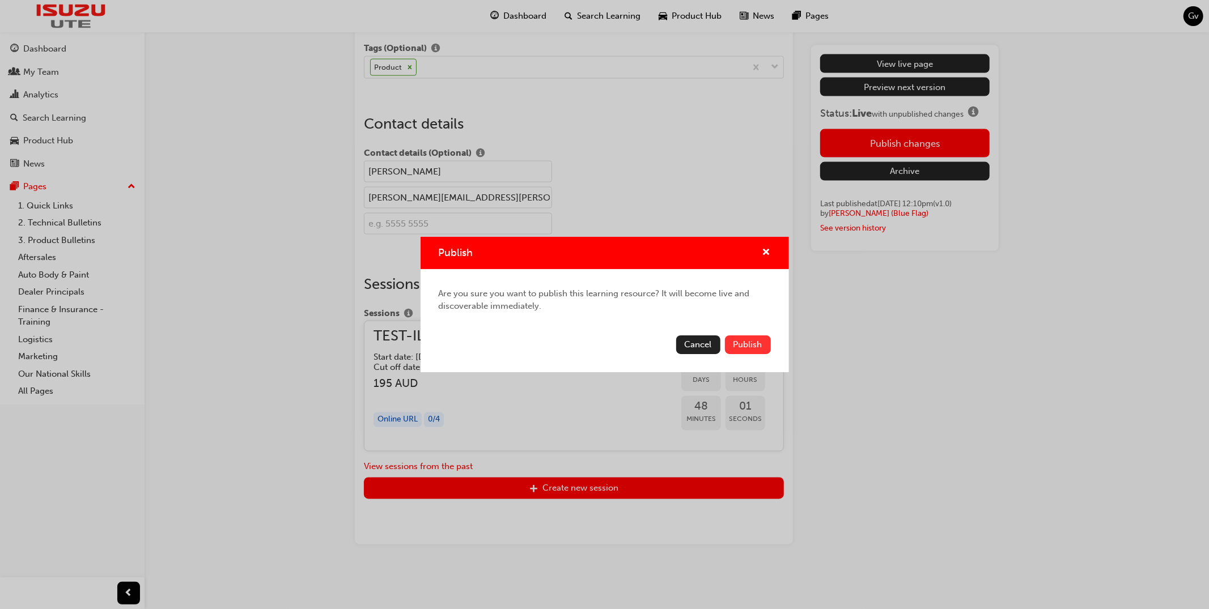
click at [753, 351] on button "Publish" at bounding box center [748, 344] width 46 height 19
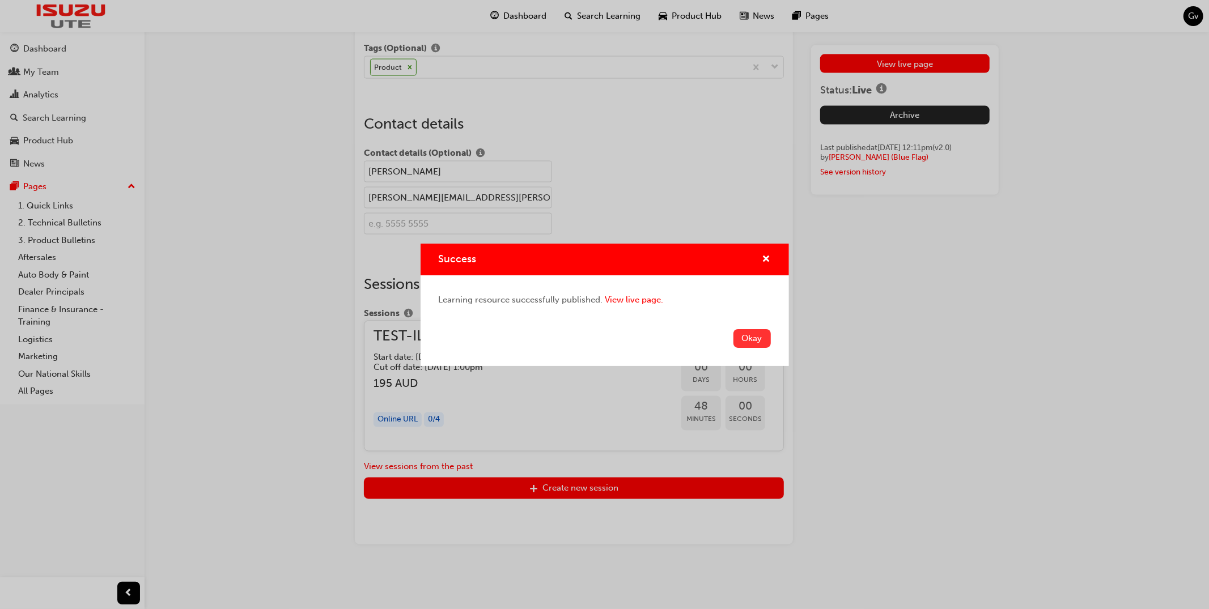
click at [754, 341] on button "Okay" at bounding box center [751, 338] width 37 height 19
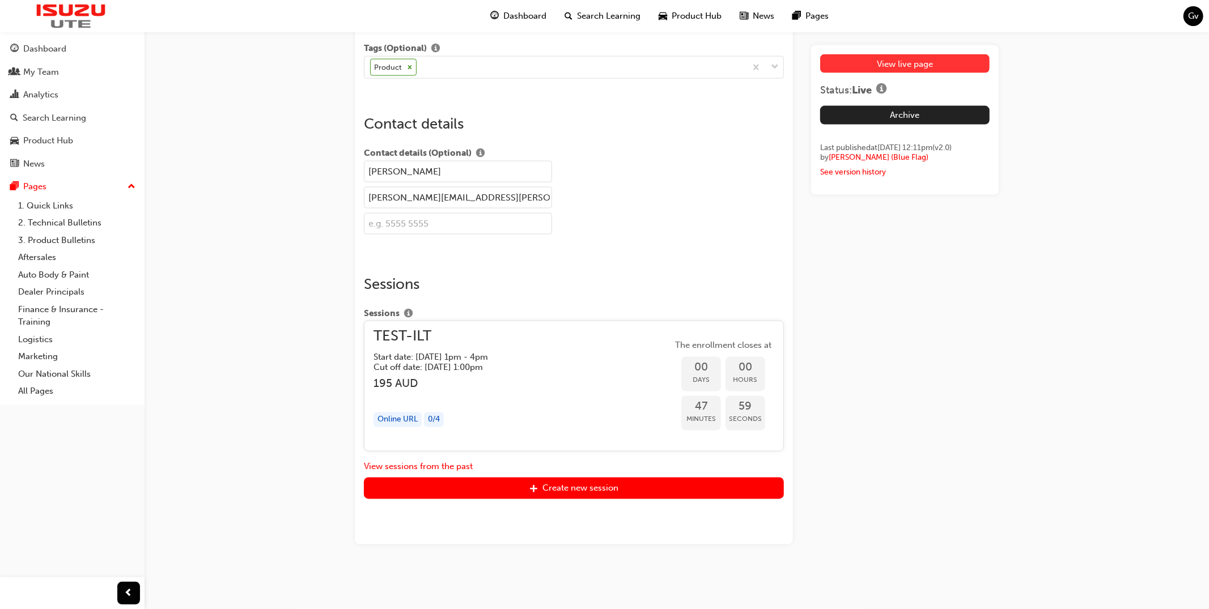
click at [919, 61] on link "View live page" at bounding box center [904, 63] width 169 height 19
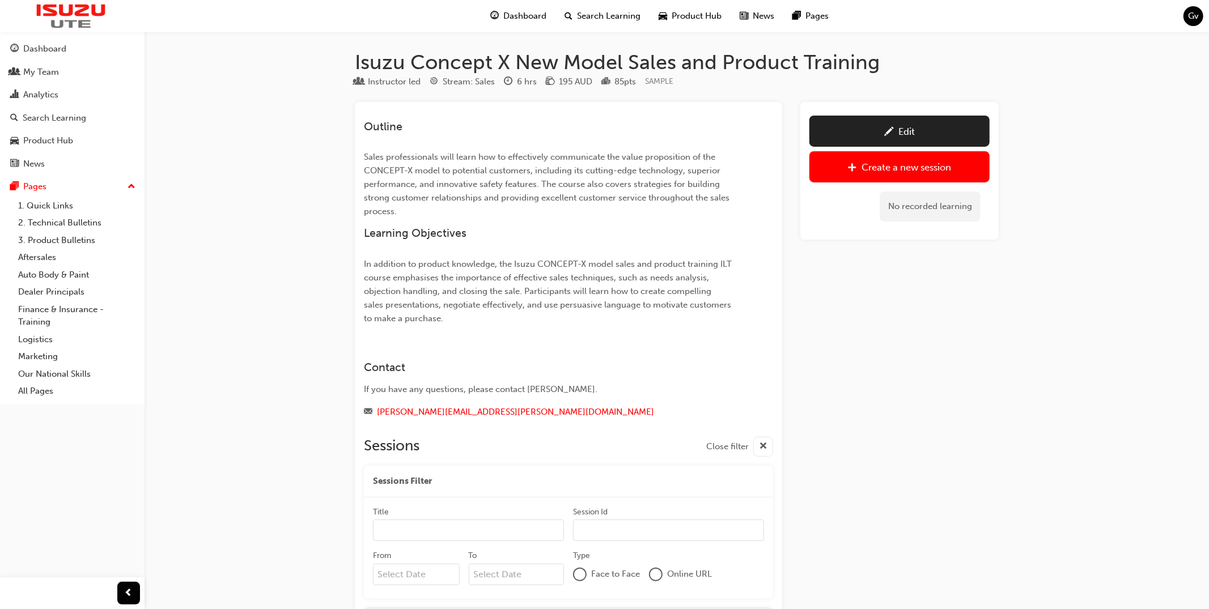
click at [763, 449] on span "cross-icon" at bounding box center [763, 447] width 8 height 14
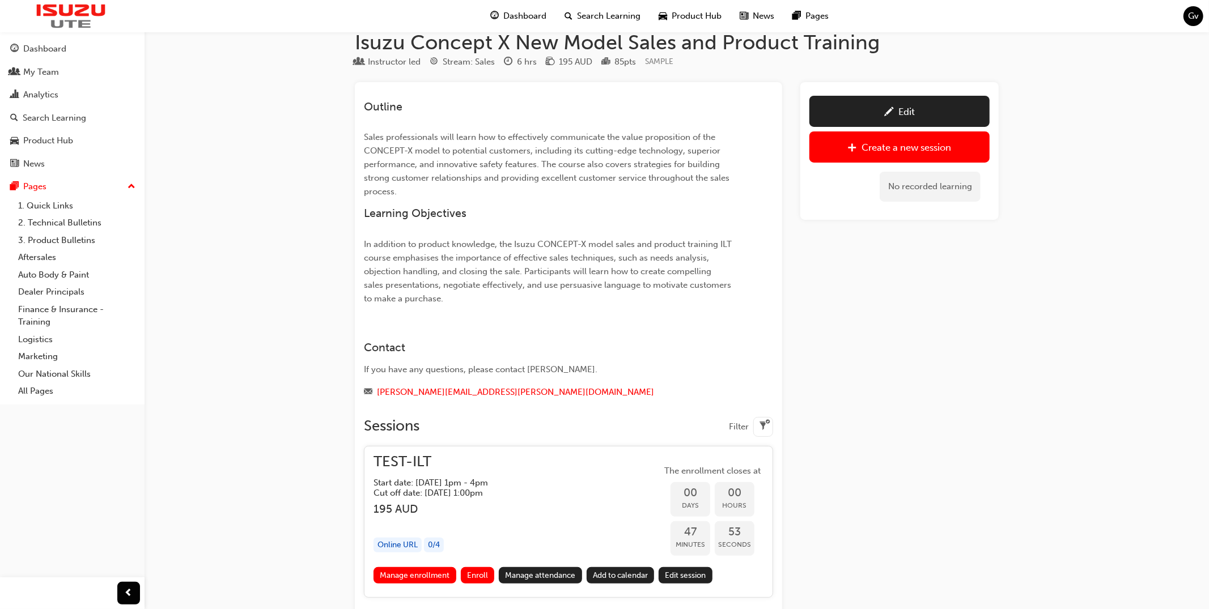
scroll to position [15, 0]
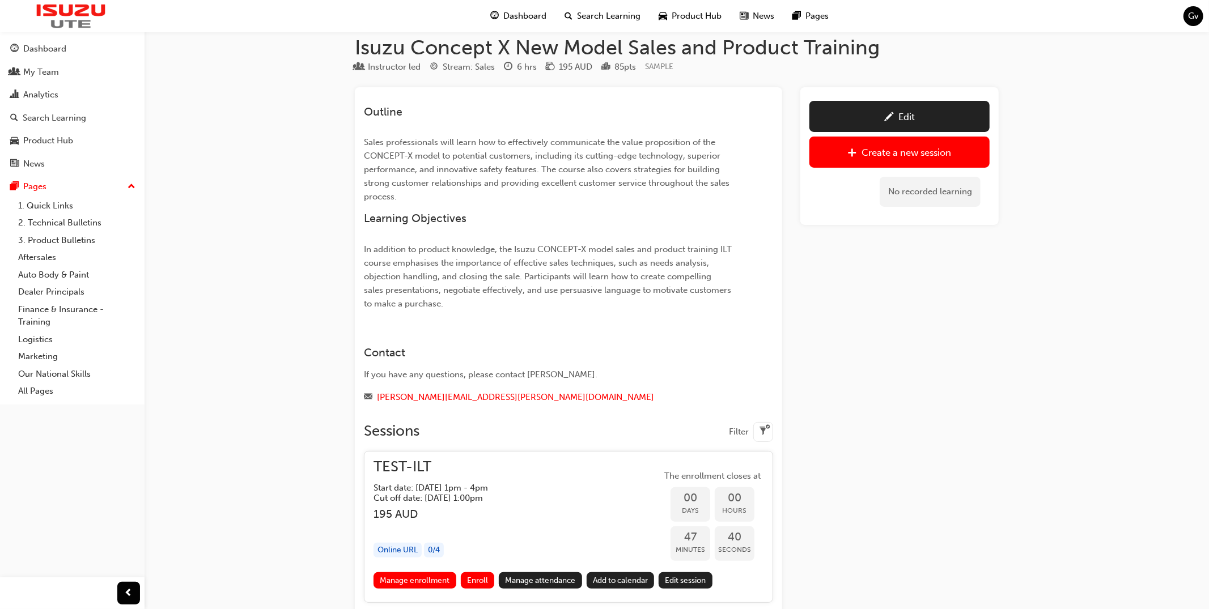
click at [906, 116] on div "Edit" at bounding box center [906, 116] width 16 height 11
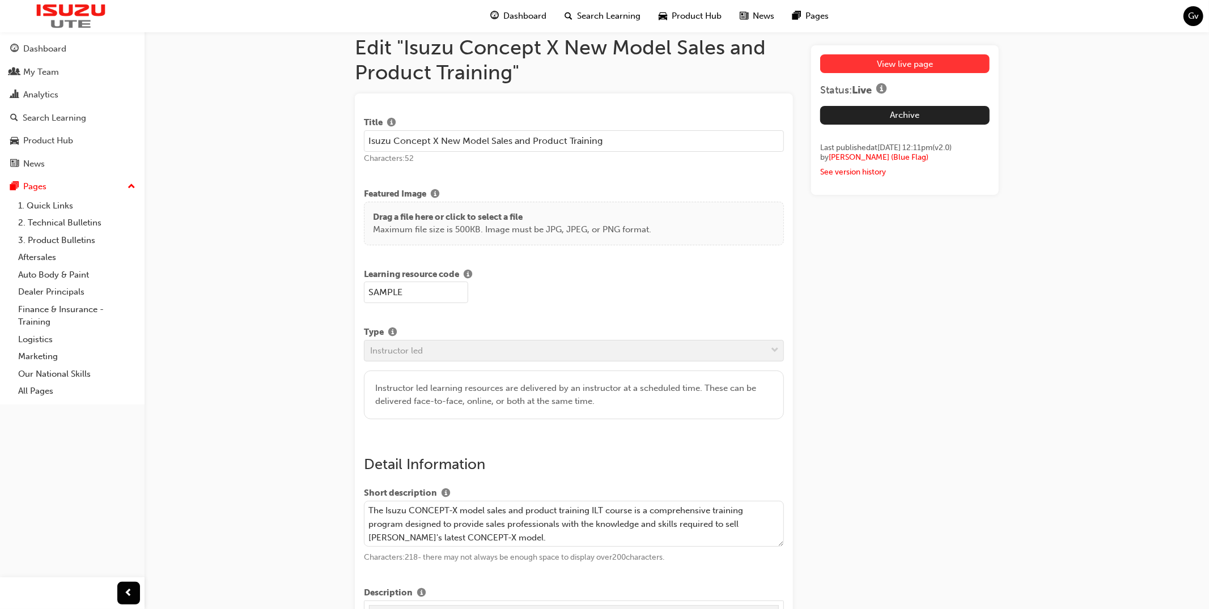
click at [903, 71] on link "View live page" at bounding box center [904, 63] width 169 height 19
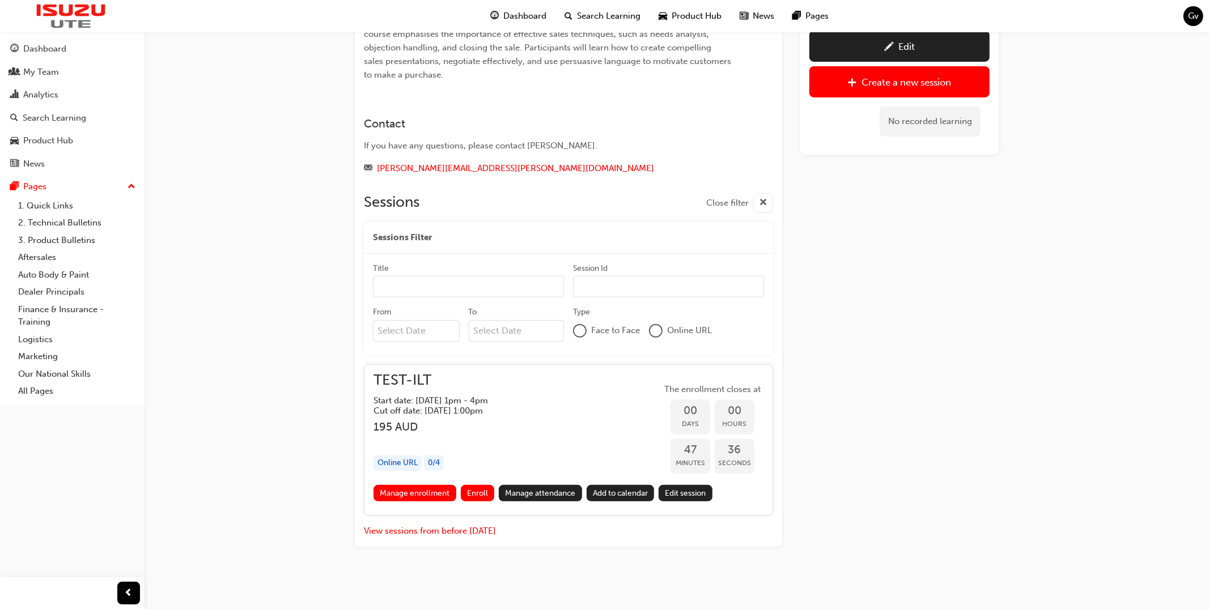
scroll to position [246, 0]
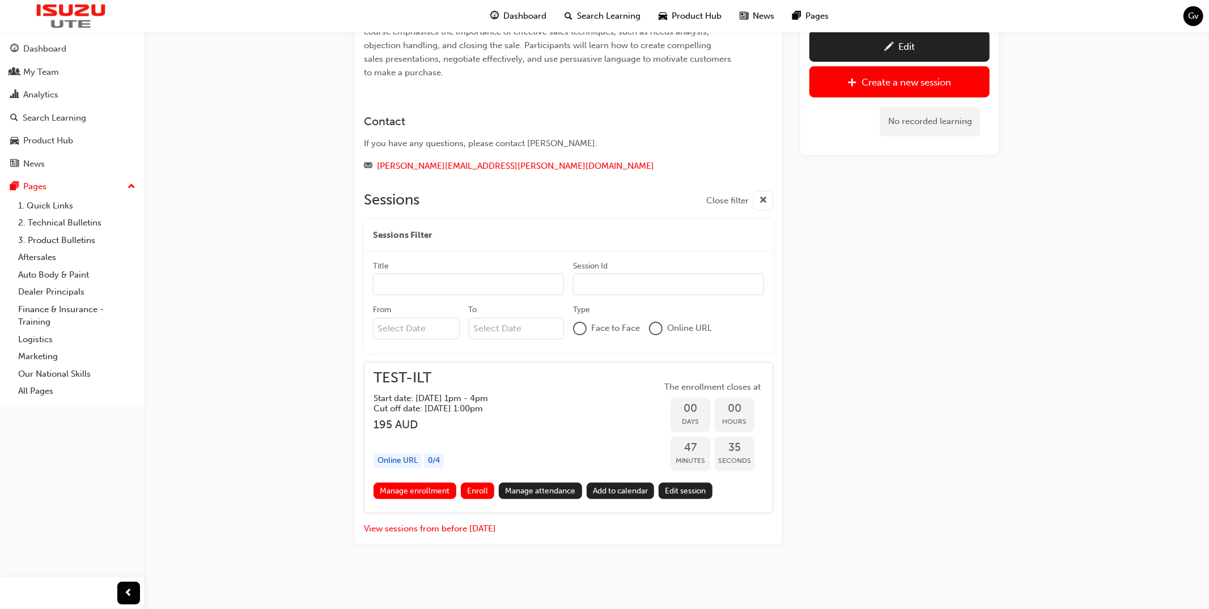
click at [692, 495] on link "Edit session" at bounding box center [685, 491] width 54 height 16
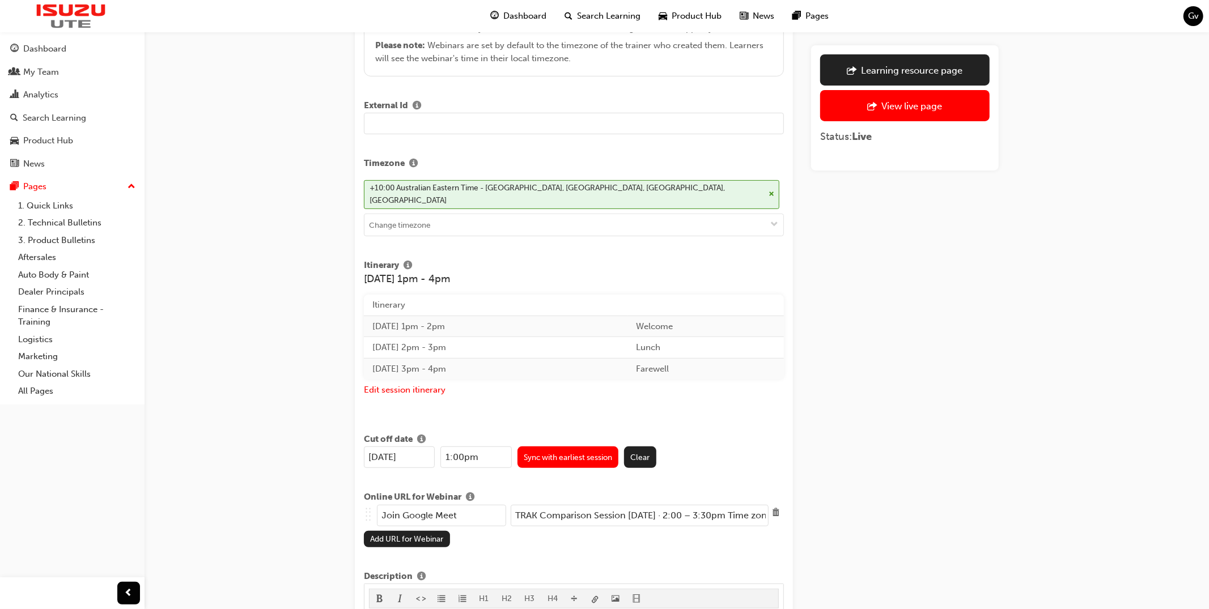
scroll to position [347, 0]
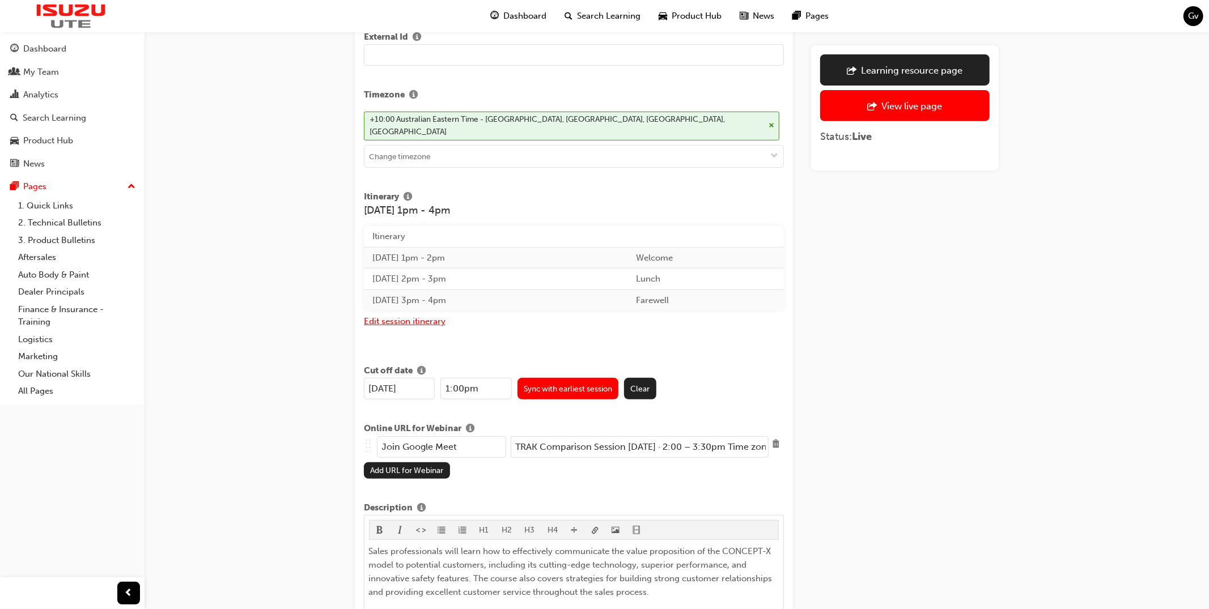
click at [428, 316] on button "Edit session itinerary" at bounding box center [405, 321] width 82 height 13
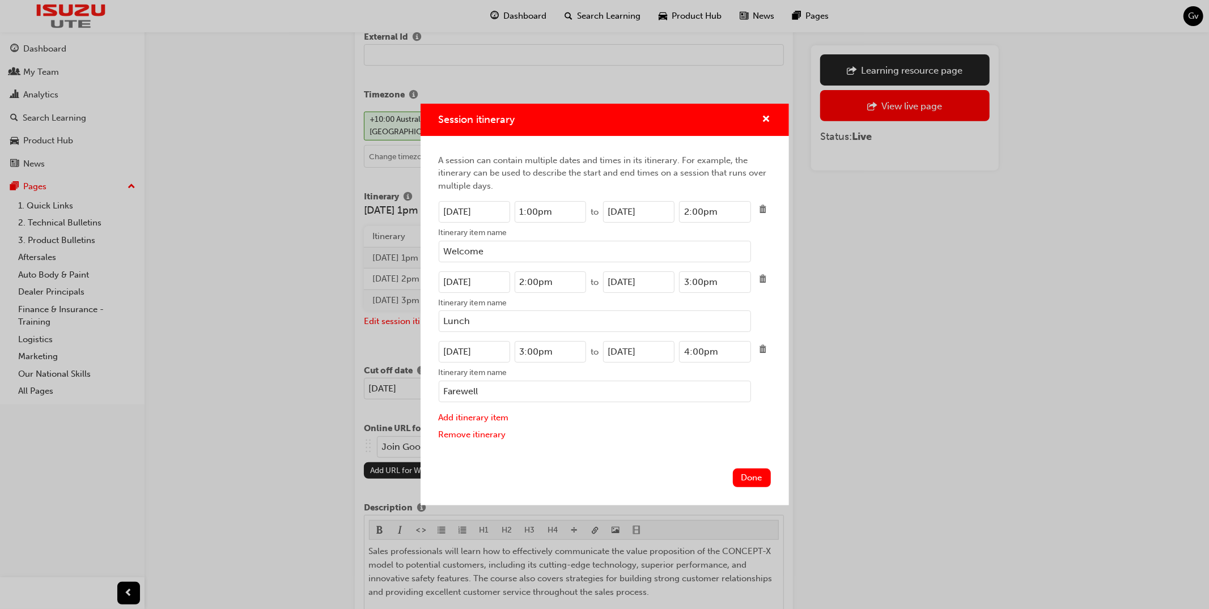
click at [500, 211] on input "[DATE]" at bounding box center [474, 212] width 71 height 22
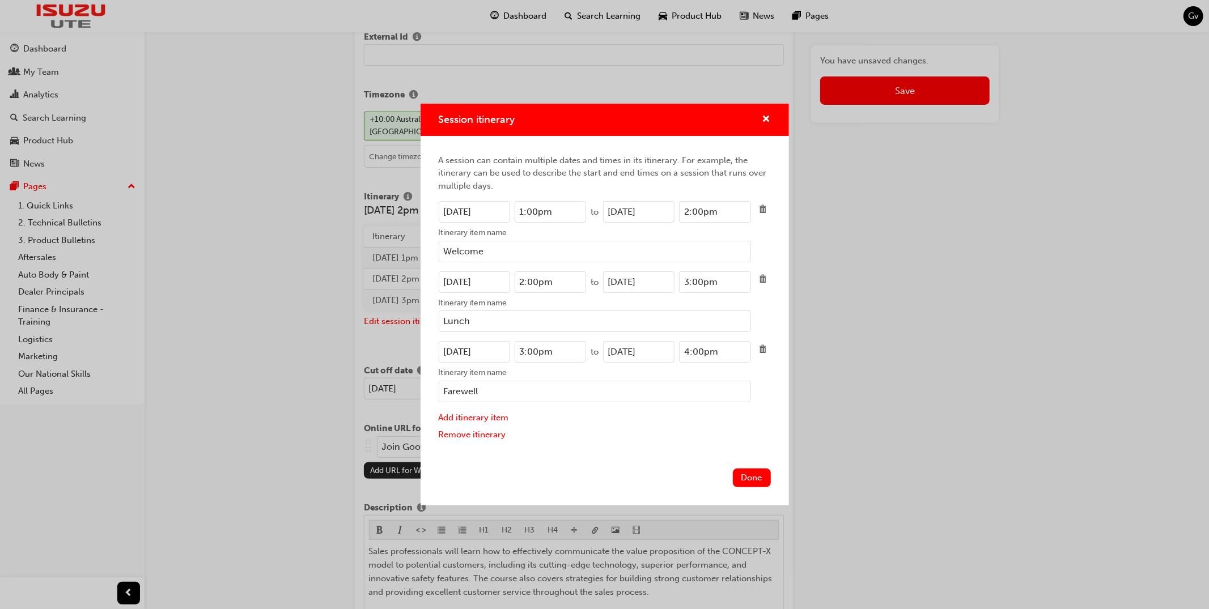
type input "[DATE]"
click at [671, 209] on input "[DATE]" at bounding box center [638, 212] width 71 height 22
type input "[DATE]"
click at [497, 284] on input "[DATE]" at bounding box center [474, 282] width 71 height 22
type input "[DATE]"
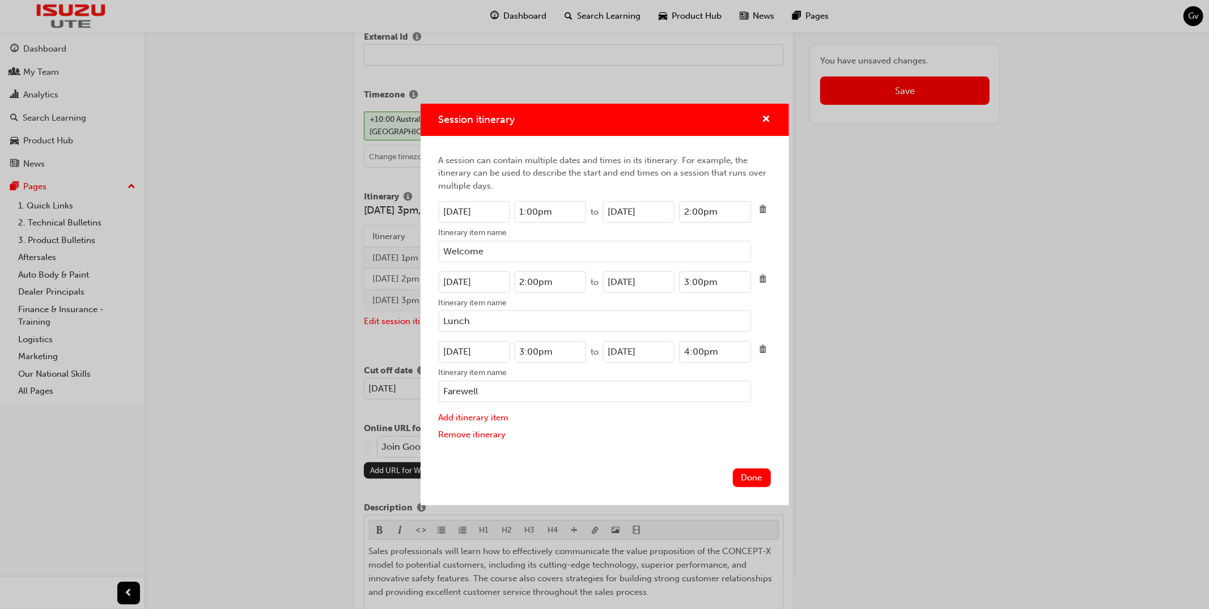
click at [663, 285] on input "[DATE]" at bounding box center [638, 282] width 71 height 22
type input "[DATE]"
click at [500, 350] on input "[DATE]" at bounding box center [474, 352] width 71 height 22
type input "[DATE]"
click at [664, 352] on input "[DATE]" at bounding box center [638, 352] width 71 height 22
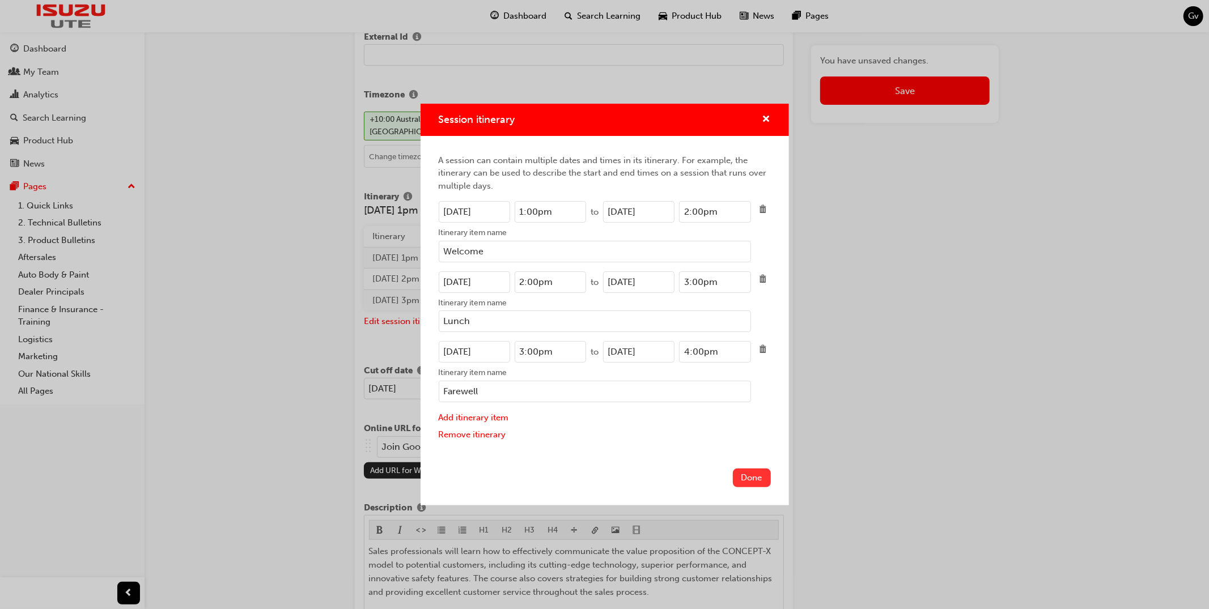
type input "[DATE]"
click at [752, 474] on button "Done" at bounding box center [752, 478] width 38 height 19
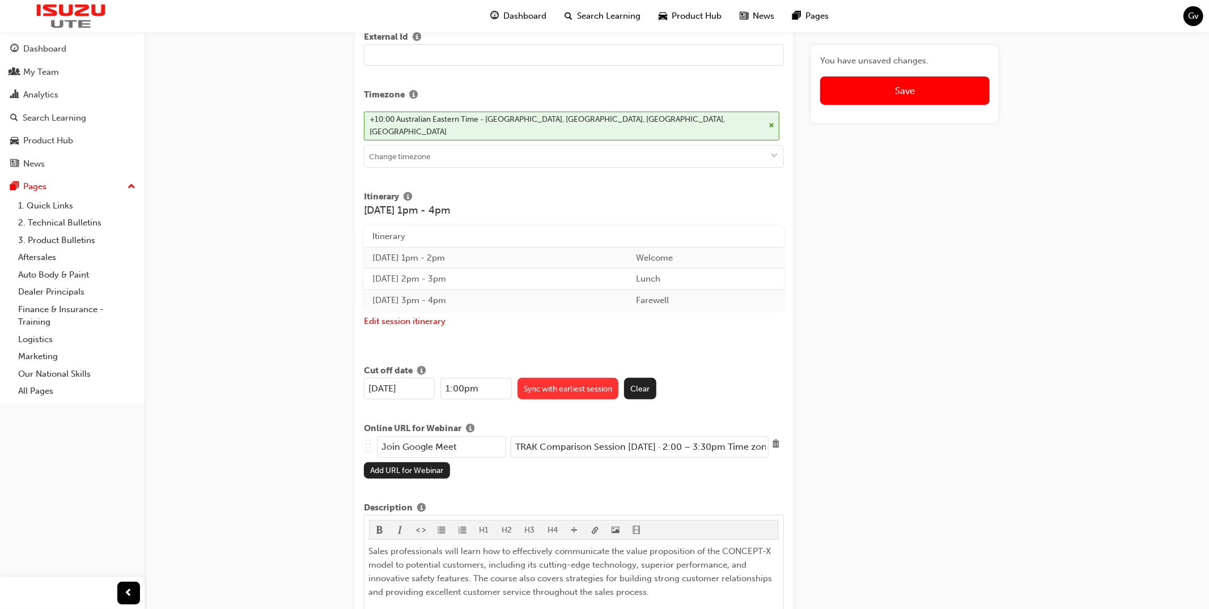
click at [548, 378] on button "Sync with earliest session" at bounding box center [567, 389] width 101 height 22
type input "[DATE]"
click at [939, 100] on button "Save" at bounding box center [904, 90] width 169 height 28
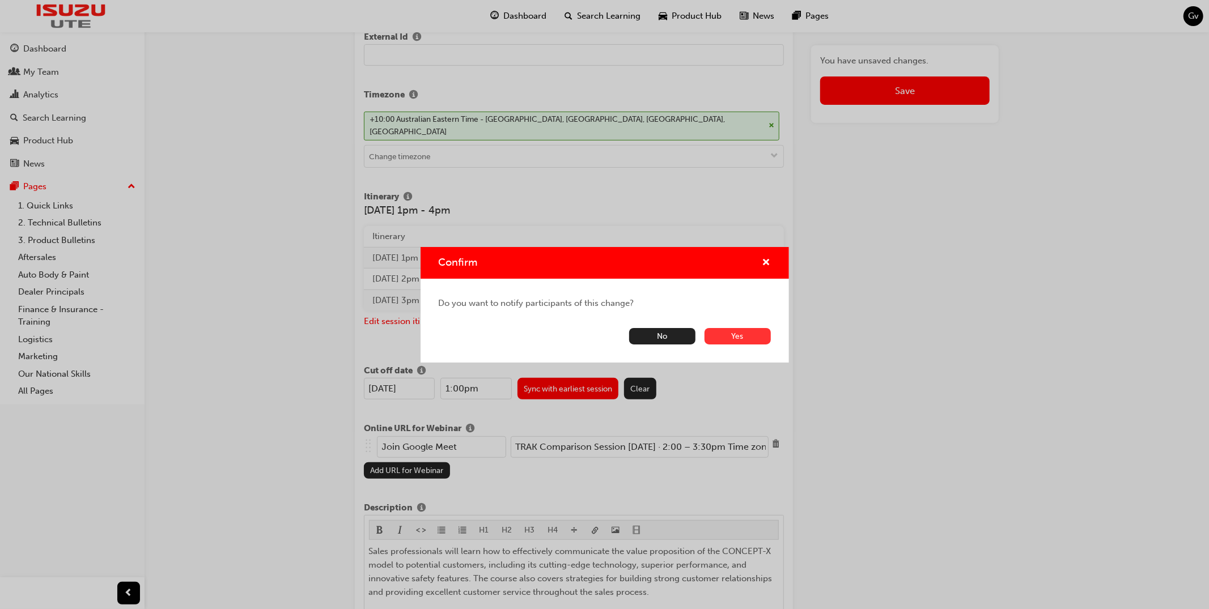
click at [726, 339] on button "Yes" at bounding box center [737, 336] width 66 height 16
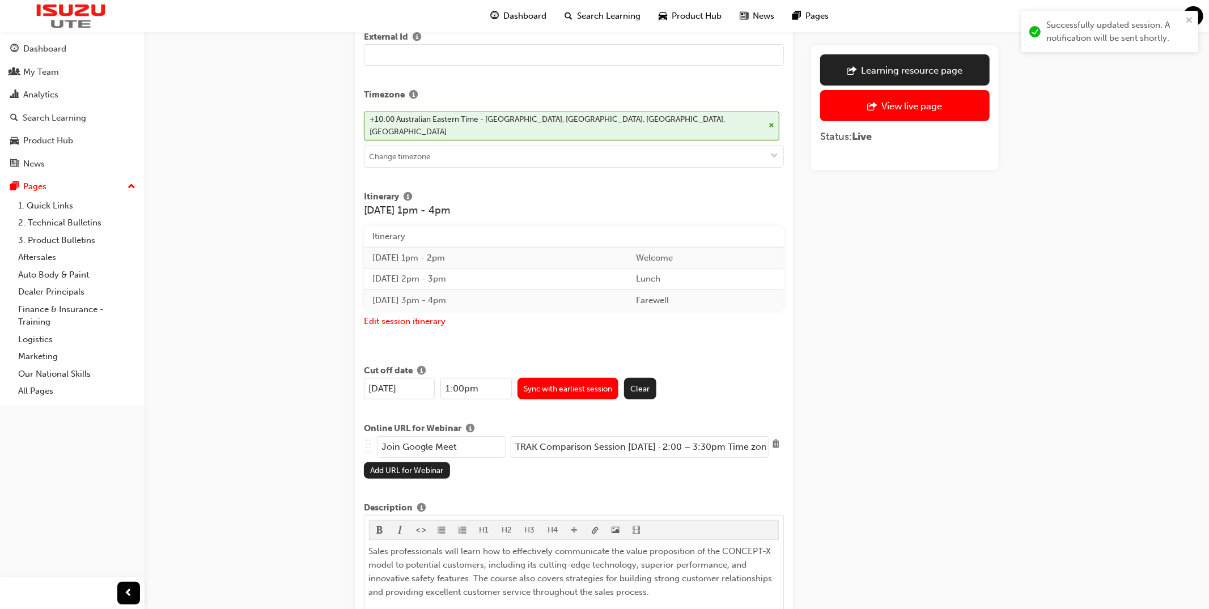
click at [921, 54] on link "Learning resource page" at bounding box center [904, 69] width 169 height 31
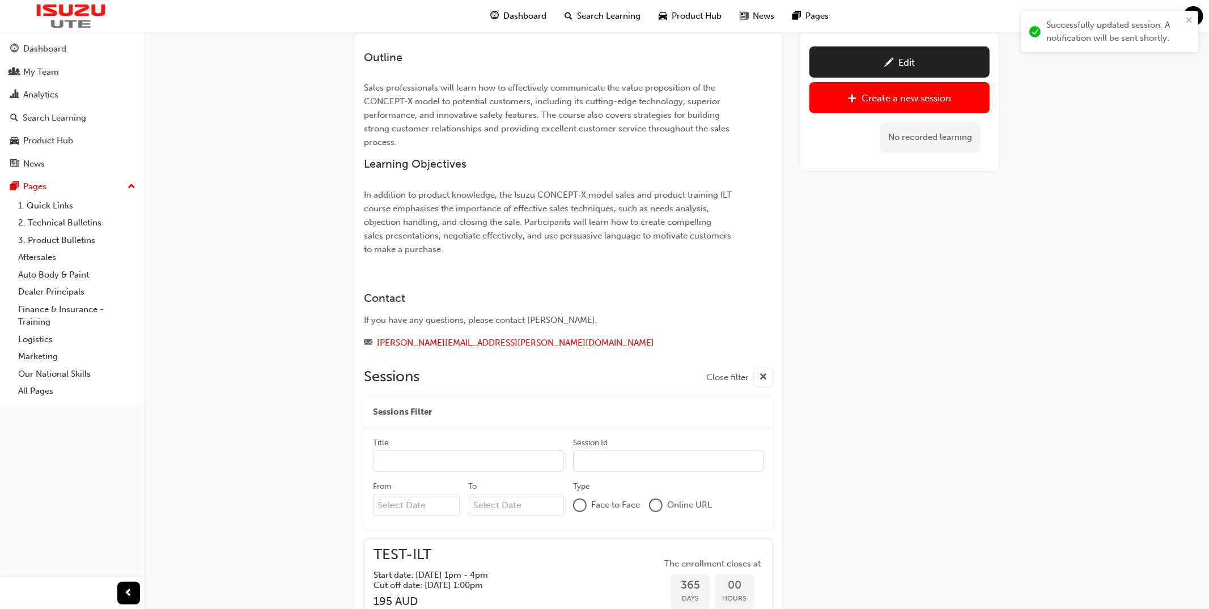
scroll to position [52, 0]
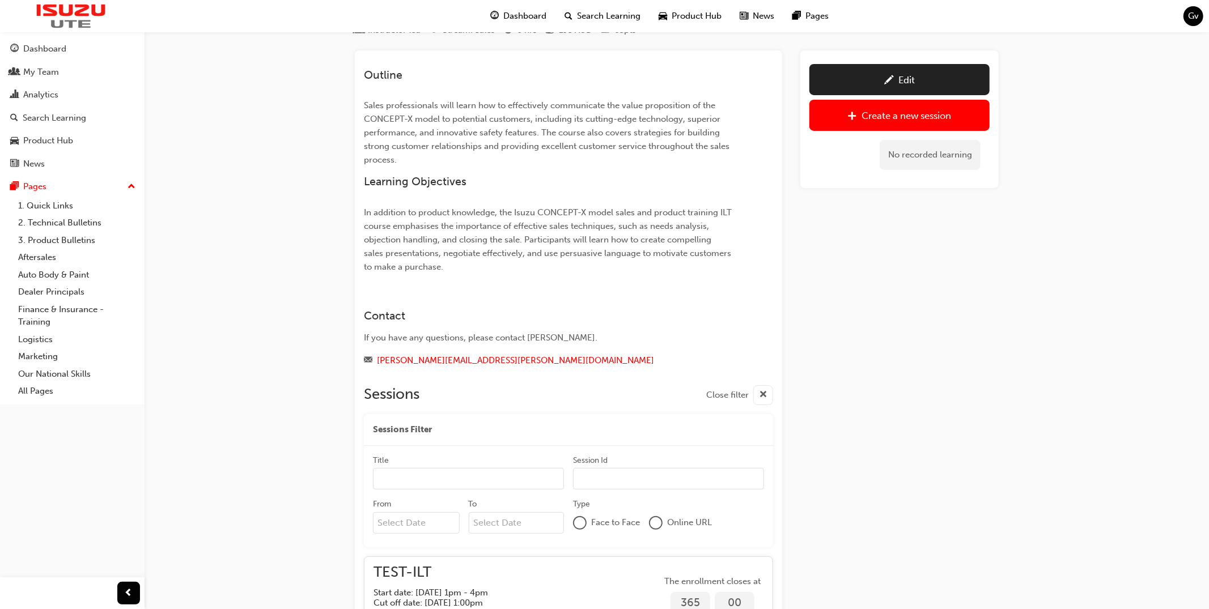
click at [764, 398] on span "cross-icon" at bounding box center [763, 395] width 8 height 14
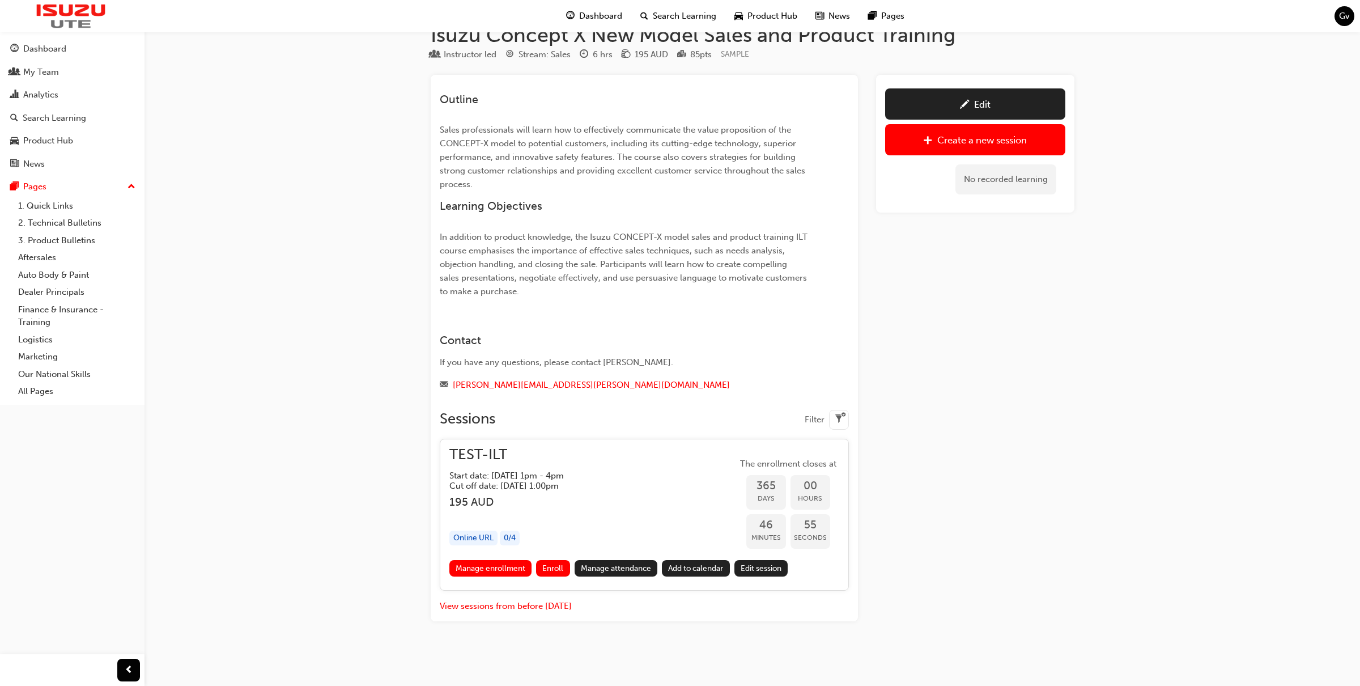
scroll to position [0, 0]
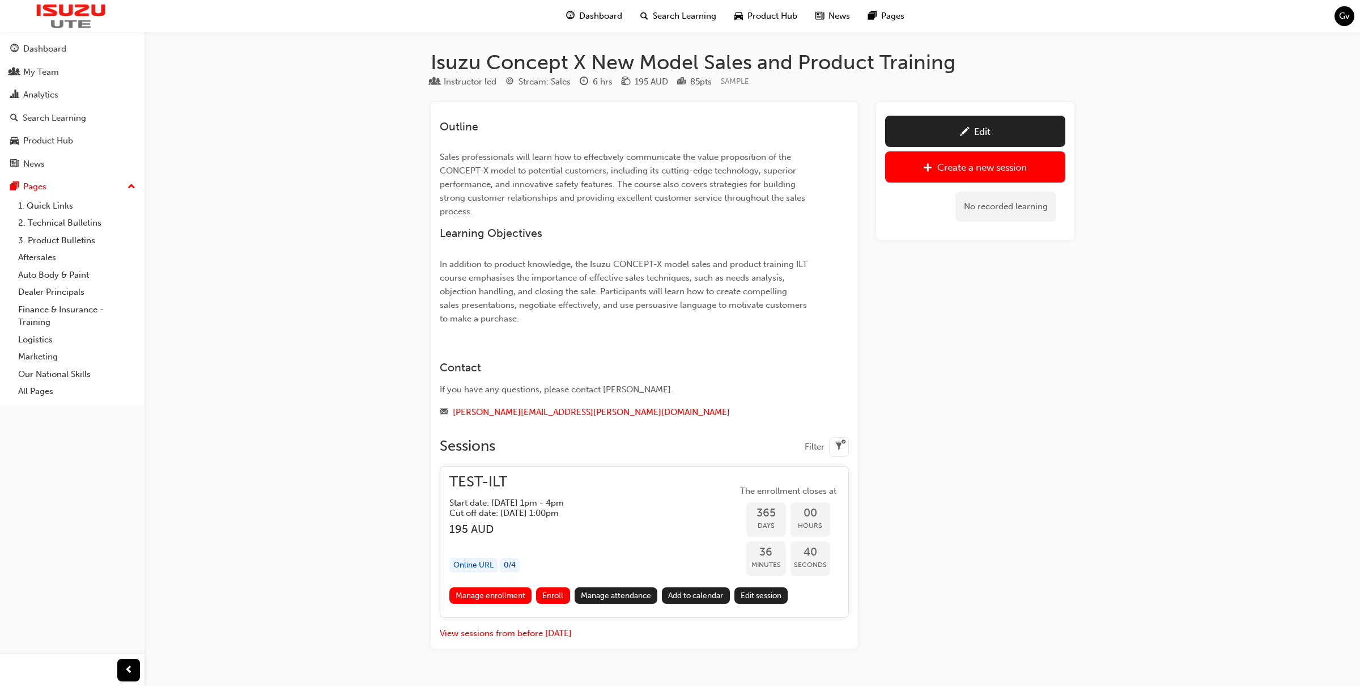
click at [1050, 405] on div "Edit Create a new session No recorded learning" at bounding box center [975, 375] width 198 height 546
click at [516, 592] on link "Manage enrollment" at bounding box center [490, 595] width 83 height 16
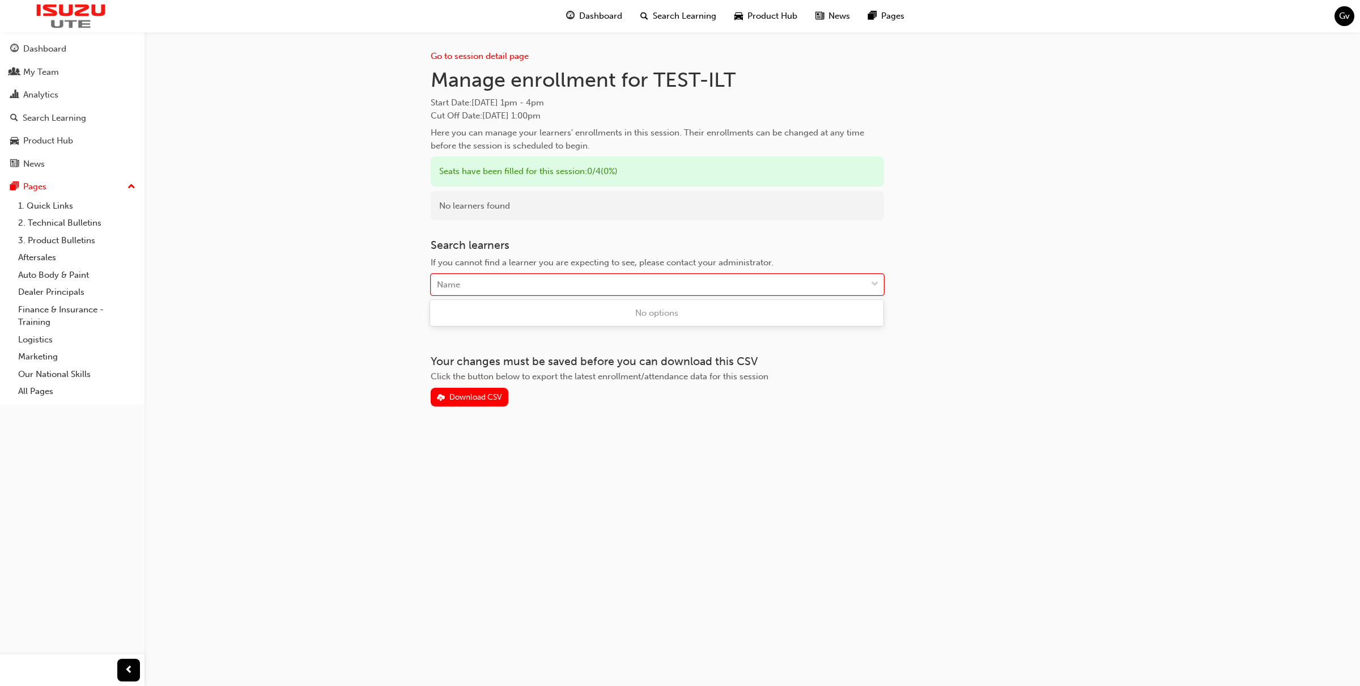
click at [559, 283] on div "Name" at bounding box center [648, 285] width 435 height 20
type input "van"
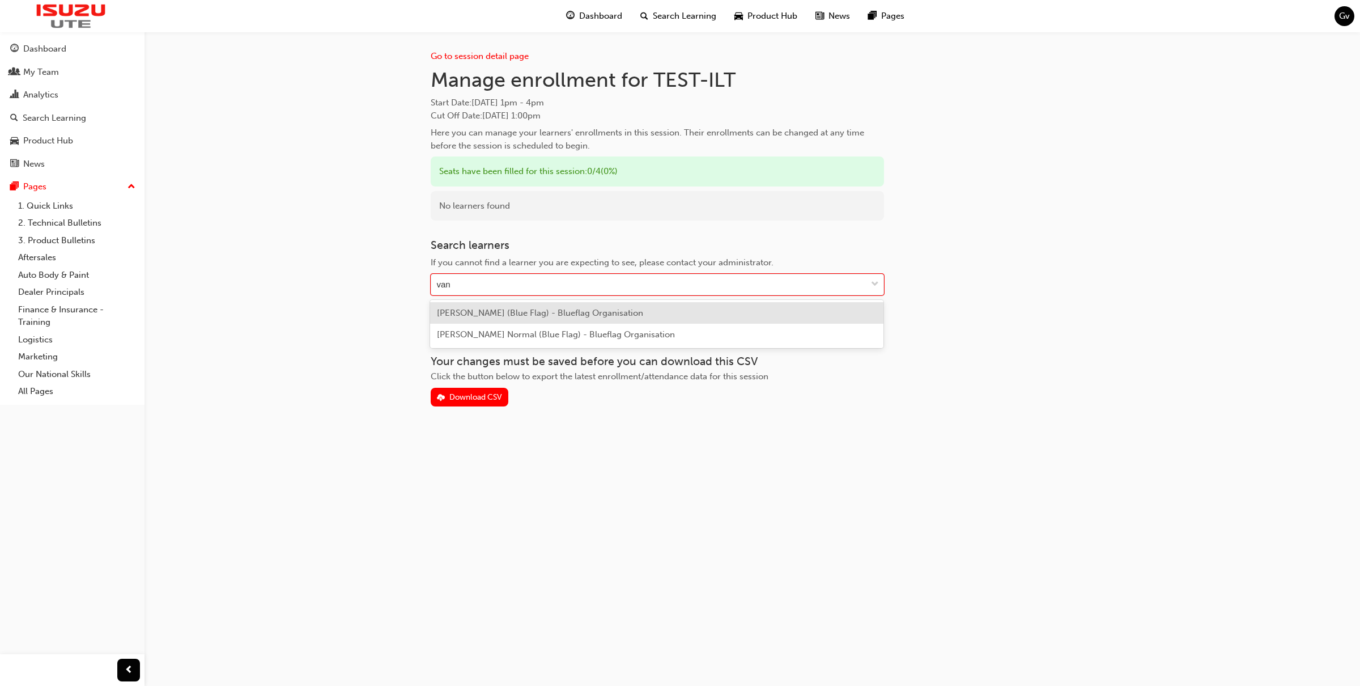
click at [559, 314] on span "[PERSON_NAME] (Blue Flag) - Blueflag Organisation" at bounding box center [540, 313] width 206 height 10
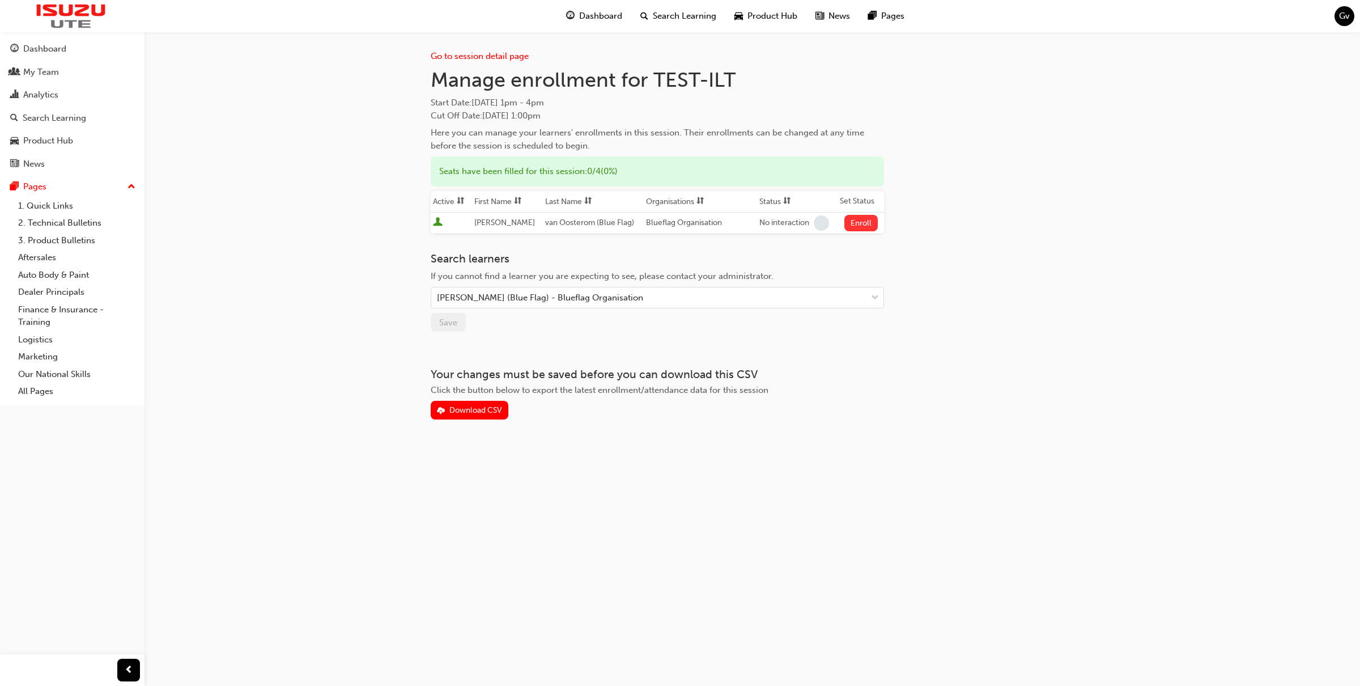
click at [867, 226] on button "Enroll" at bounding box center [861, 223] width 34 height 16
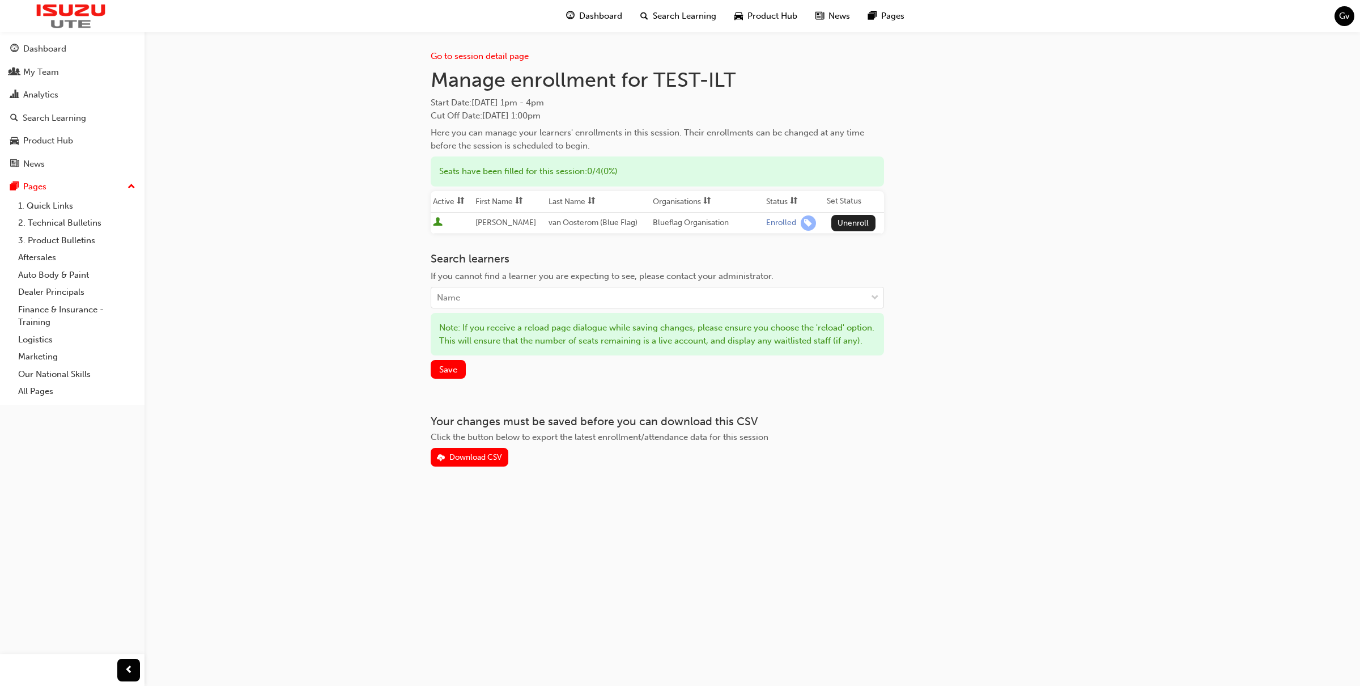
click at [867, 226] on button "Unenroll" at bounding box center [853, 223] width 44 height 16
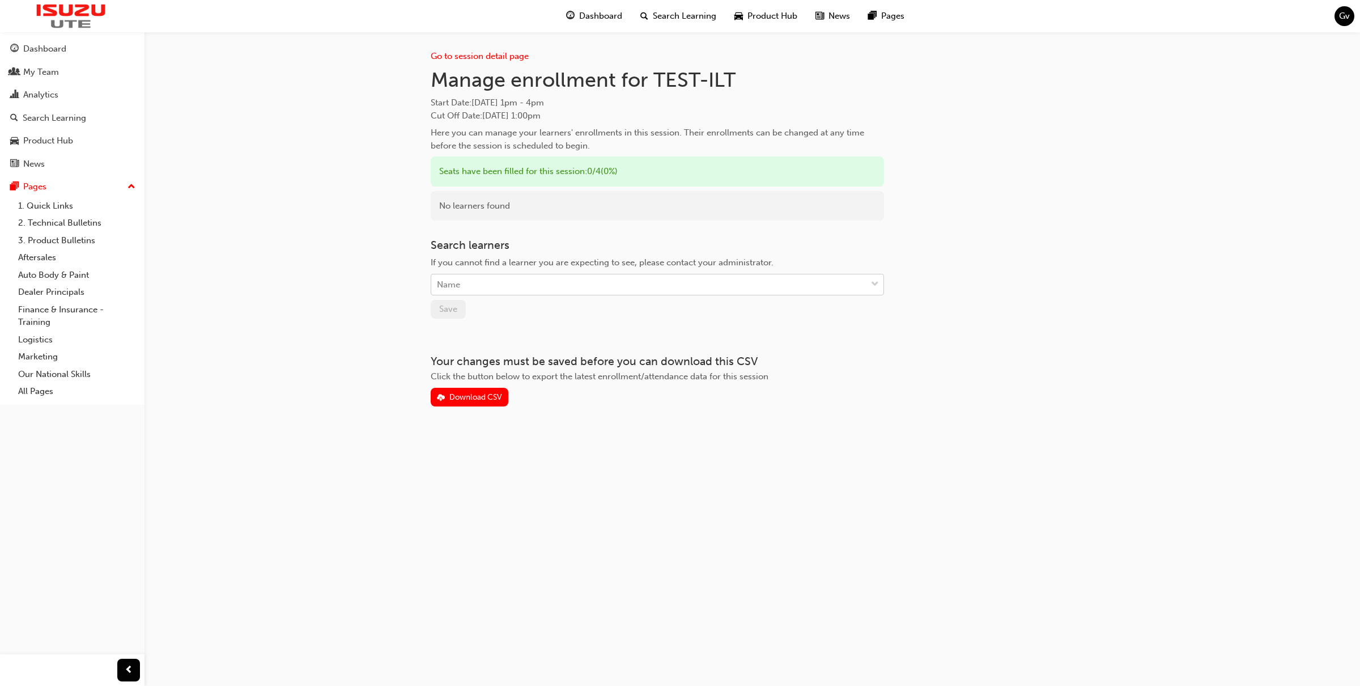
click at [786, 277] on div "Name" at bounding box center [648, 285] width 435 height 20
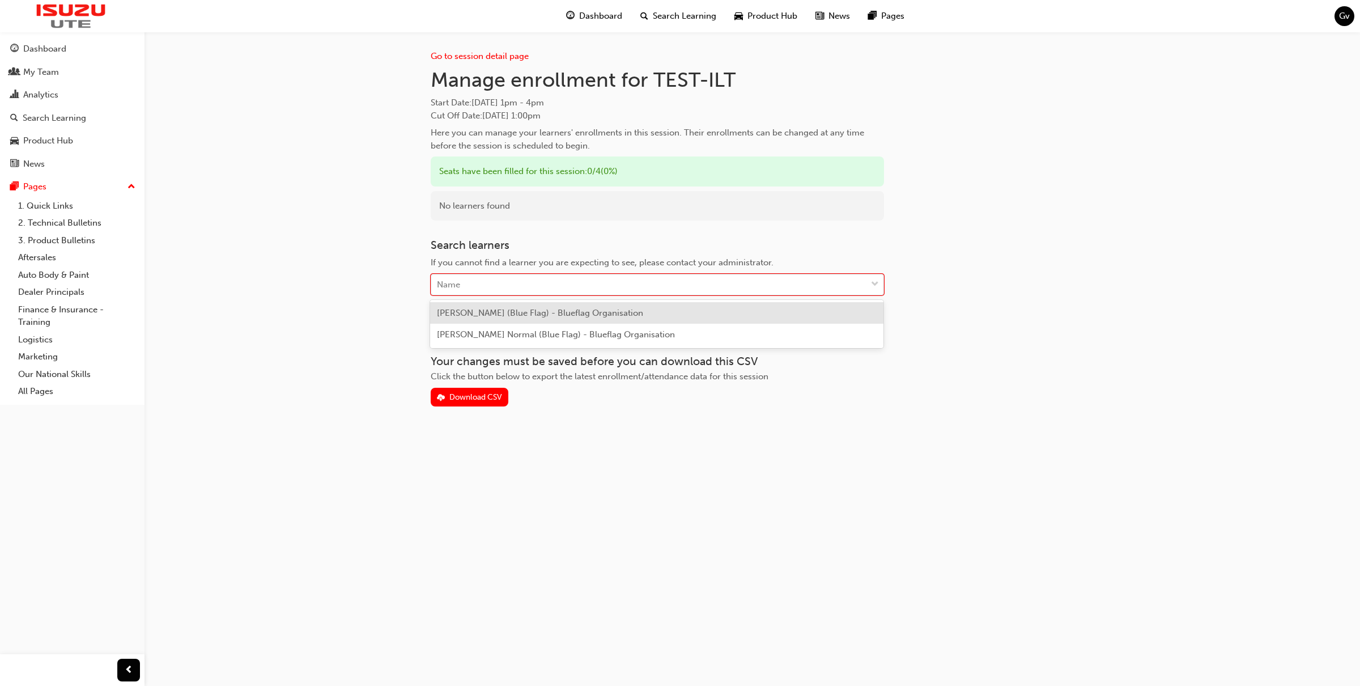
type input "c"
type input "va"
click at [635, 313] on span "[PERSON_NAME] (Blue Flag) - Blueflag Organisation" at bounding box center [540, 313] width 206 height 10
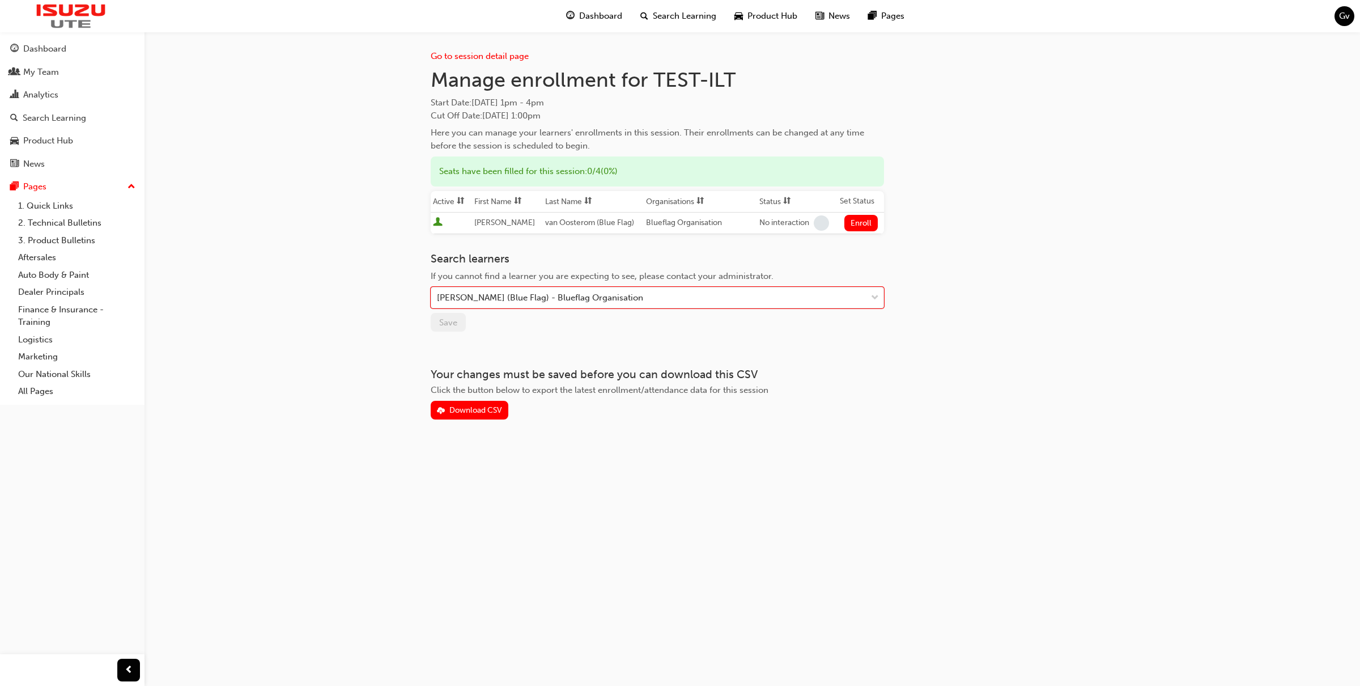
click at [908, 253] on div "Go to session detail page Manage enrollment for TEST-ILT Start Date : [DATE] 1p…" at bounding box center [753, 226] width 644 height 388
click at [878, 294] on span "down-icon" at bounding box center [875, 298] width 8 height 15
click at [853, 223] on button "Enroll" at bounding box center [861, 223] width 34 height 16
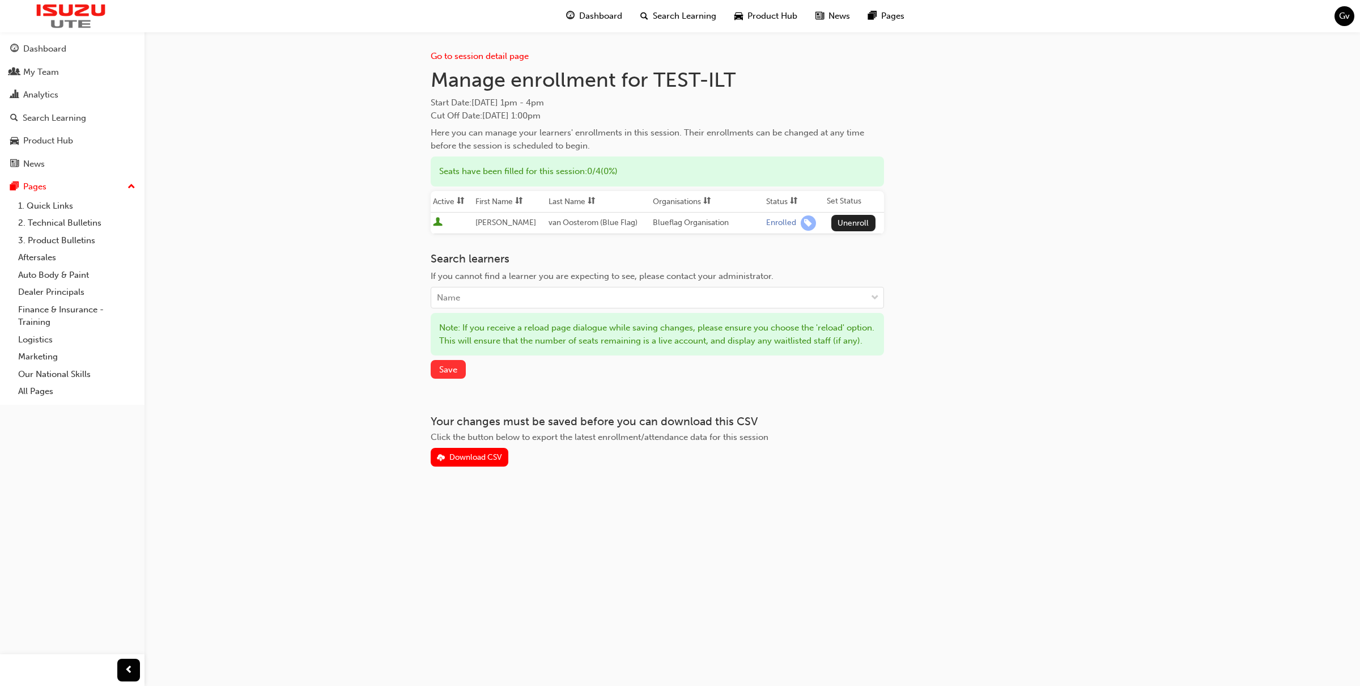
click at [444, 375] on span "Save" at bounding box center [448, 369] width 18 height 10
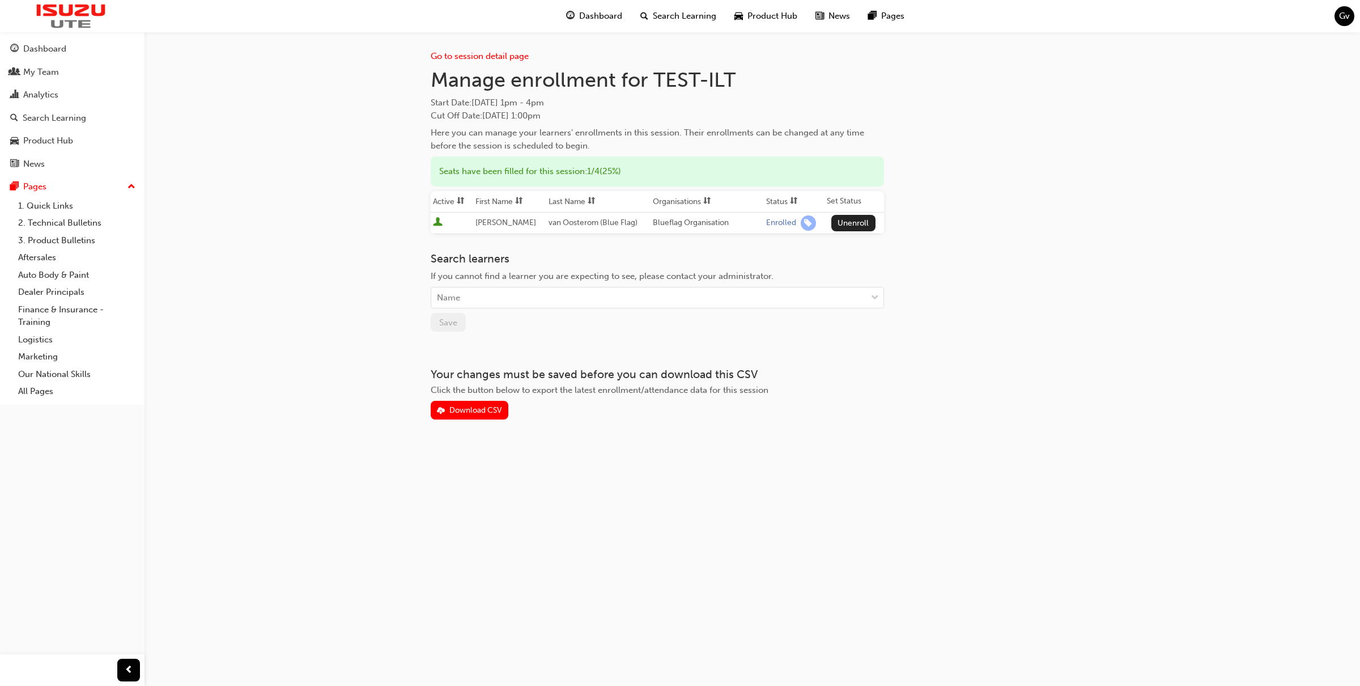
click at [594, 12] on span "Dashboard" at bounding box center [600, 16] width 43 height 13
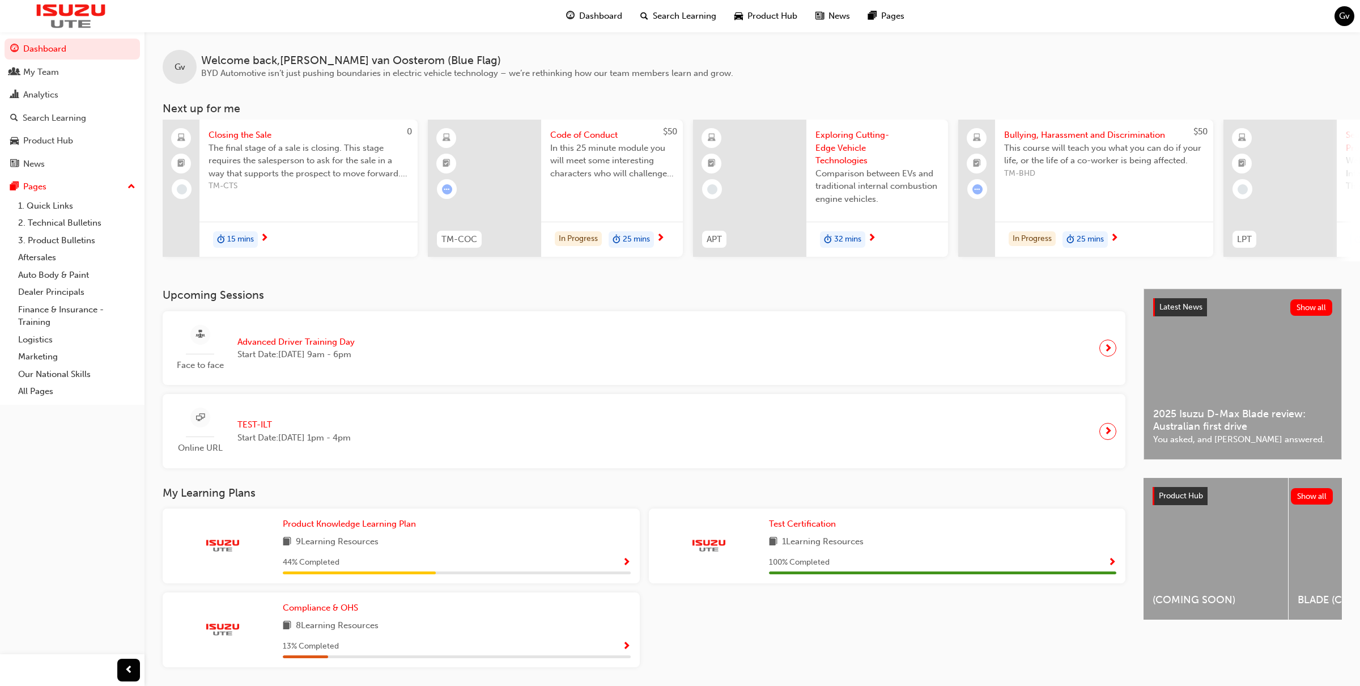
click at [305, 426] on span "TEST-ILT" at bounding box center [293, 424] width 113 height 13
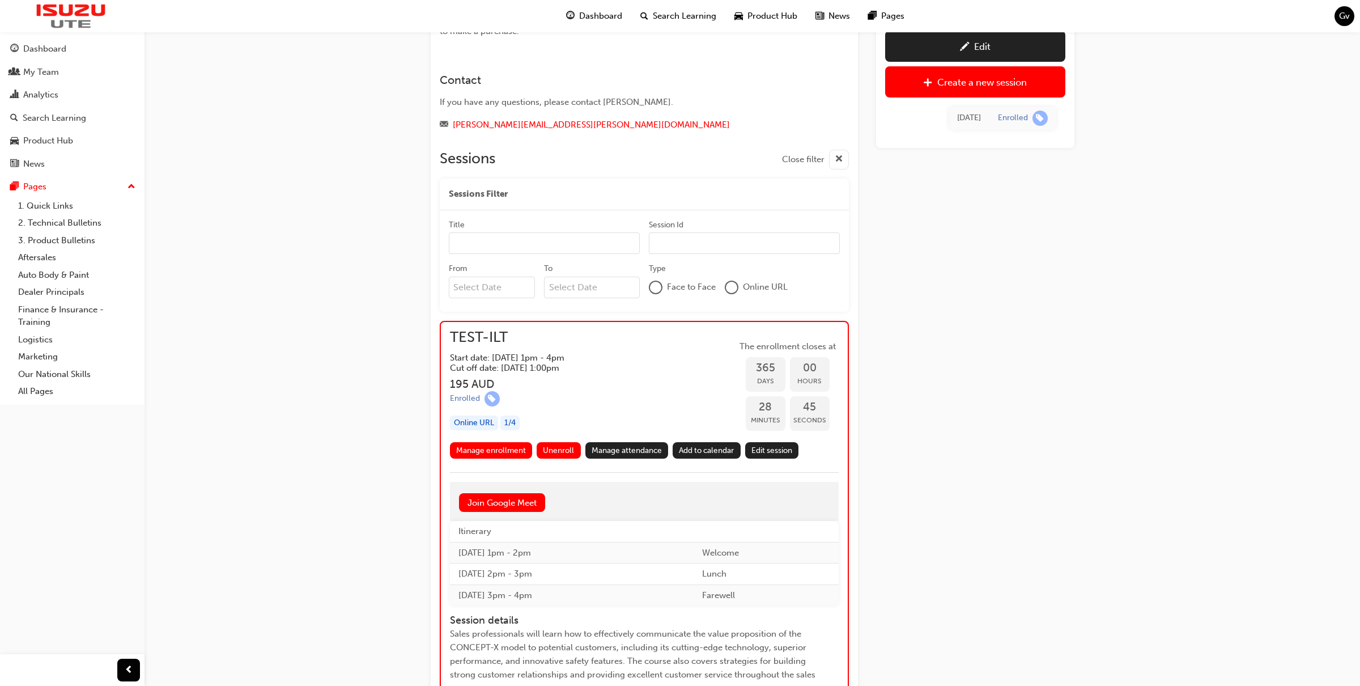
scroll to position [346, 0]
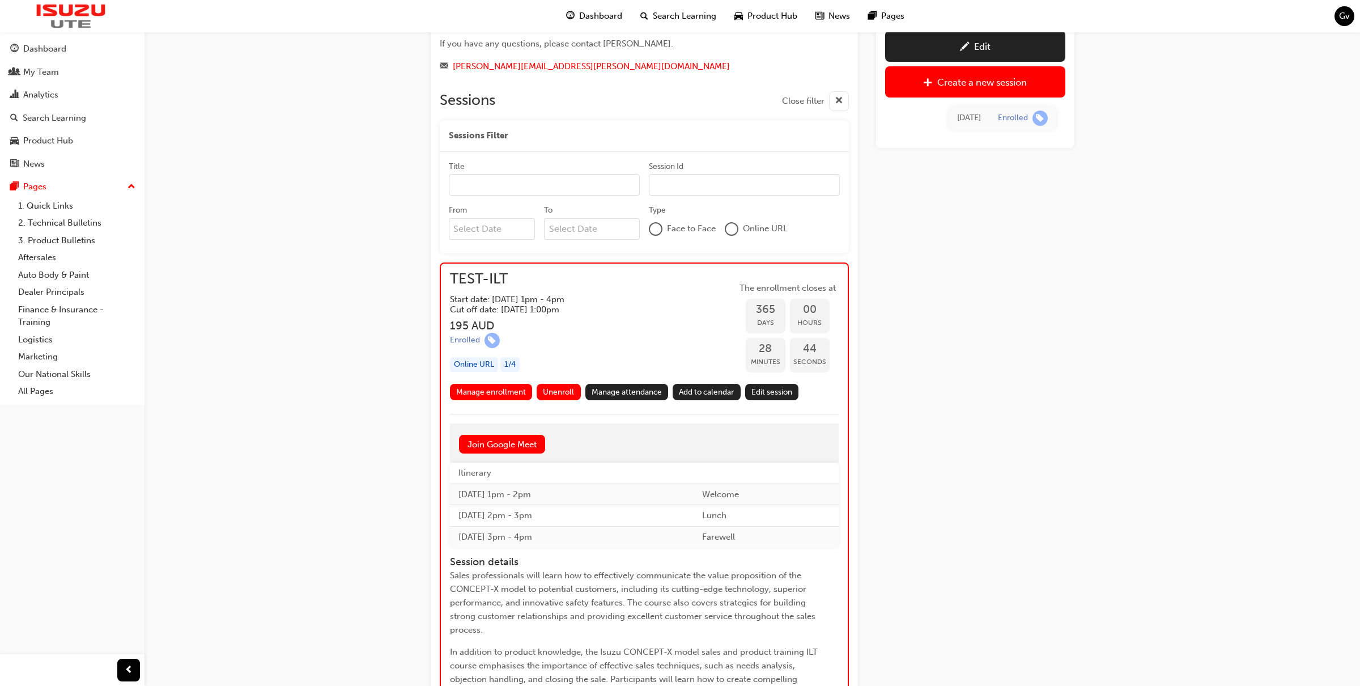
click at [491, 393] on link "Manage enrollment" at bounding box center [491, 392] width 83 height 16
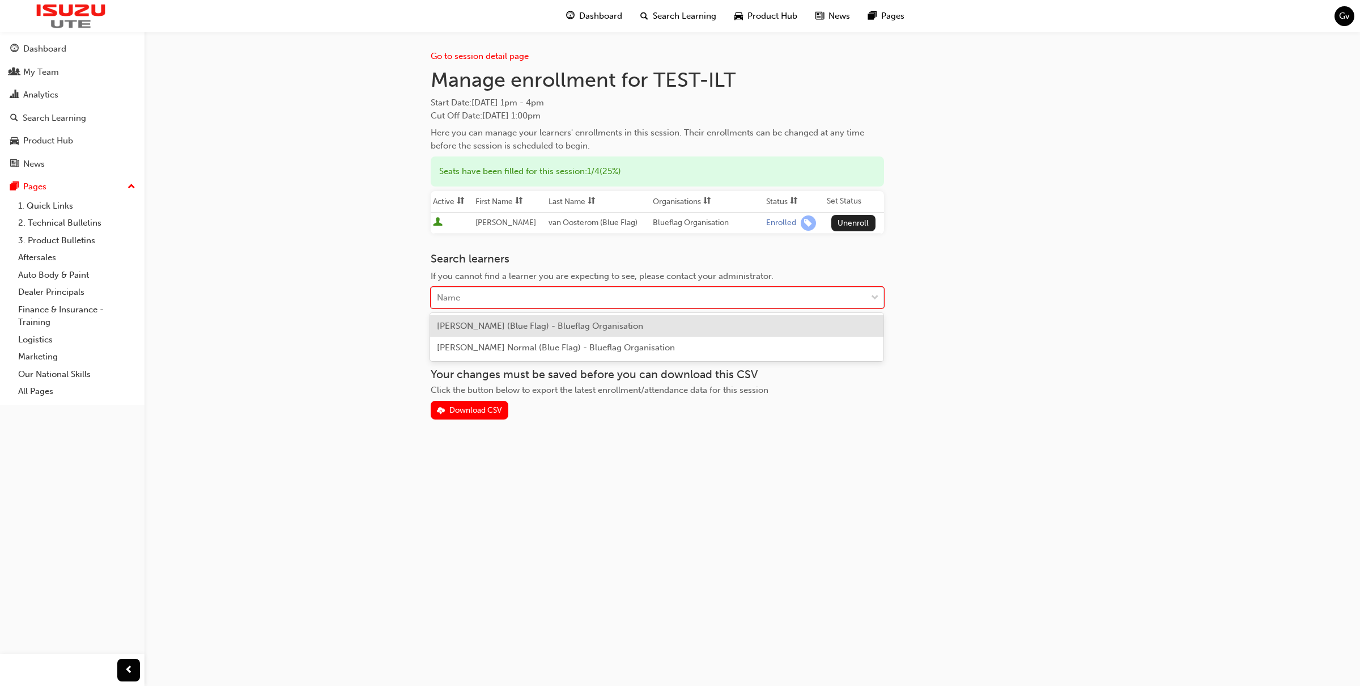
click at [523, 299] on div "Name" at bounding box center [648, 298] width 435 height 20
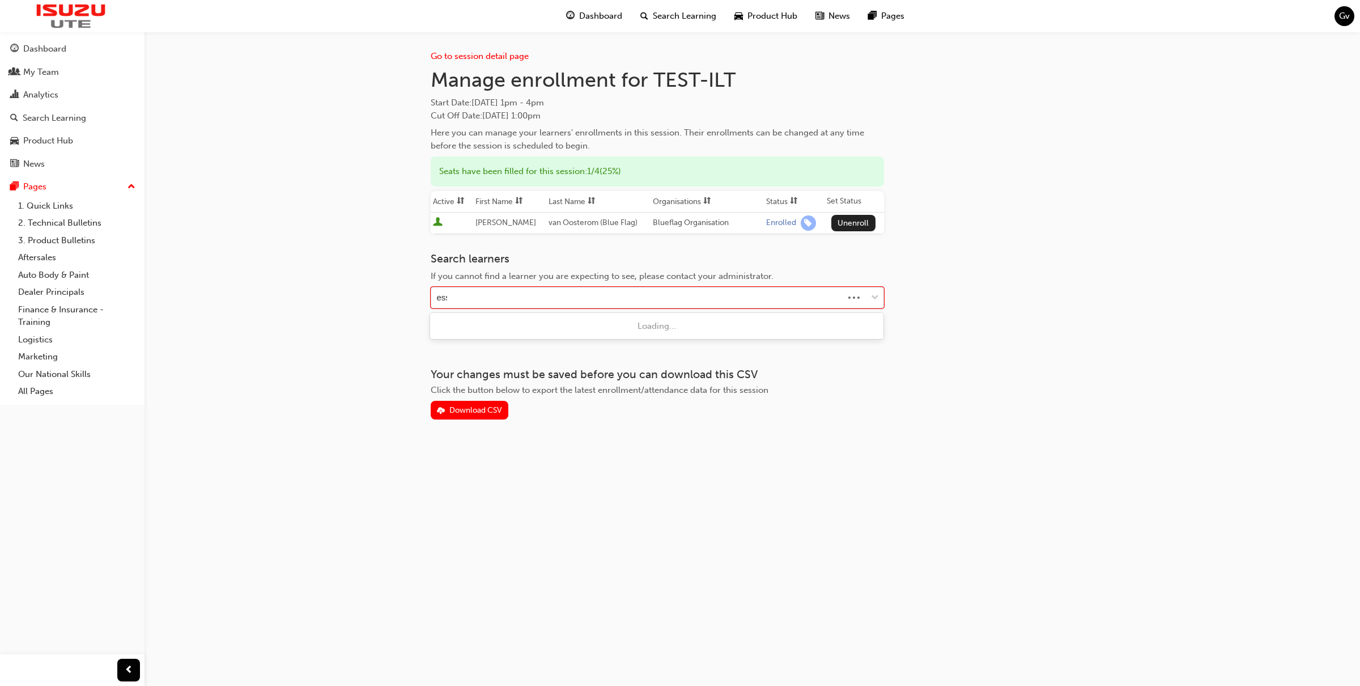
type input "esso"
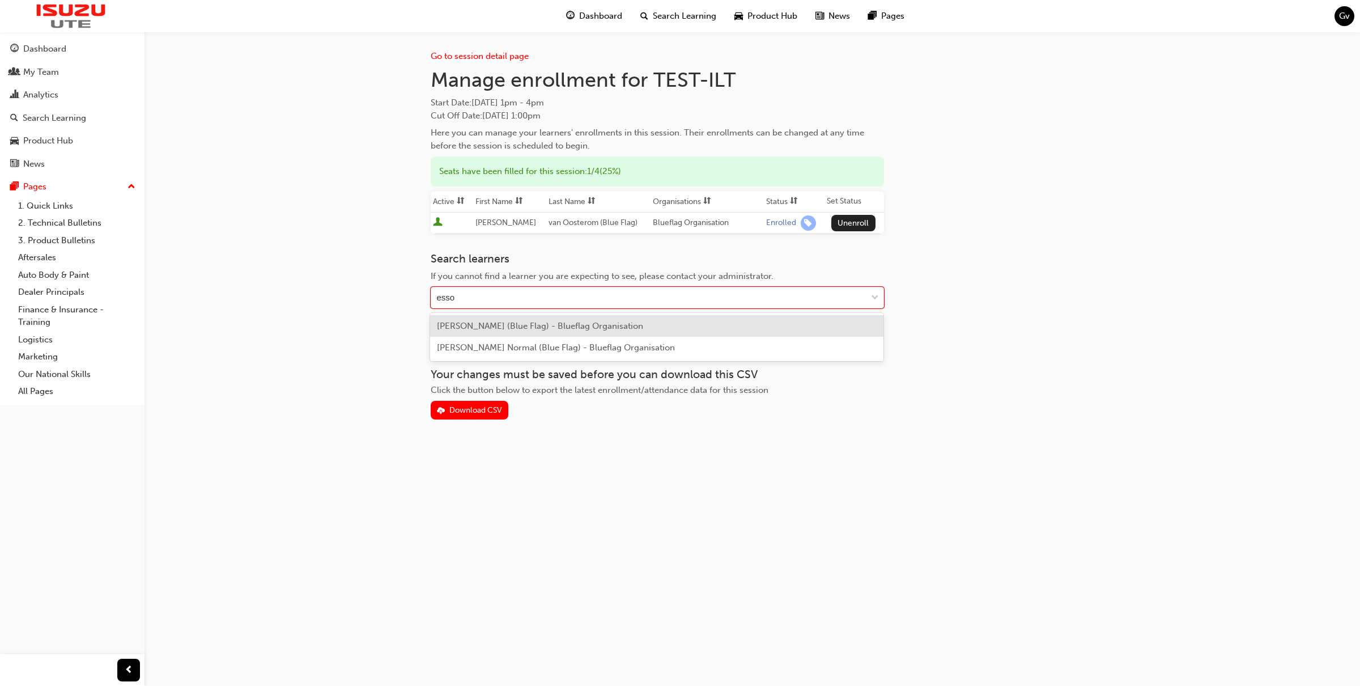
click at [515, 326] on span "[PERSON_NAME] (Blue Flag) - Blueflag Organisation" at bounding box center [540, 326] width 206 height 10
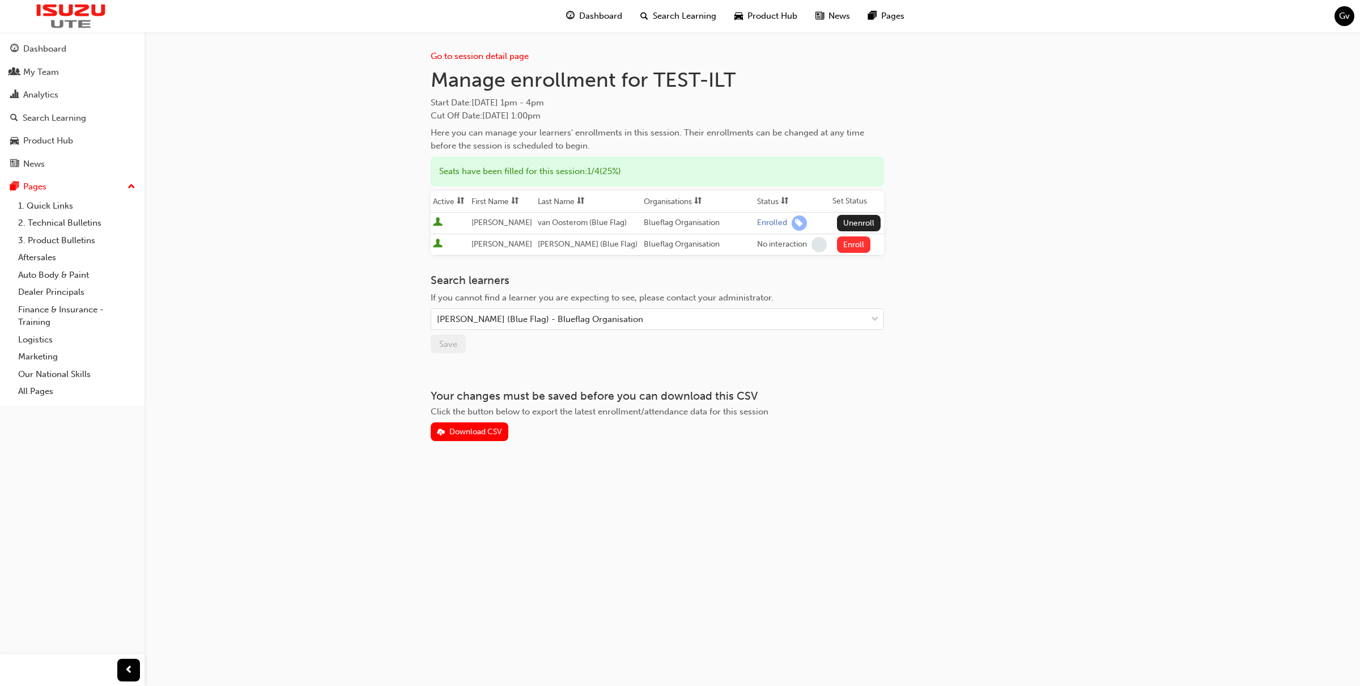
click at [848, 250] on button "Enroll" at bounding box center [854, 244] width 34 height 16
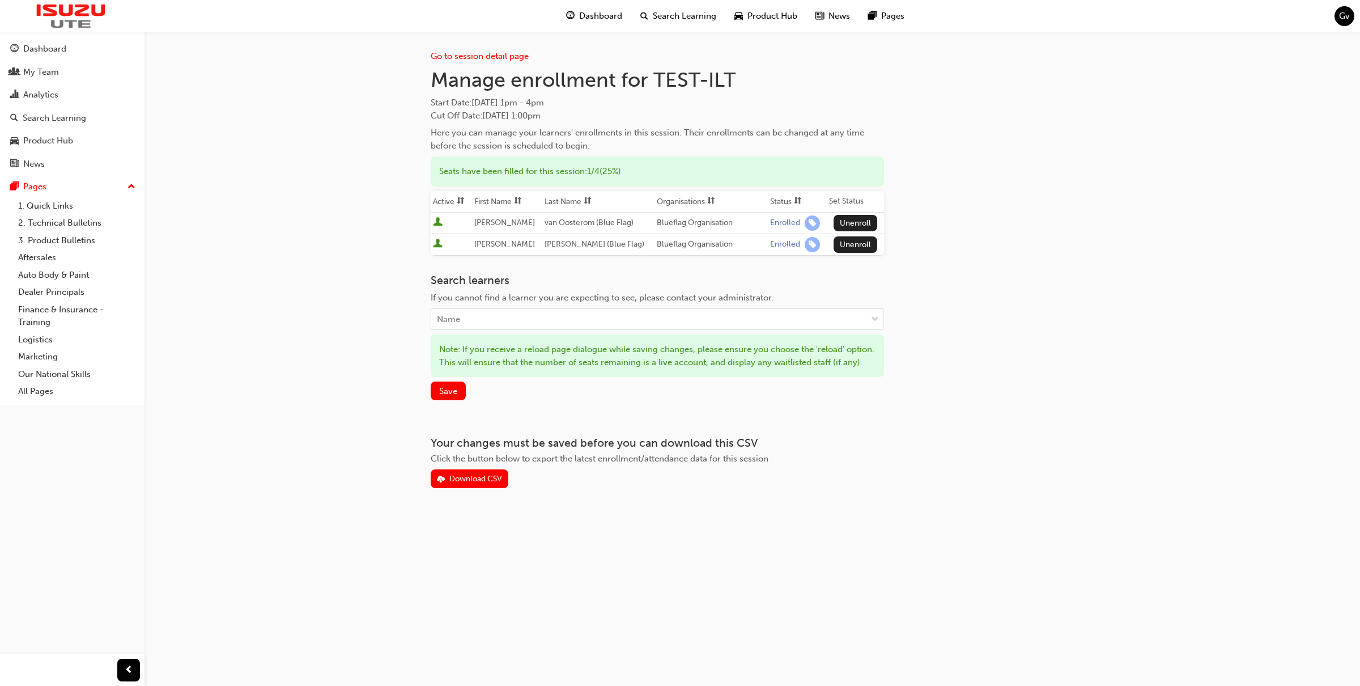
click at [456, 392] on div "Search learners If you cannot find a learner you are expecting to see, please c…" at bounding box center [657, 337] width 453 height 127
click at [457, 400] on button "Save" at bounding box center [448, 390] width 35 height 19
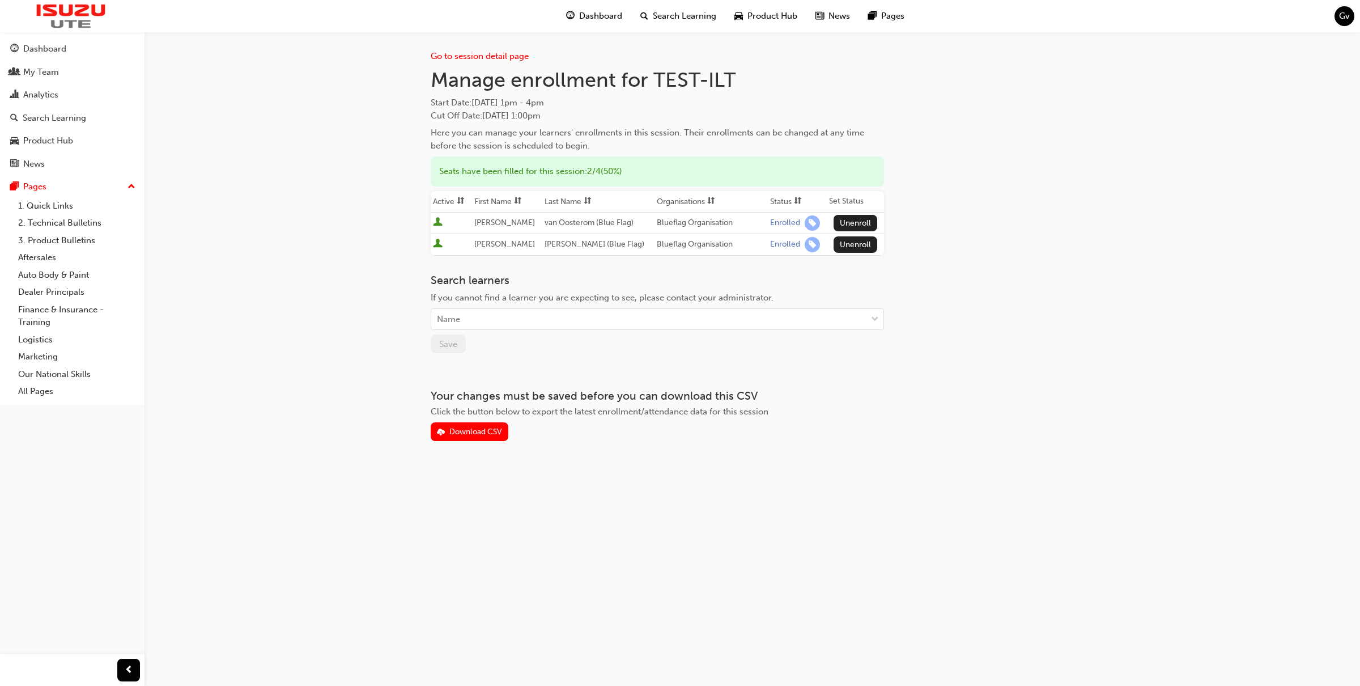
click at [52, 60] on button "Dashboard My Team Analytics Search Learning Product Hub News Pages" at bounding box center [72, 106] width 135 height 140
click at [52, 72] on div "My Team" at bounding box center [41, 72] width 36 height 13
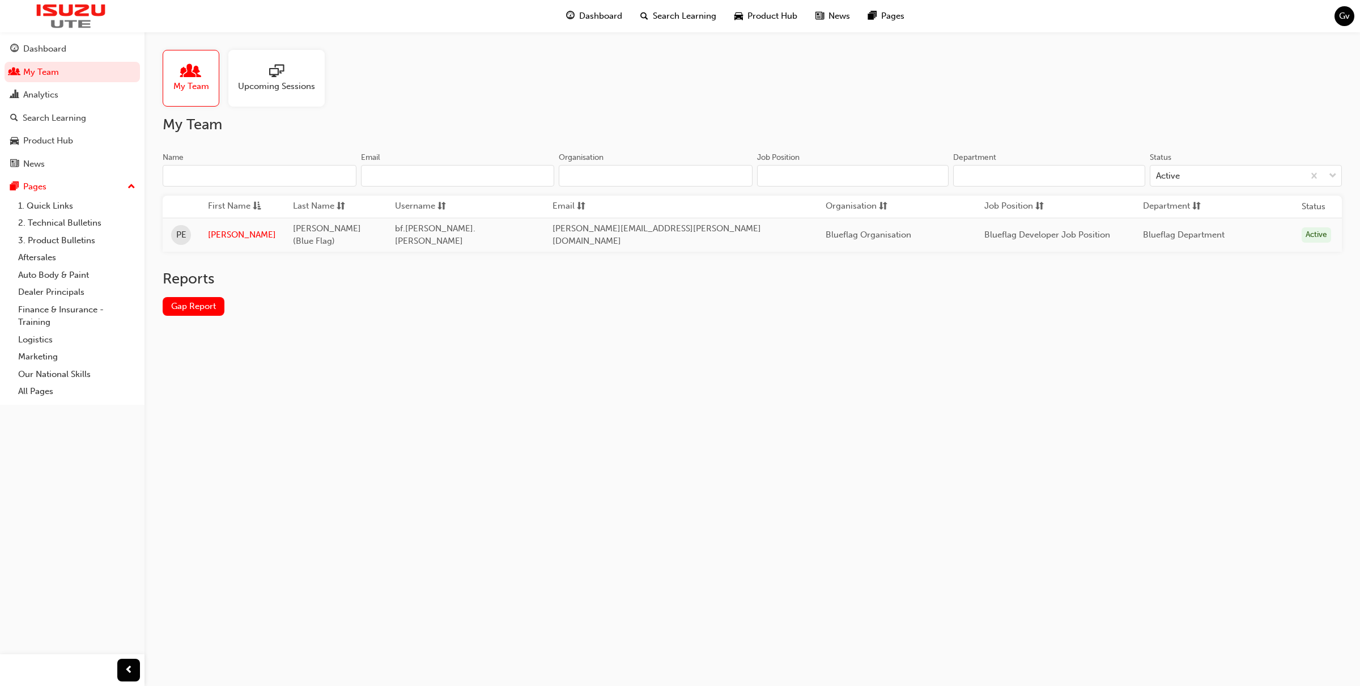
click at [278, 66] on span "sessionType_ONLINE_URL-icon" at bounding box center [276, 72] width 15 height 16
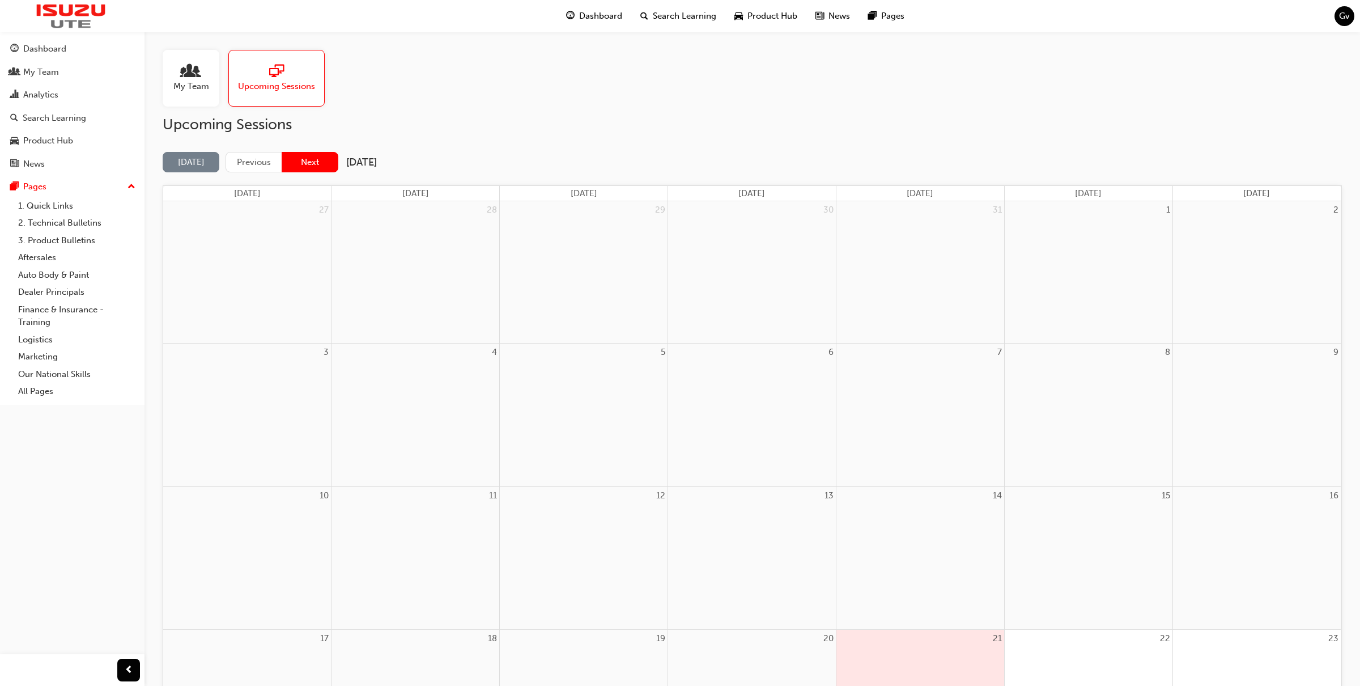
click at [321, 165] on button "Next" at bounding box center [310, 162] width 57 height 21
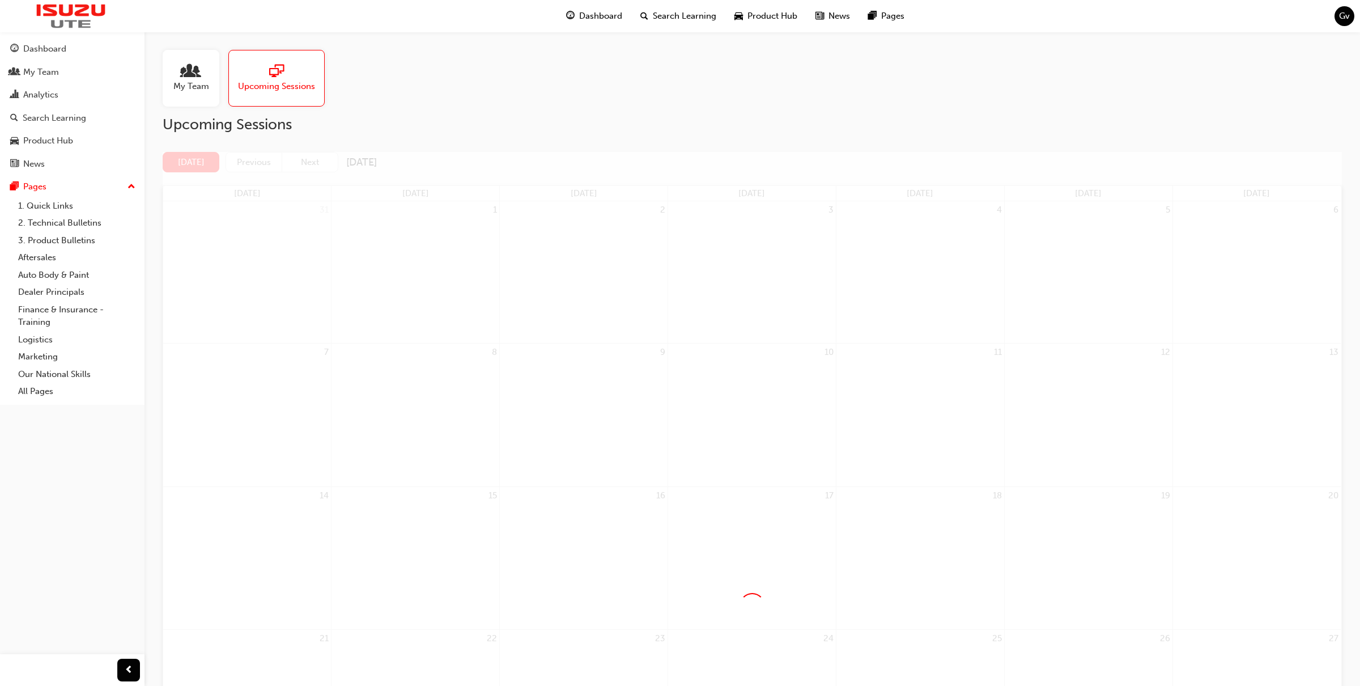
click at [321, 165] on div at bounding box center [752, 605] width 1179 height 907
click at [320, 165] on button "Next" at bounding box center [310, 162] width 57 height 21
click at [321, 165] on button "Next" at bounding box center [310, 162] width 57 height 21
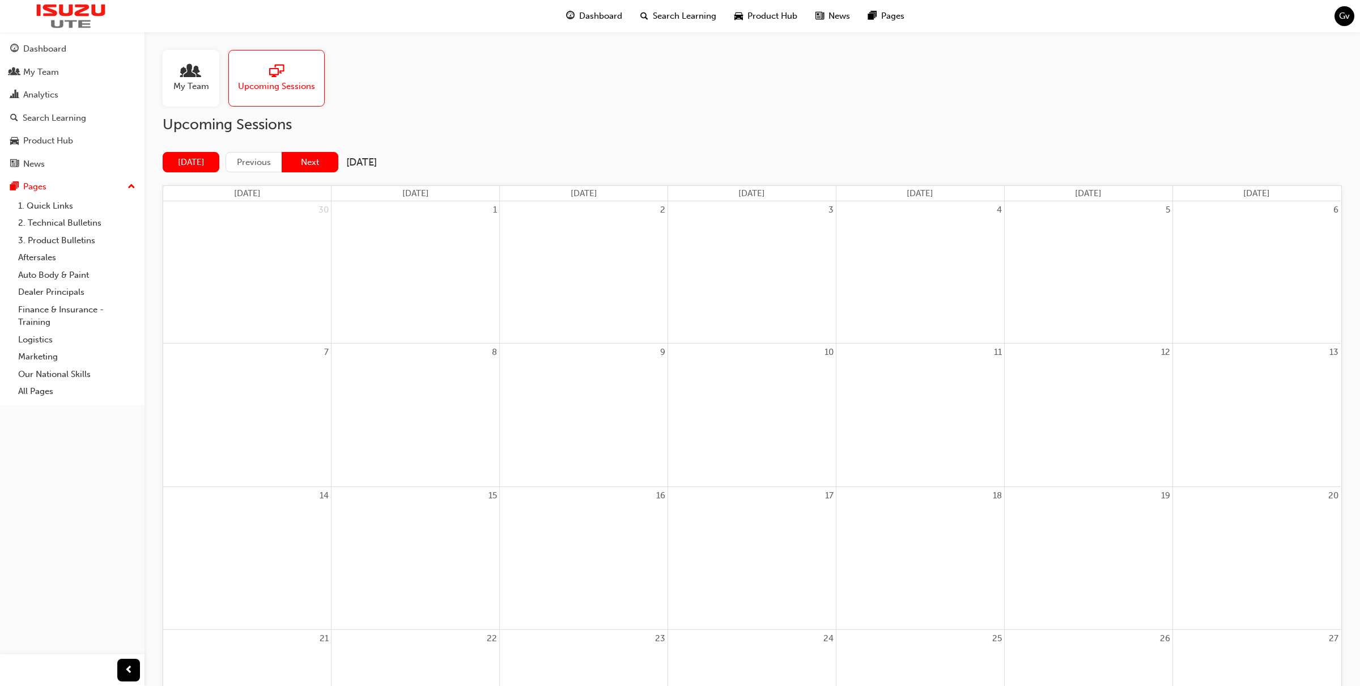
click at [320, 165] on button "Next" at bounding box center [310, 162] width 57 height 21
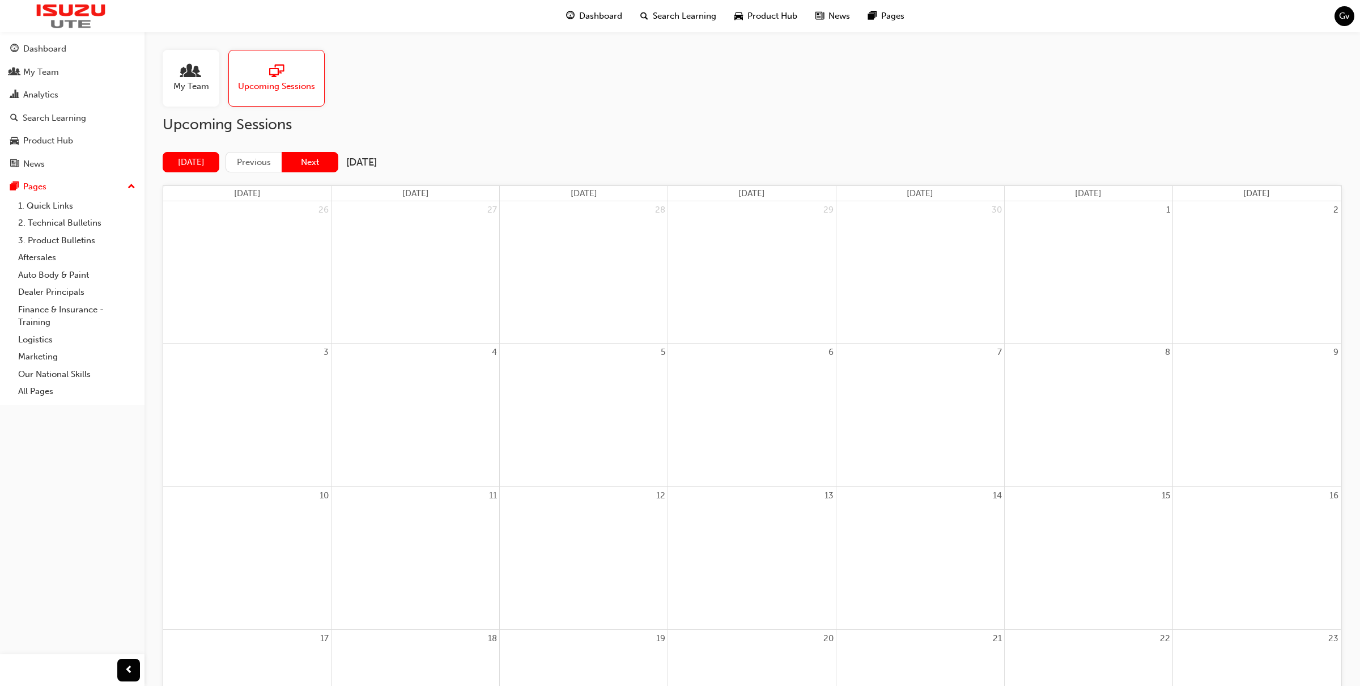
click at [320, 165] on button "Next" at bounding box center [310, 162] width 57 height 21
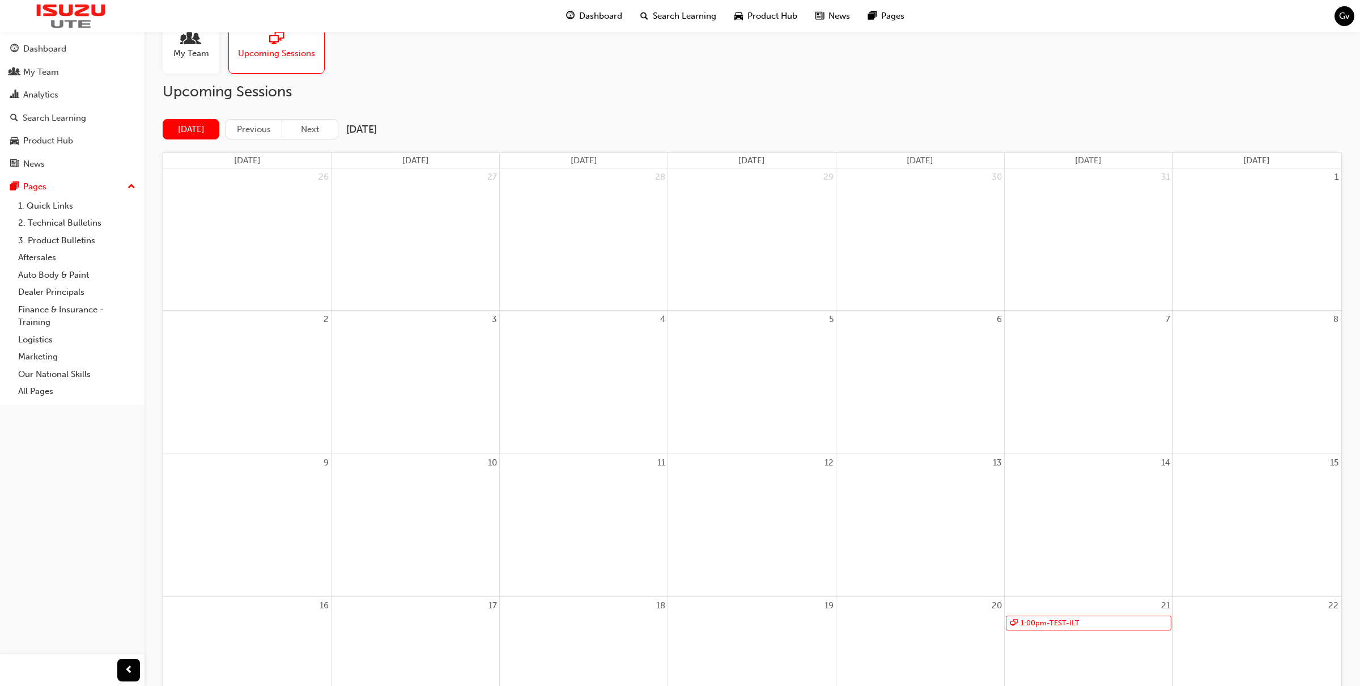
scroll to position [35, 0]
click at [1068, 609] on link "1:00pm - TEST-ILT" at bounding box center [1088, 620] width 165 height 15
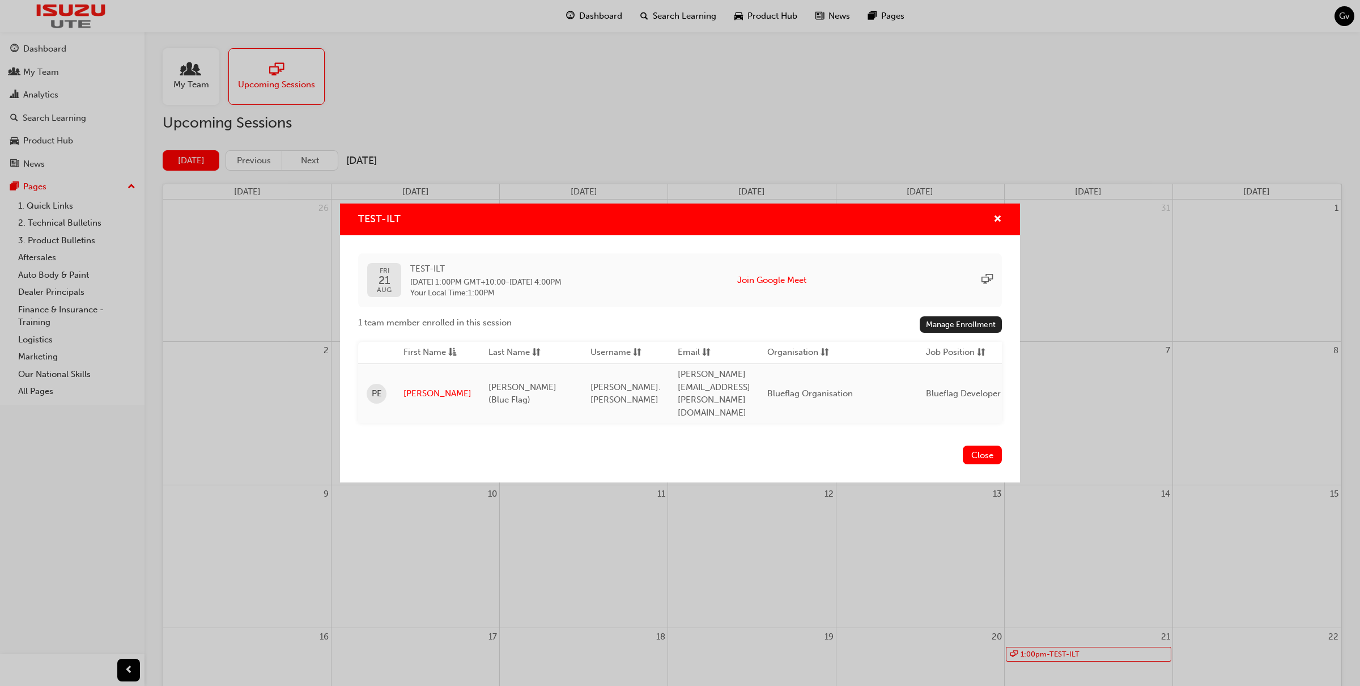
scroll to position [0, 0]
click at [987, 445] on button "Close" at bounding box center [982, 454] width 39 height 19
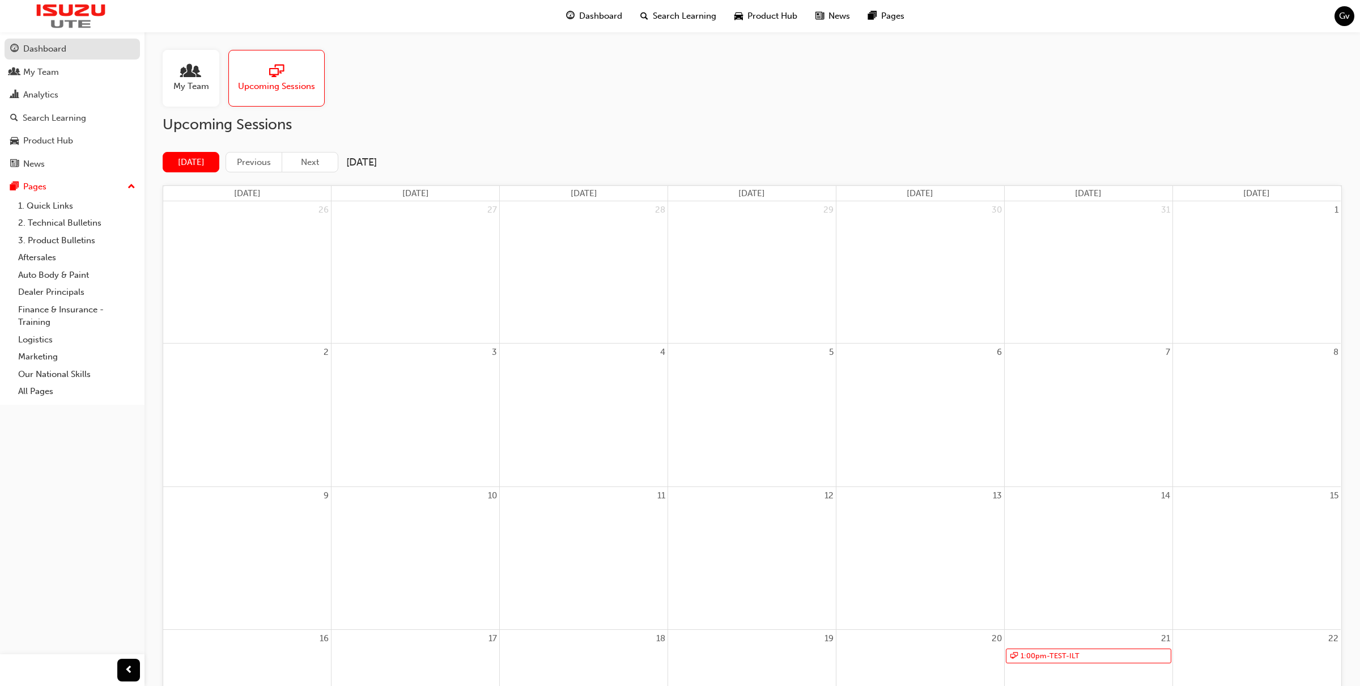
click at [53, 44] on div "Dashboard" at bounding box center [44, 48] width 43 height 13
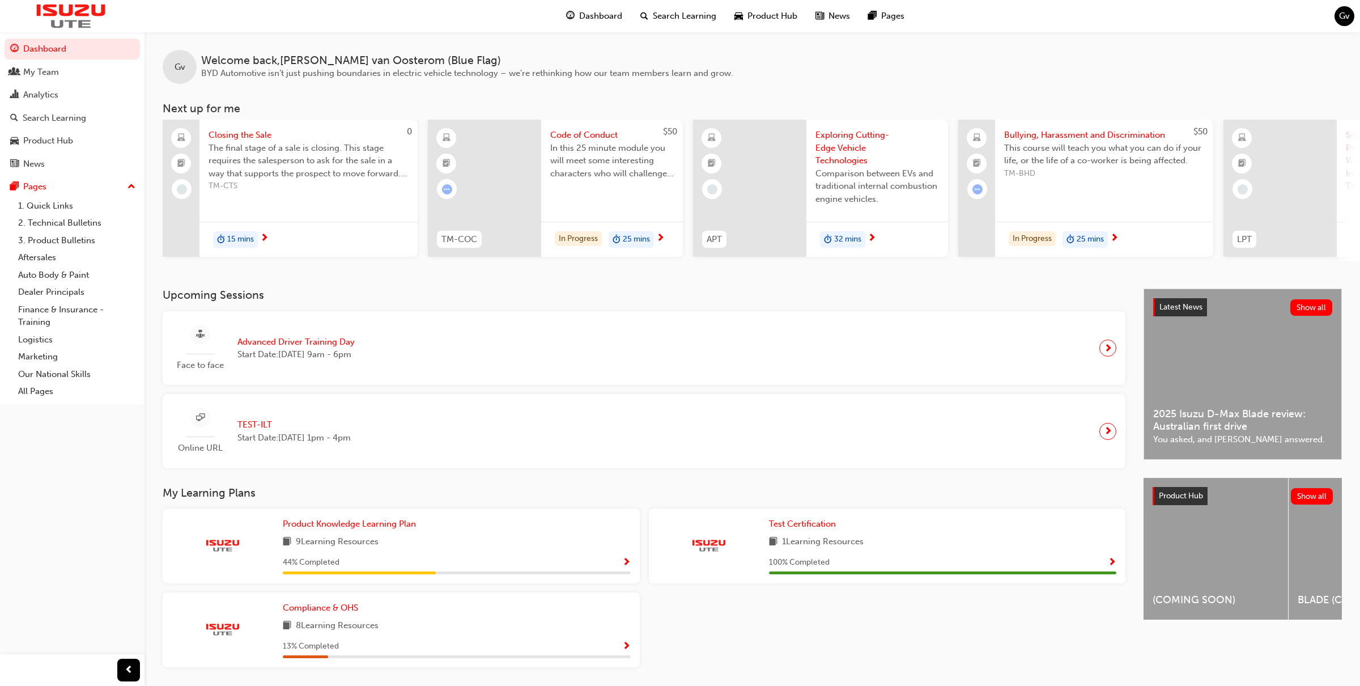
click at [298, 158] on span "The final stage of a sale is closing. This stage requires the salesperson to as…" at bounding box center [309, 161] width 200 height 39
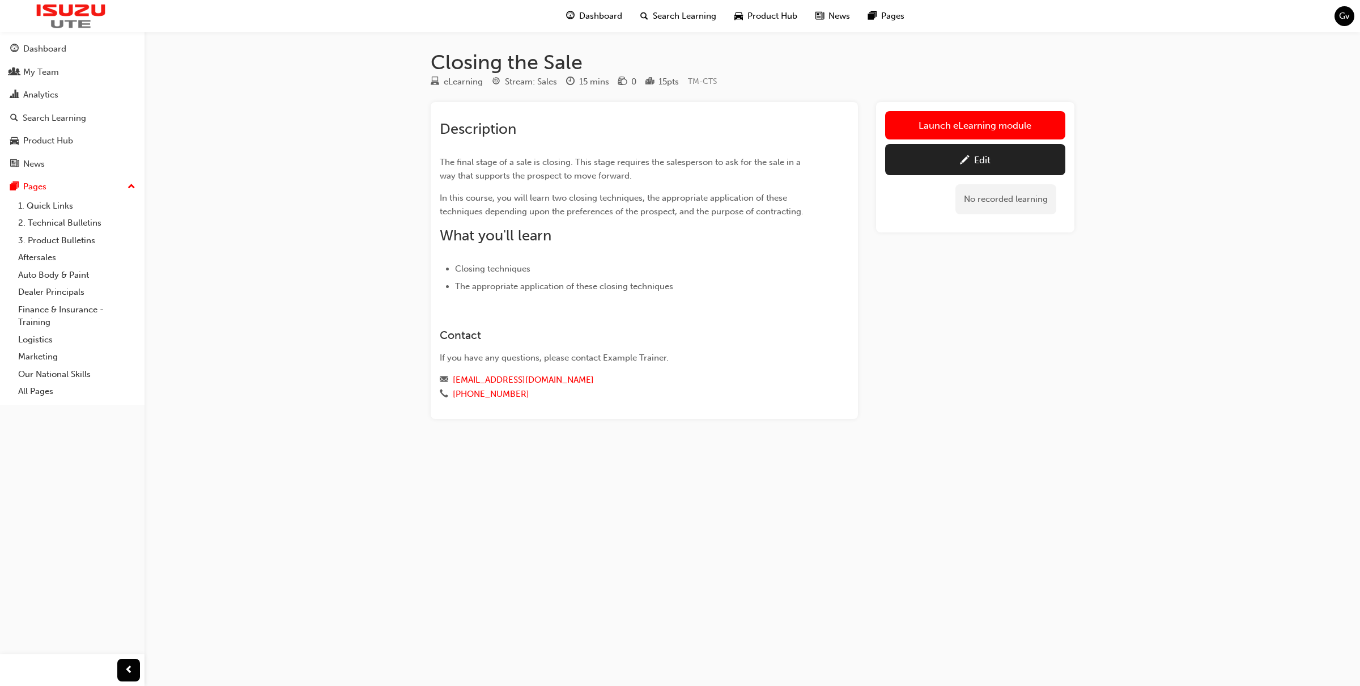
click at [584, 16] on span "Dashboard" at bounding box center [600, 16] width 43 height 13
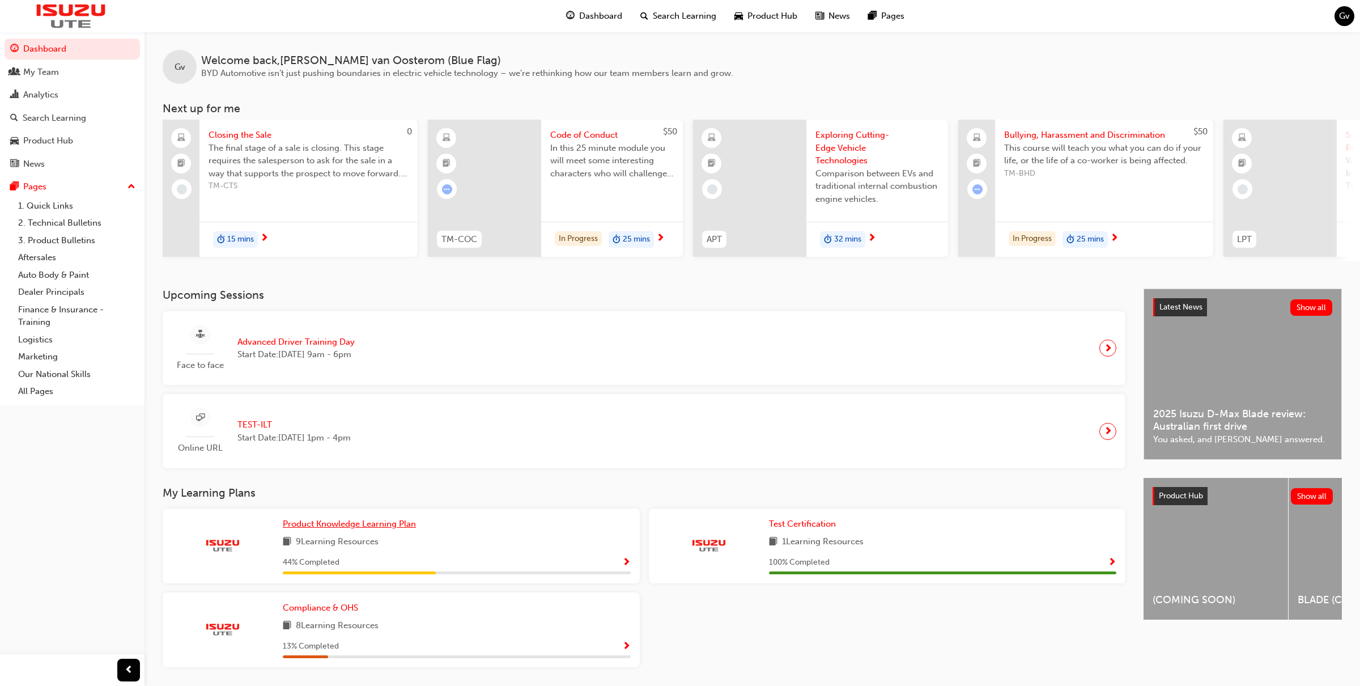
click at [397, 527] on span "Product Knowledge Learning Plan" at bounding box center [349, 523] width 133 height 10
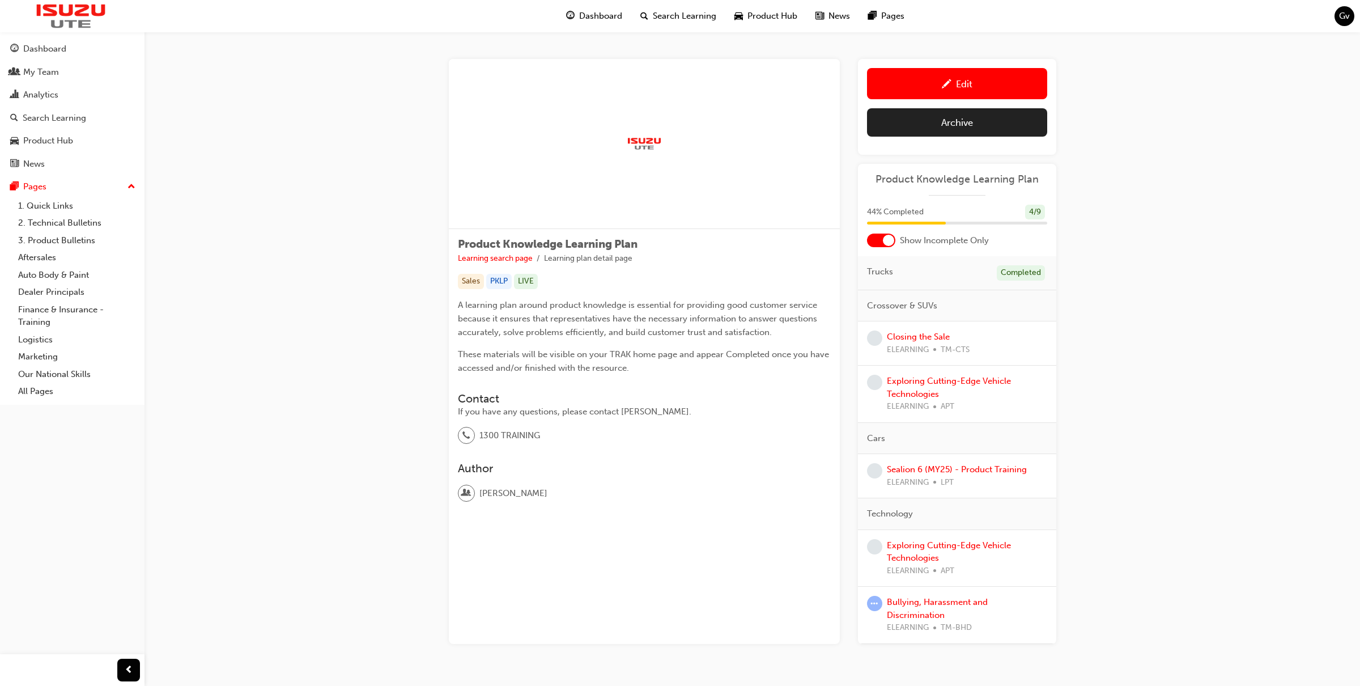
click at [592, 23] on div "Dashboard" at bounding box center [594, 16] width 74 height 23
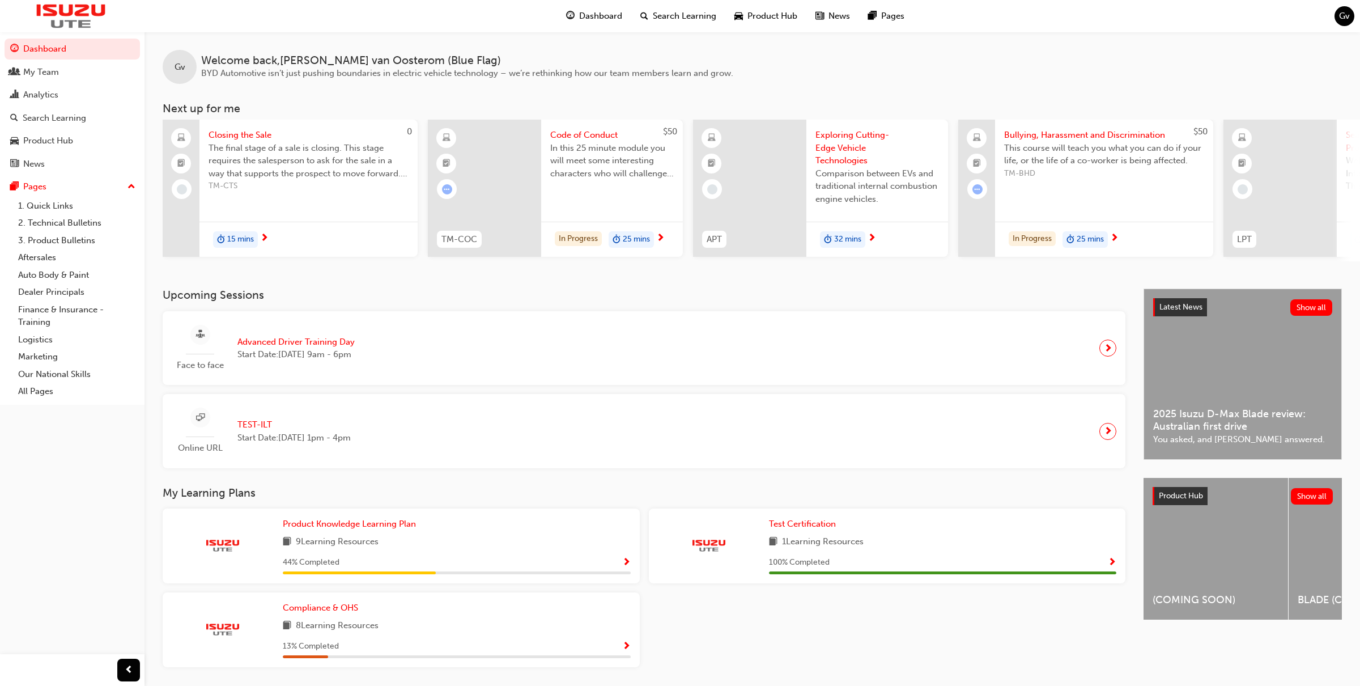
click at [257, 423] on span "TEST-ILT" at bounding box center [293, 424] width 113 height 13
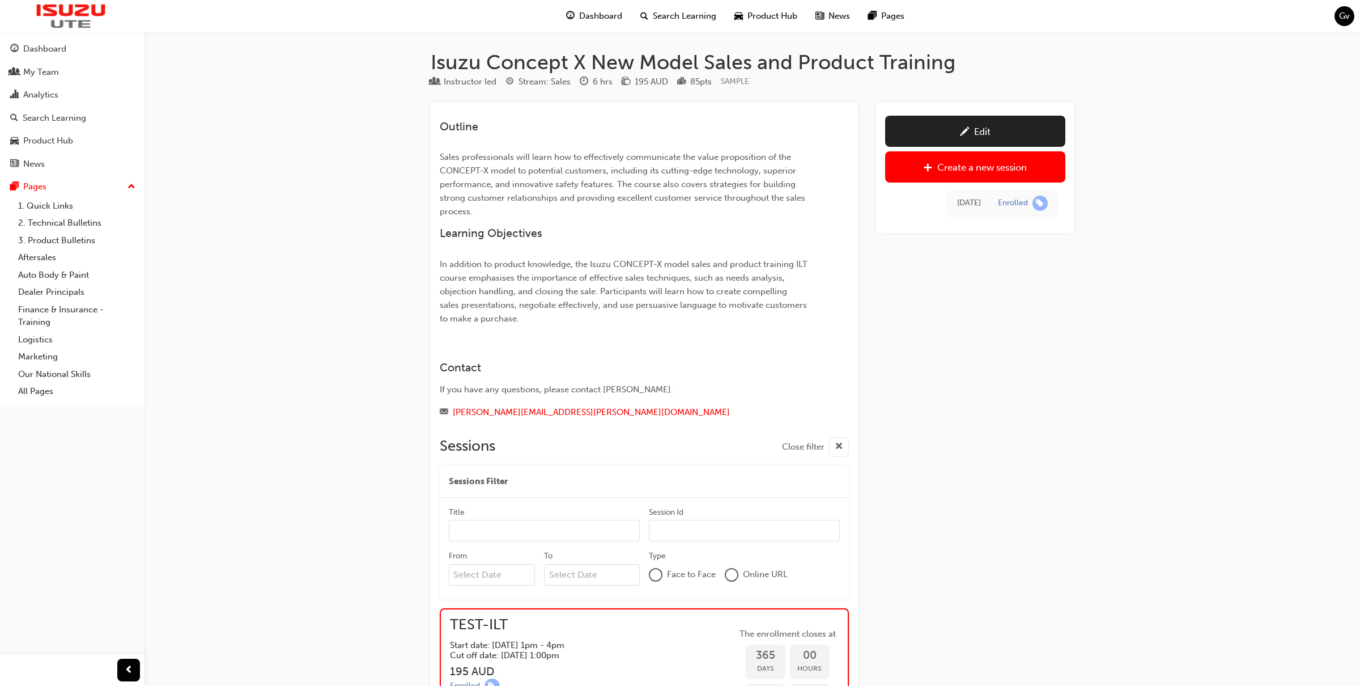
scroll to position [568, 0]
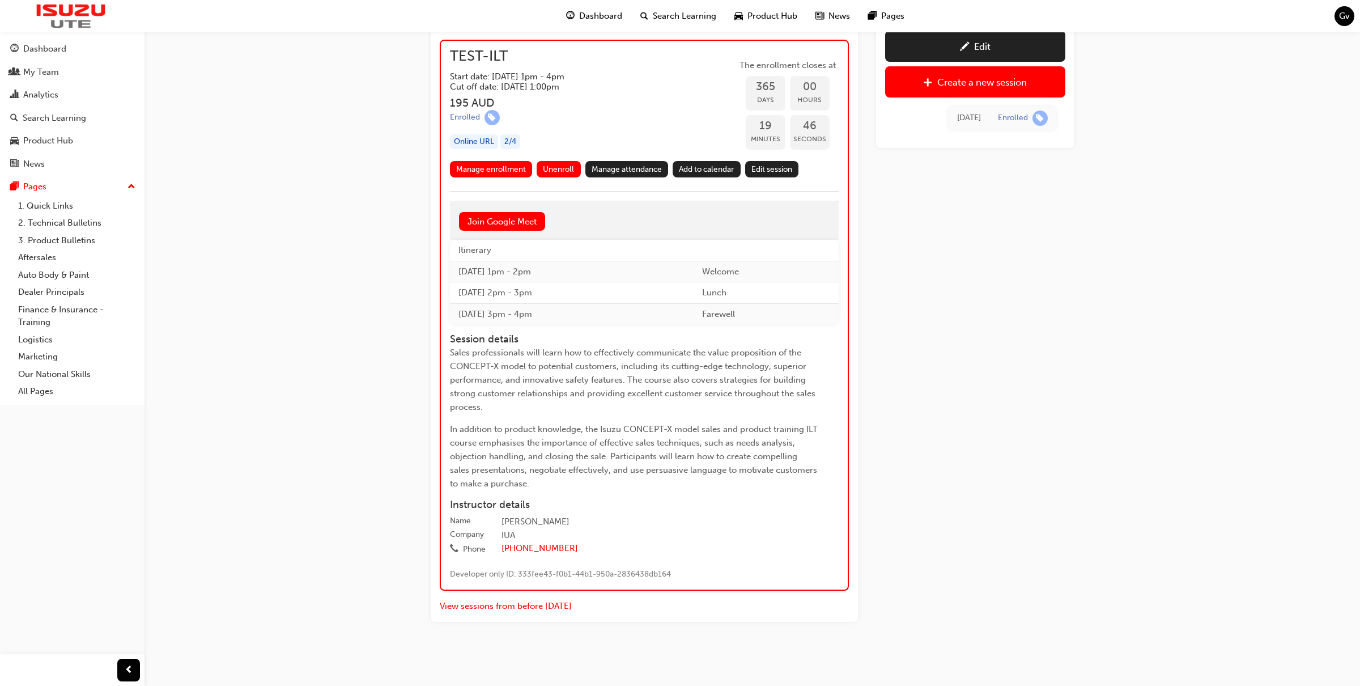
click at [776, 167] on link "Edit session" at bounding box center [772, 169] width 54 height 16
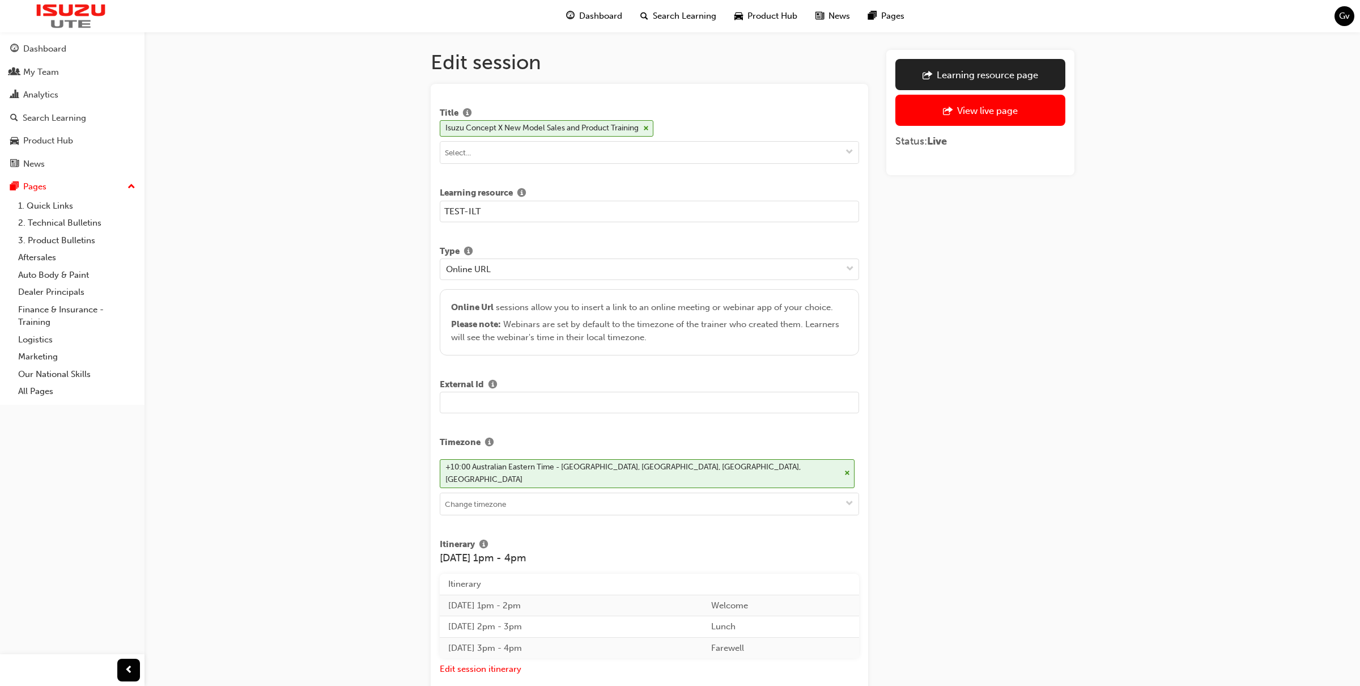
click at [1005, 77] on div "Learning resource page" at bounding box center [987, 74] width 101 height 11
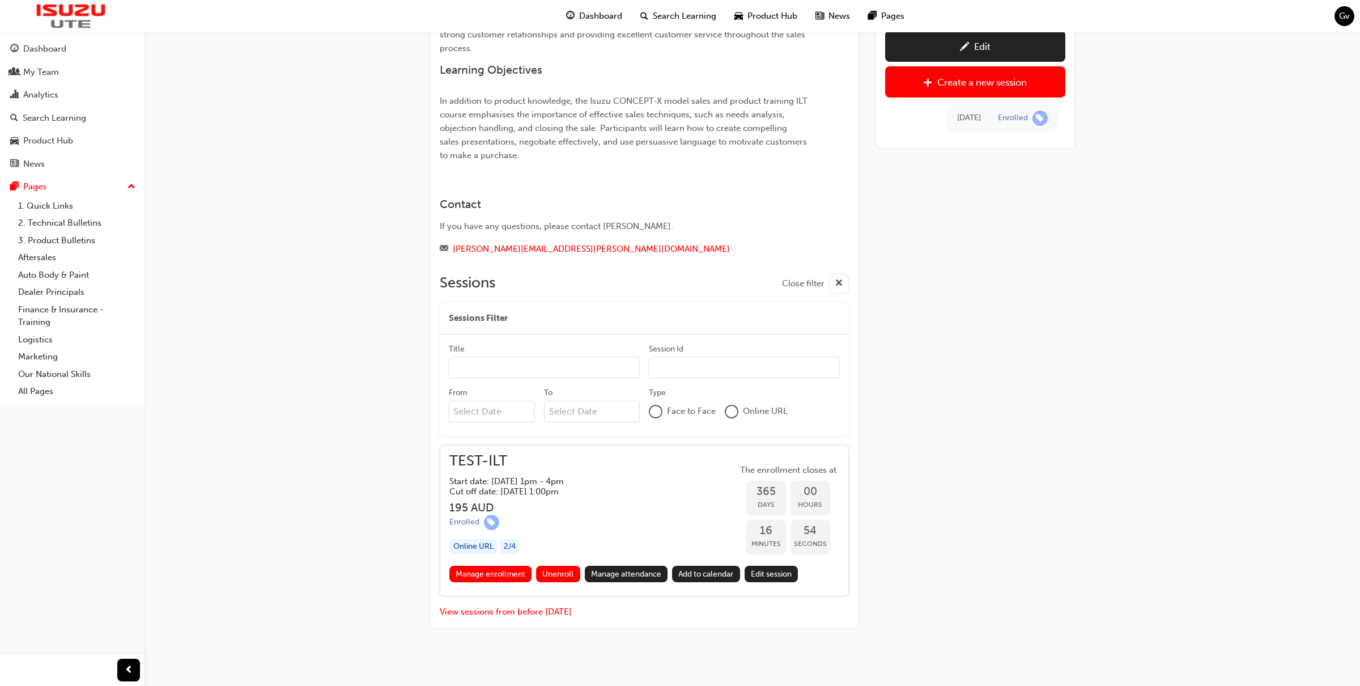
scroll to position [169, 0]
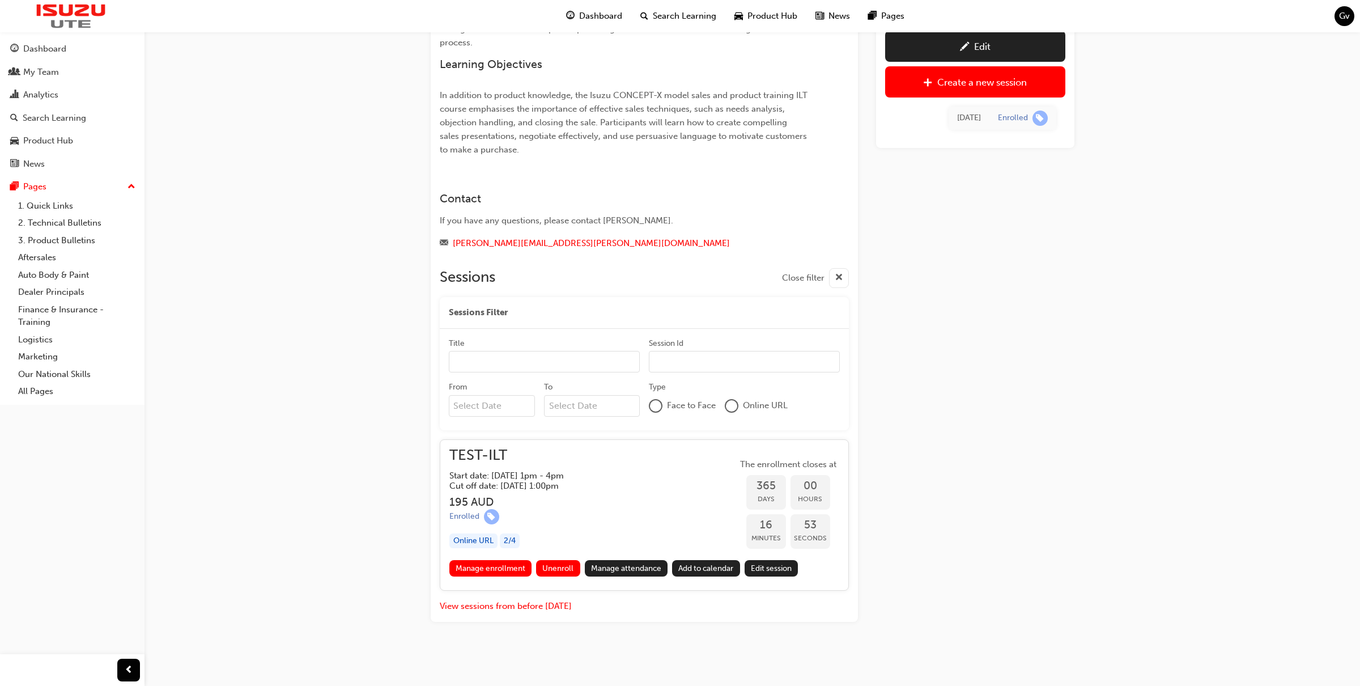
click at [495, 566] on link "Manage enrollment" at bounding box center [490, 568] width 83 height 16
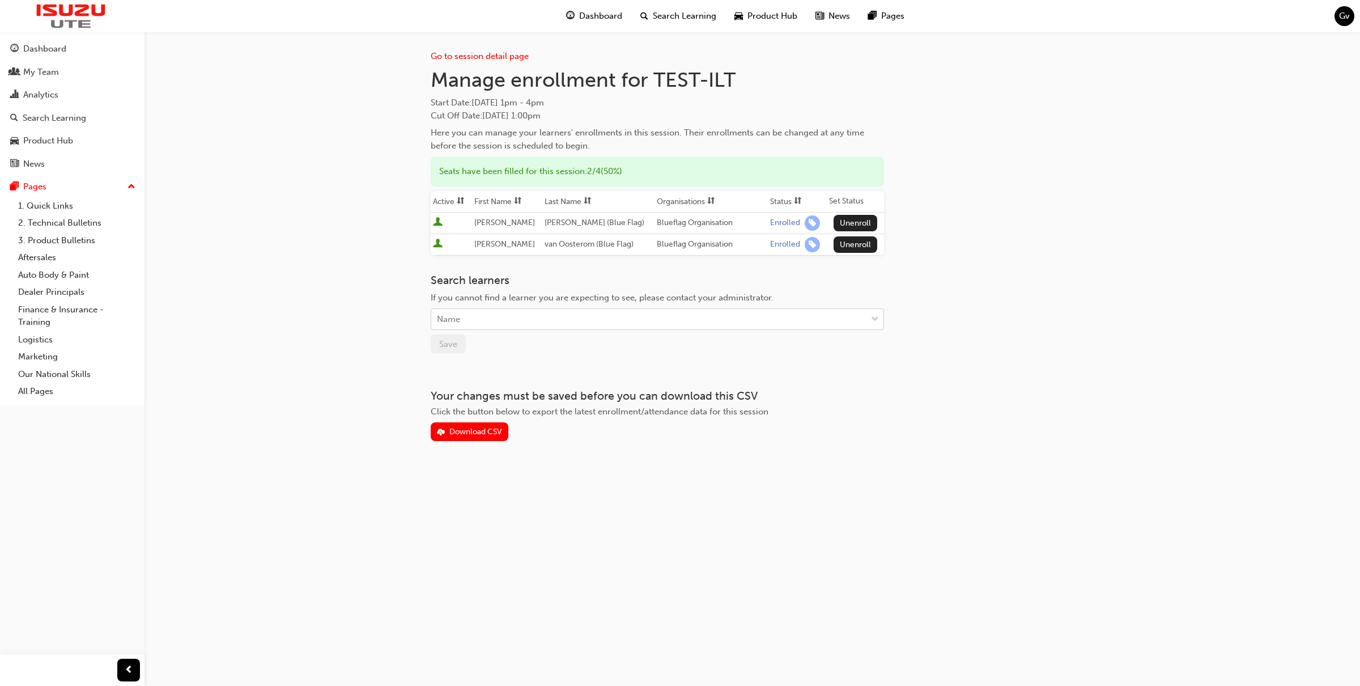
click at [506, 320] on div "Name" at bounding box center [648, 319] width 435 height 20
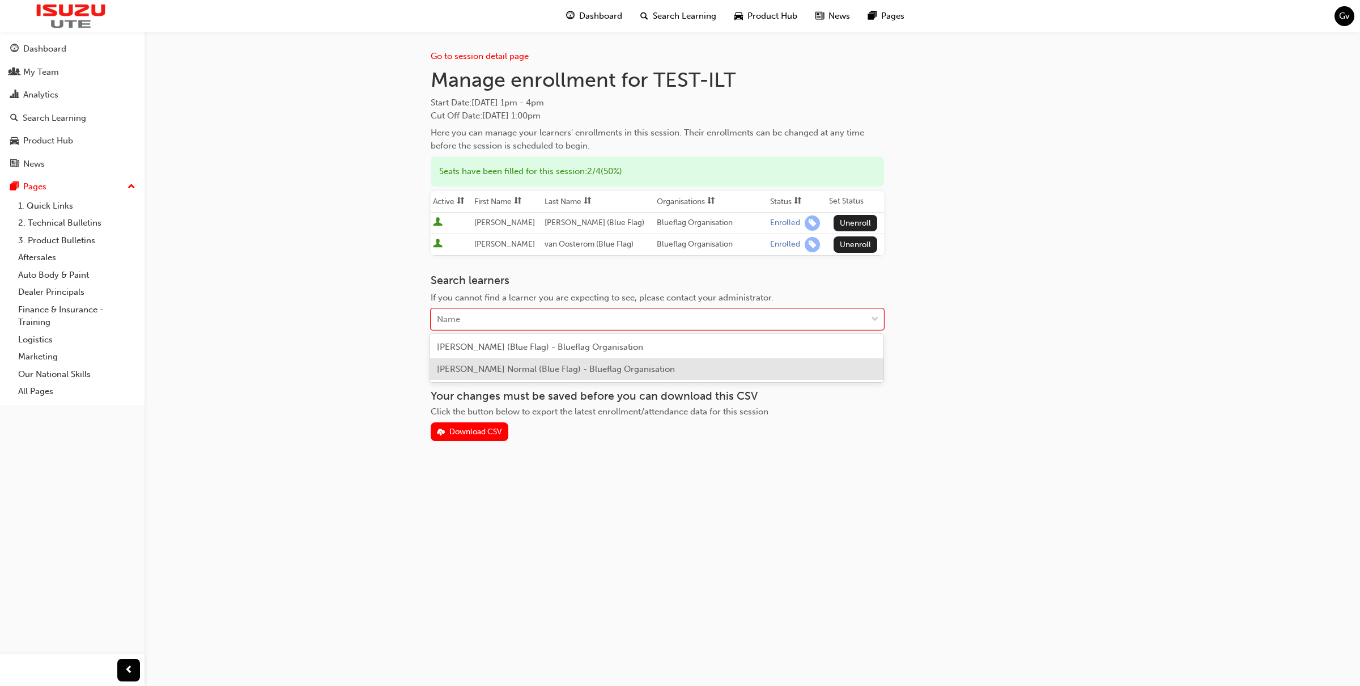
click at [511, 364] on span "[PERSON_NAME] Normal (Blue Flag) - Blueflag Organisation" at bounding box center [556, 369] width 238 height 10
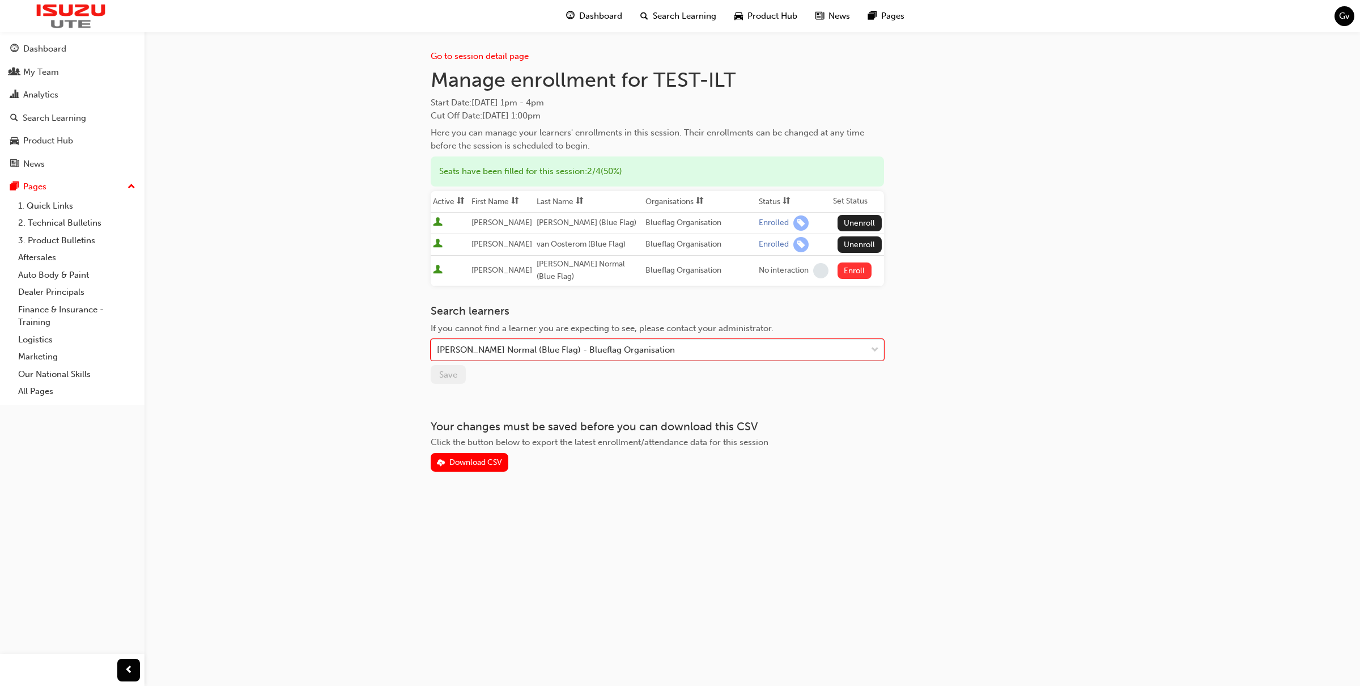
click at [851, 265] on button "Enroll" at bounding box center [855, 270] width 34 height 16
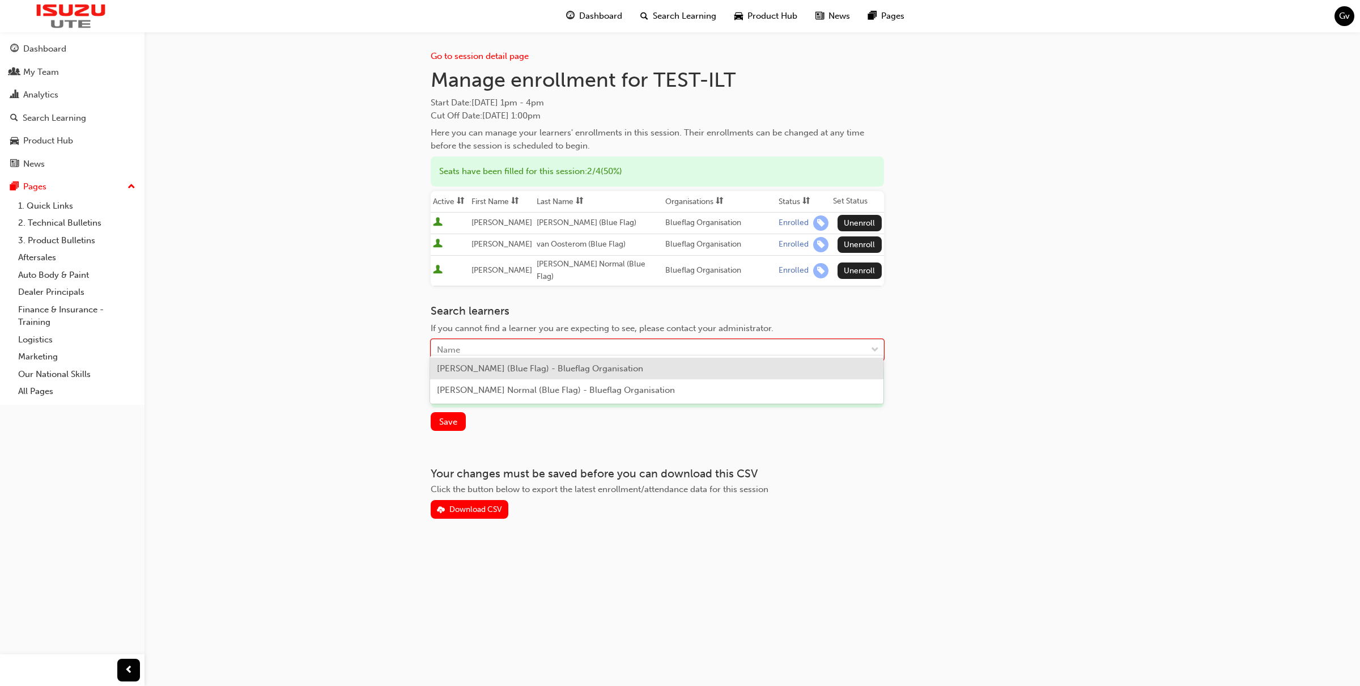
click at [627, 346] on div "Name" at bounding box center [648, 350] width 435 height 20
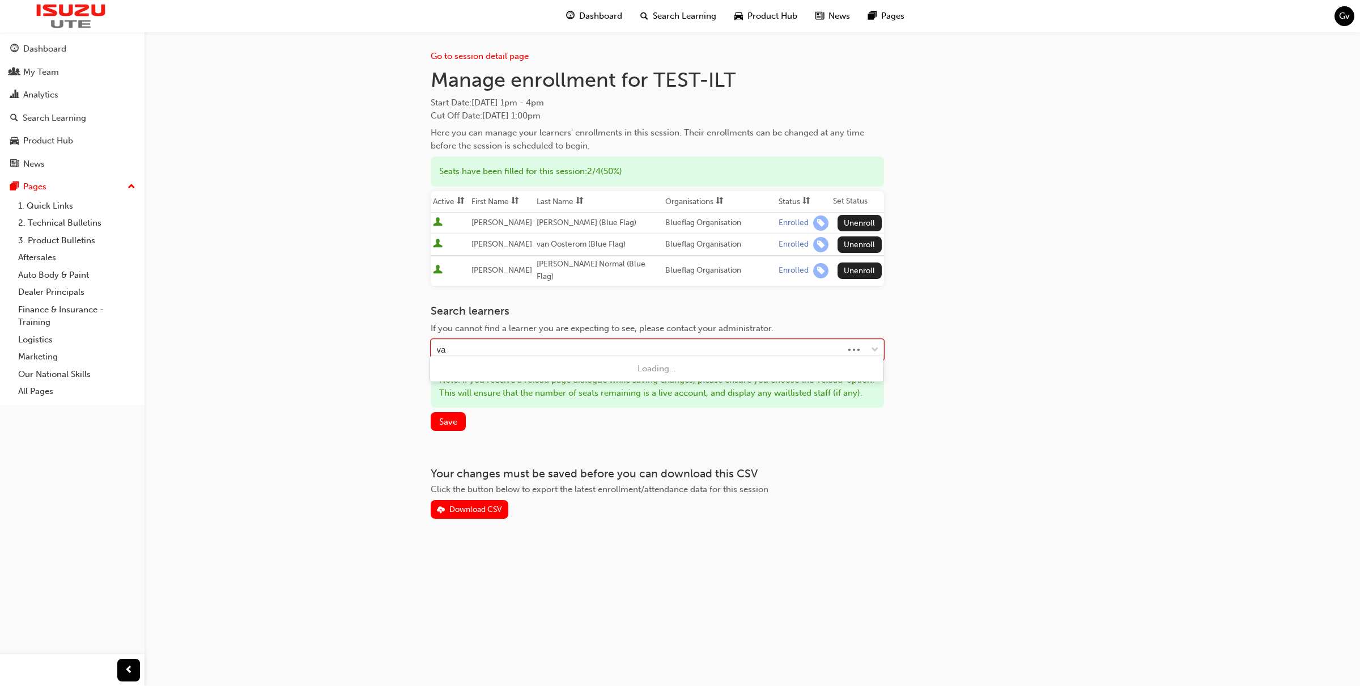
type input "v"
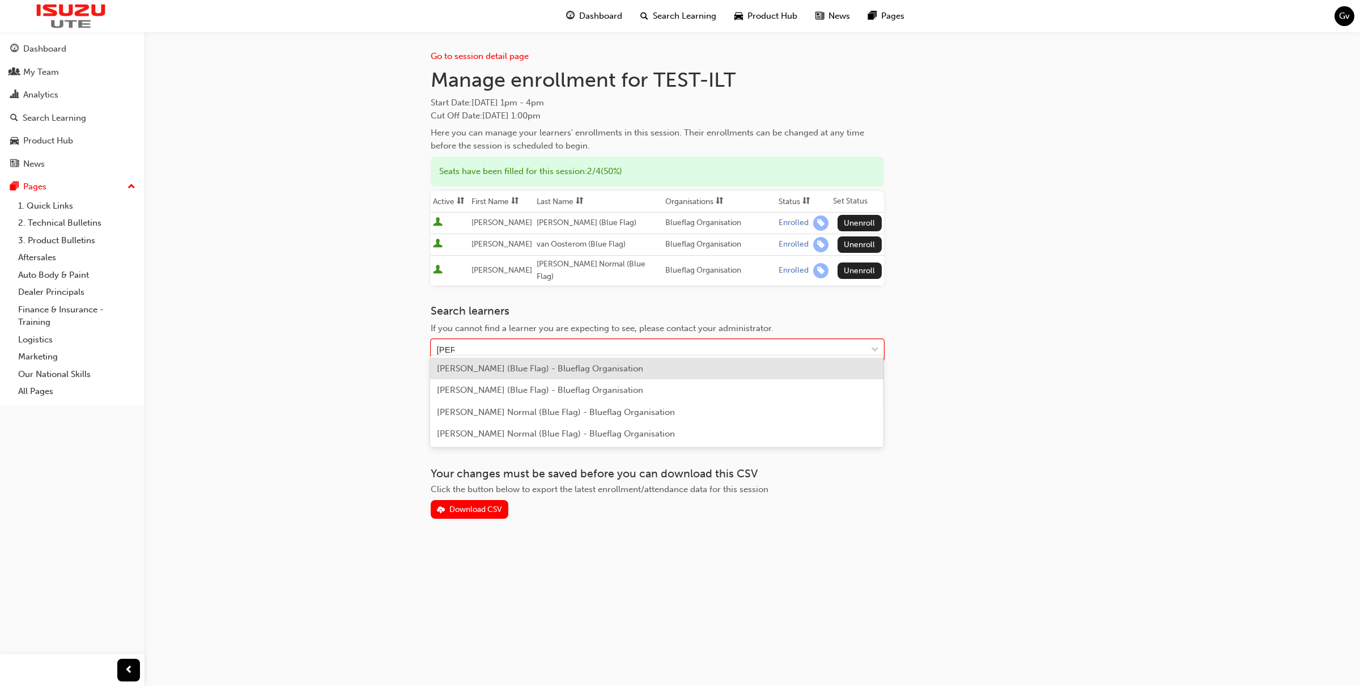
type input "[PERSON_NAME]"
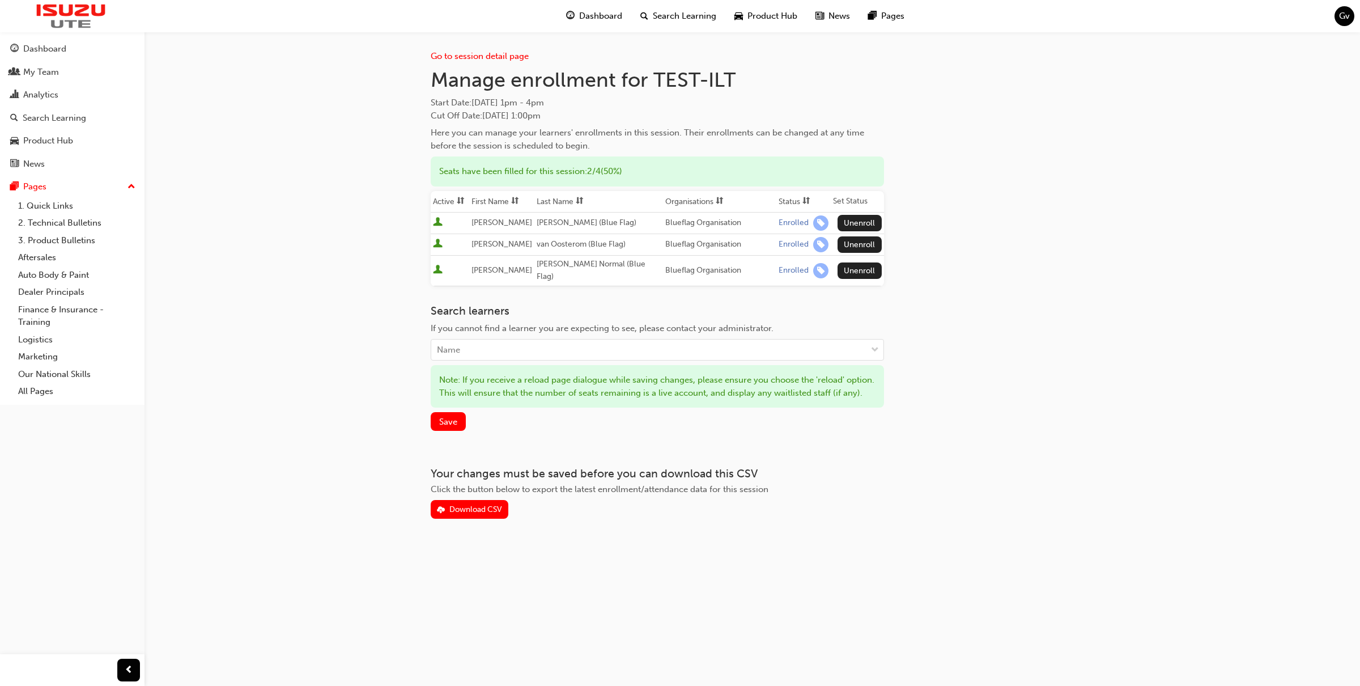
drag, startPoint x: 852, startPoint y: 257, endPoint x: 852, endPoint y: 268, distance: 10.8
click at [851, 262] on button "Unenroll" at bounding box center [860, 270] width 44 height 16
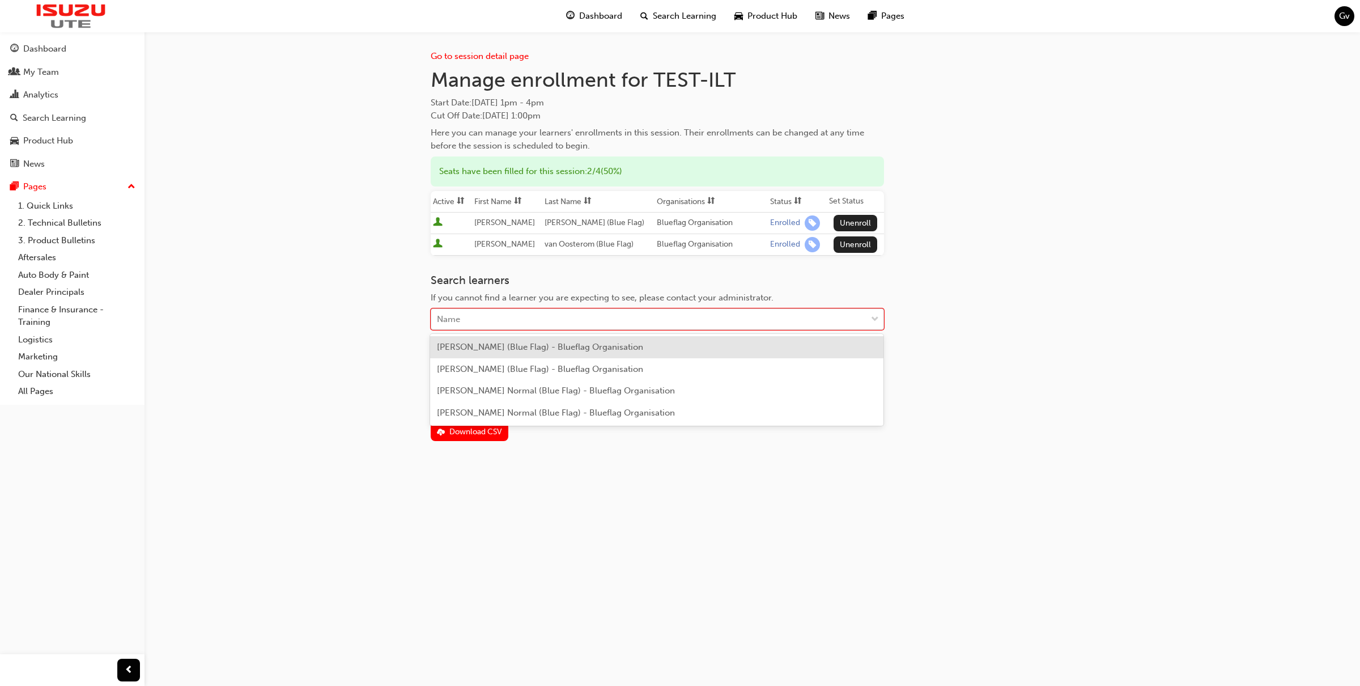
click at [563, 314] on div "Name" at bounding box center [648, 319] width 435 height 20
click at [558, 350] on span "[PERSON_NAME] (Blue Flag) - Blueflag Organisation" at bounding box center [540, 347] width 206 height 10
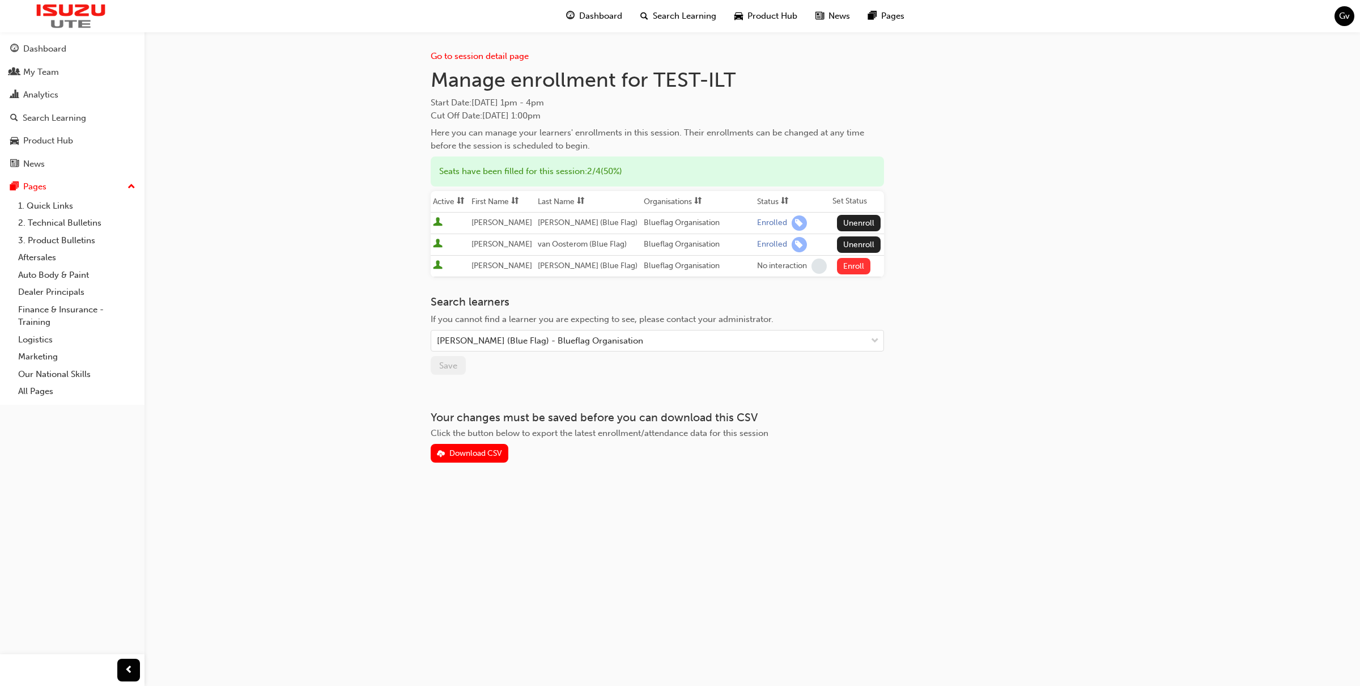
click at [857, 262] on button "Enroll" at bounding box center [854, 266] width 34 height 16
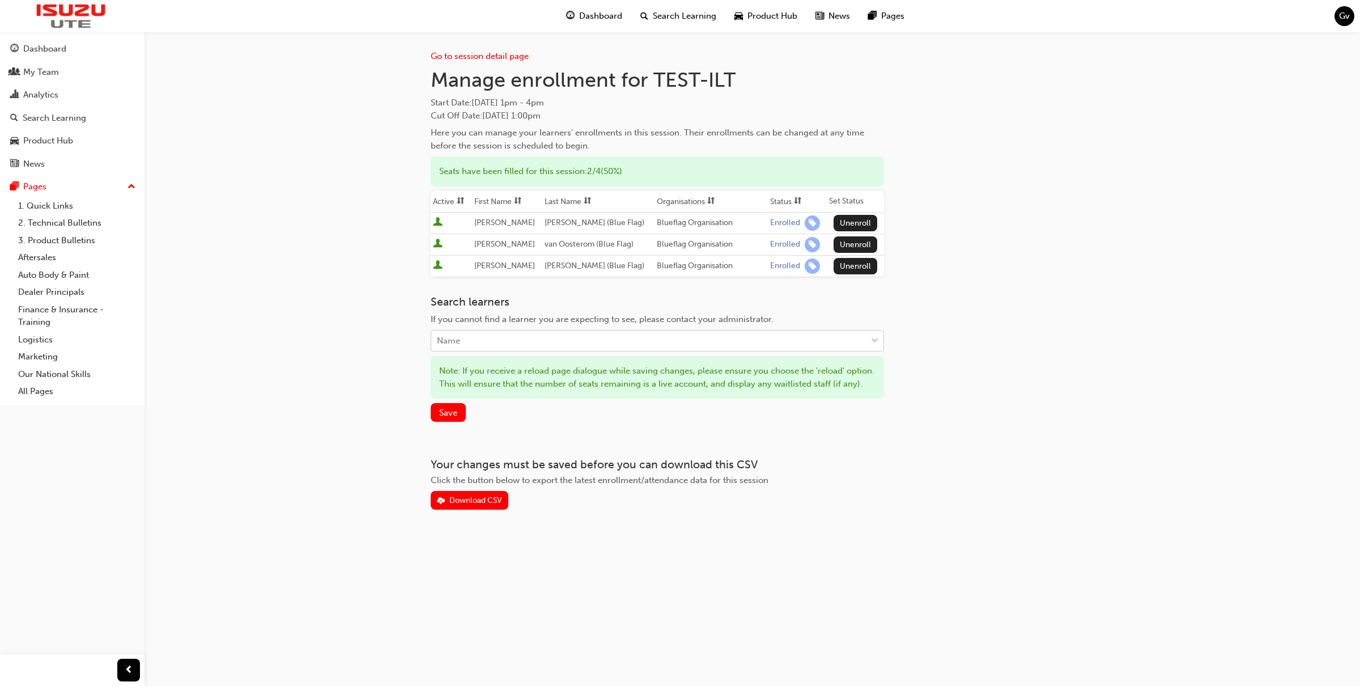
click at [652, 343] on div "Name" at bounding box center [648, 341] width 435 height 20
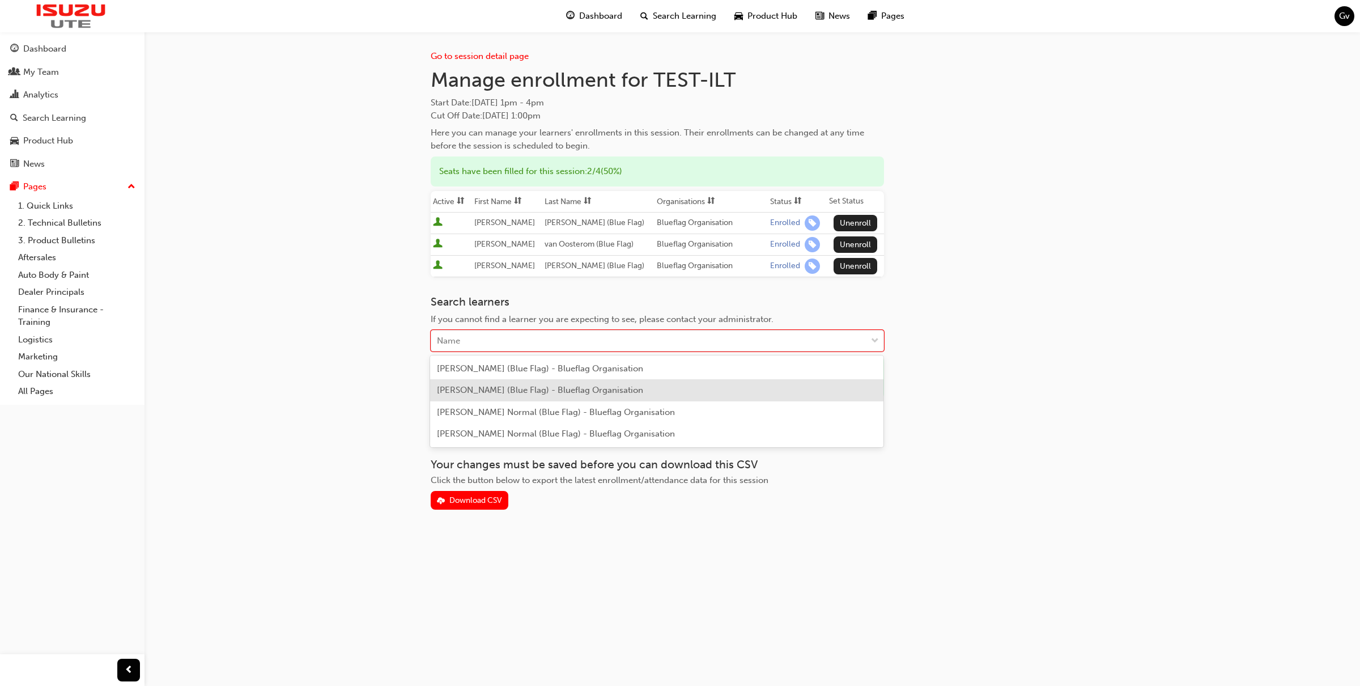
click at [641, 384] on div "[PERSON_NAME] (Blue Flag) - Blueflag Organisation" at bounding box center [656, 390] width 453 height 22
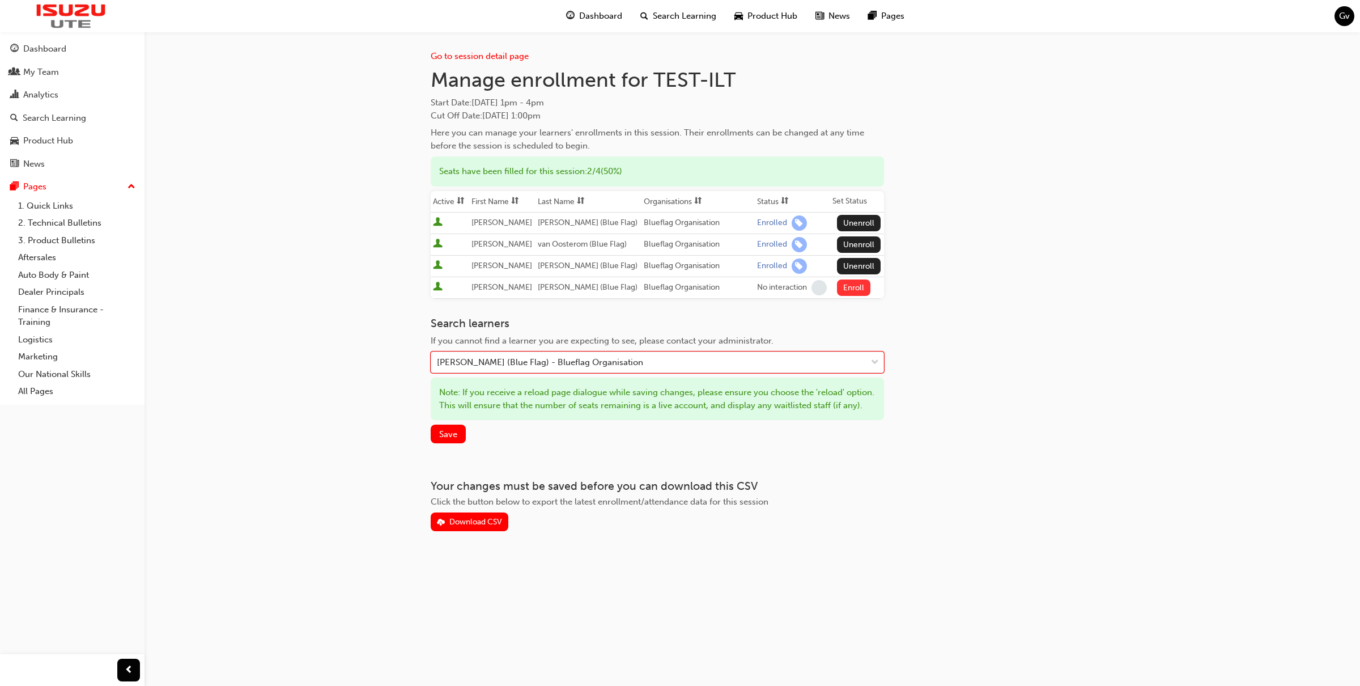
click at [858, 289] on button "Enroll" at bounding box center [854, 287] width 34 height 16
click at [679, 364] on div "[PERSON_NAME] (Blue Flag) - Blueflag Organisation" at bounding box center [648, 362] width 435 height 20
click at [670, 364] on div "[PERSON_NAME] (Blue Flag) - Blueflag Organisation" at bounding box center [648, 362] width 435 height 20
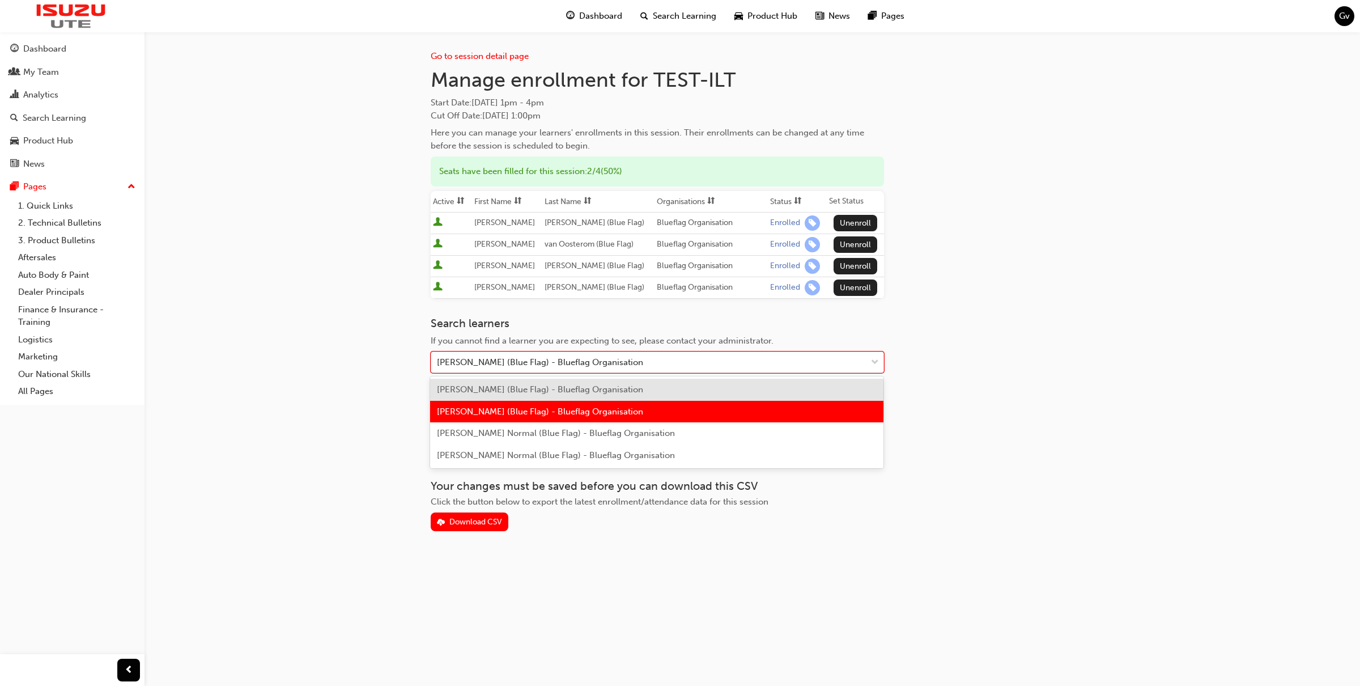
click at [670, 364] on div "[PERSON_NAME] (Blue Flag) - Blueflag Organisation" at bounding box center [648, 362] width 435 height 20
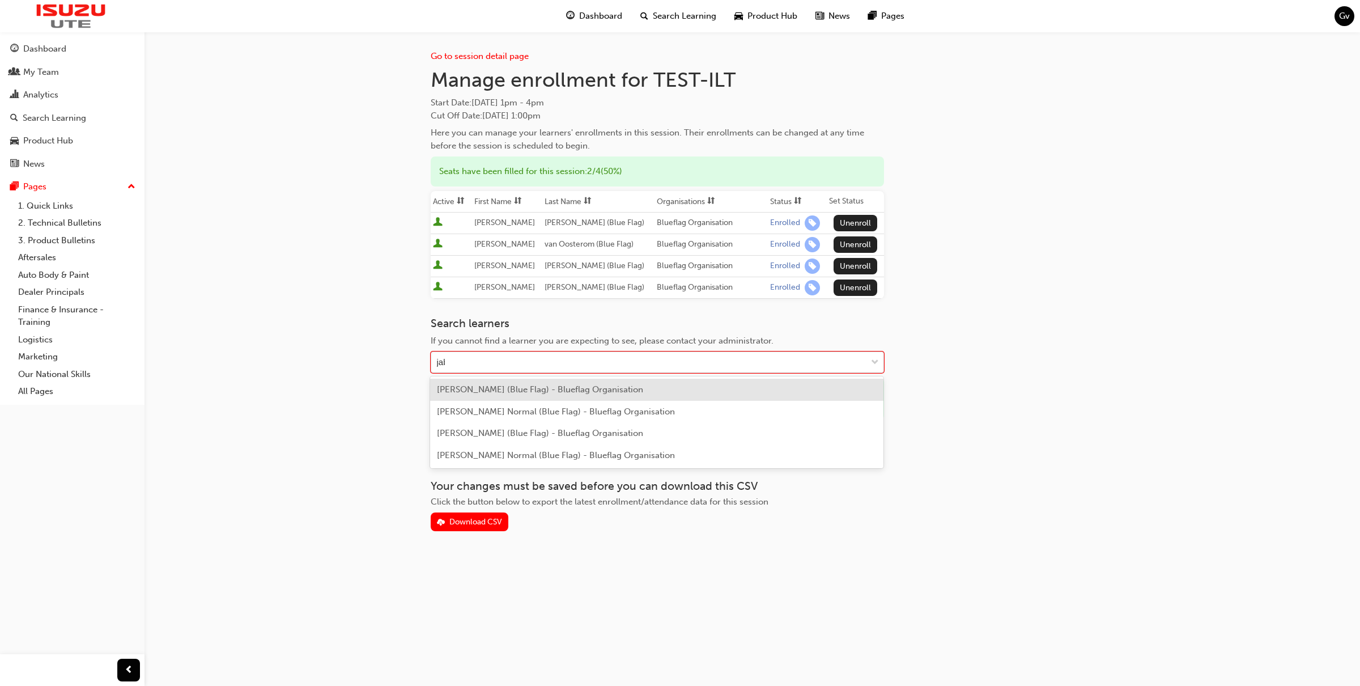
type input "jaba"
click at [688, 392] on div "[PERSON_NAME] (Blue Flag) - Blueflag Organisation" at bounding box center [656, 390] width 453 height 22
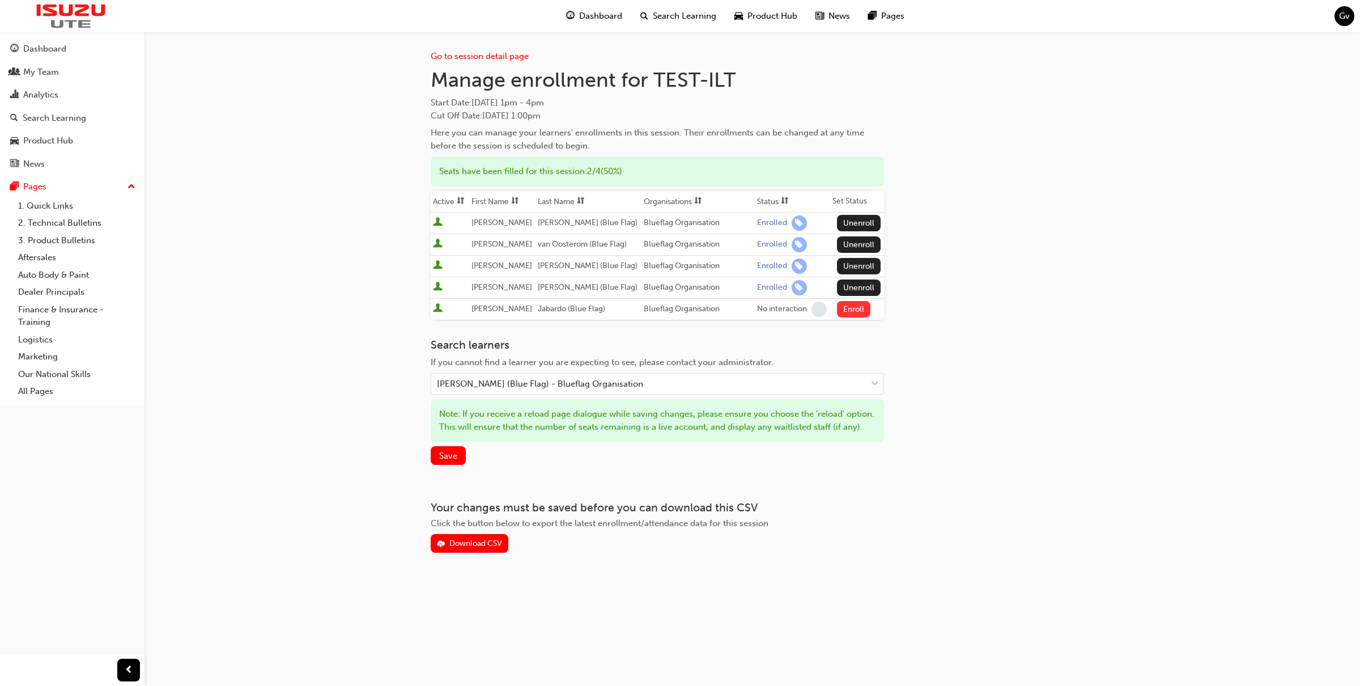
click at [853, 305] on button "Enroll" at bounding box center [854, 309] width 34 height 16
click at [443, 461] on span "Save" at bounding box center [448, 455] width 18 height 10
